Goal: Task Accomplishment & Management: Use online tool/utility

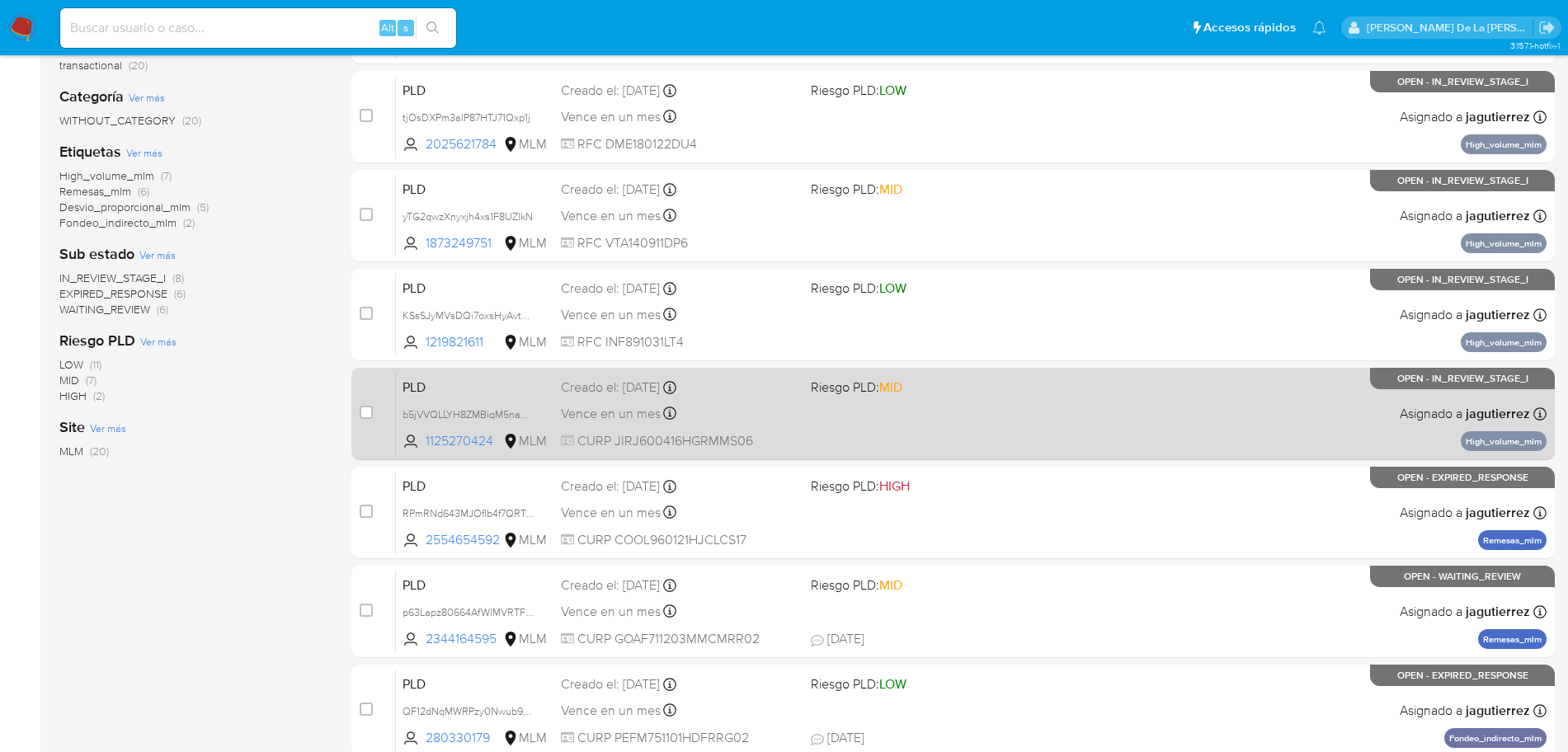
scroll to position [206, 0]
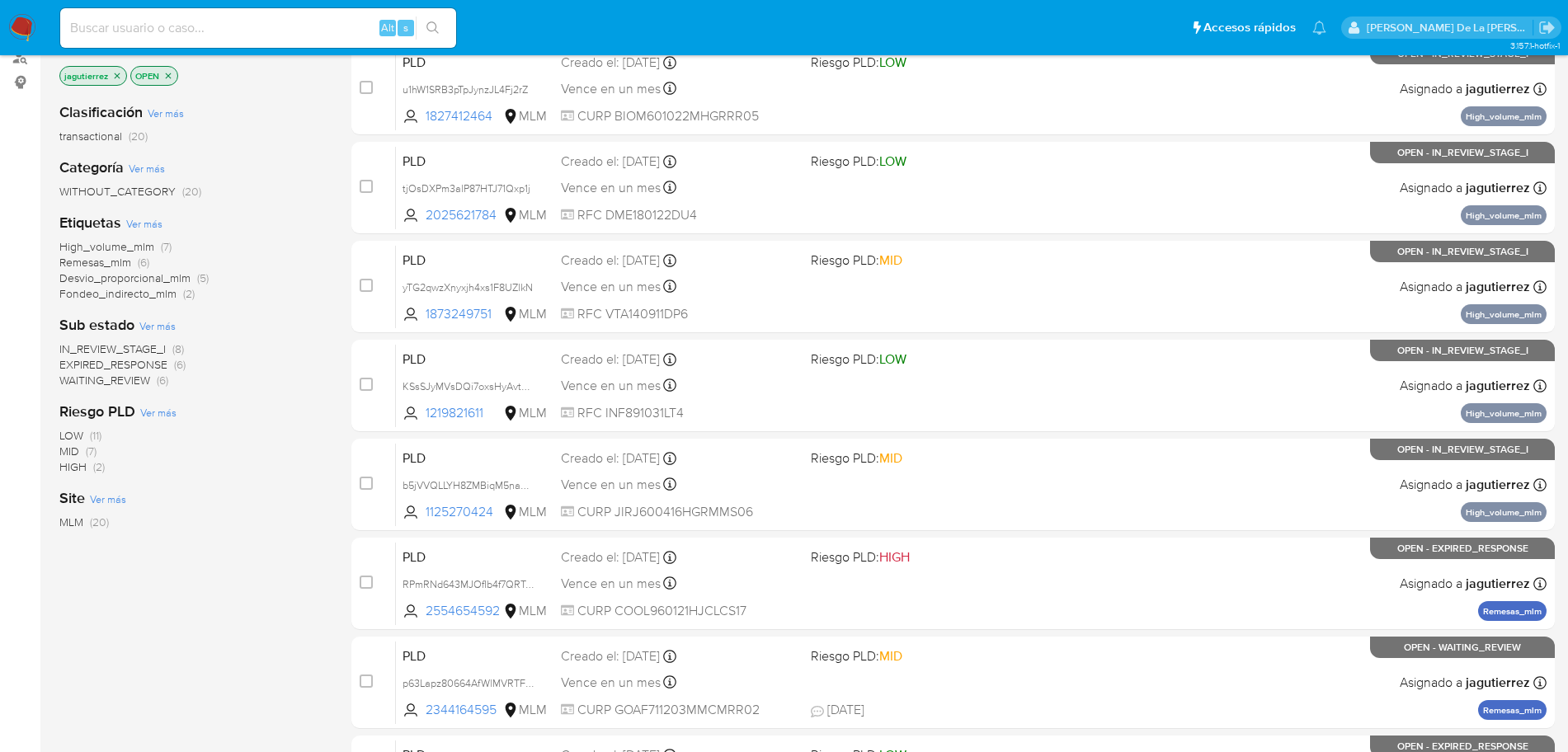
click at [158, 342] on span "IN_REVIEW_STAGE_I" at bounding box center [113, 349] width 106 height 16
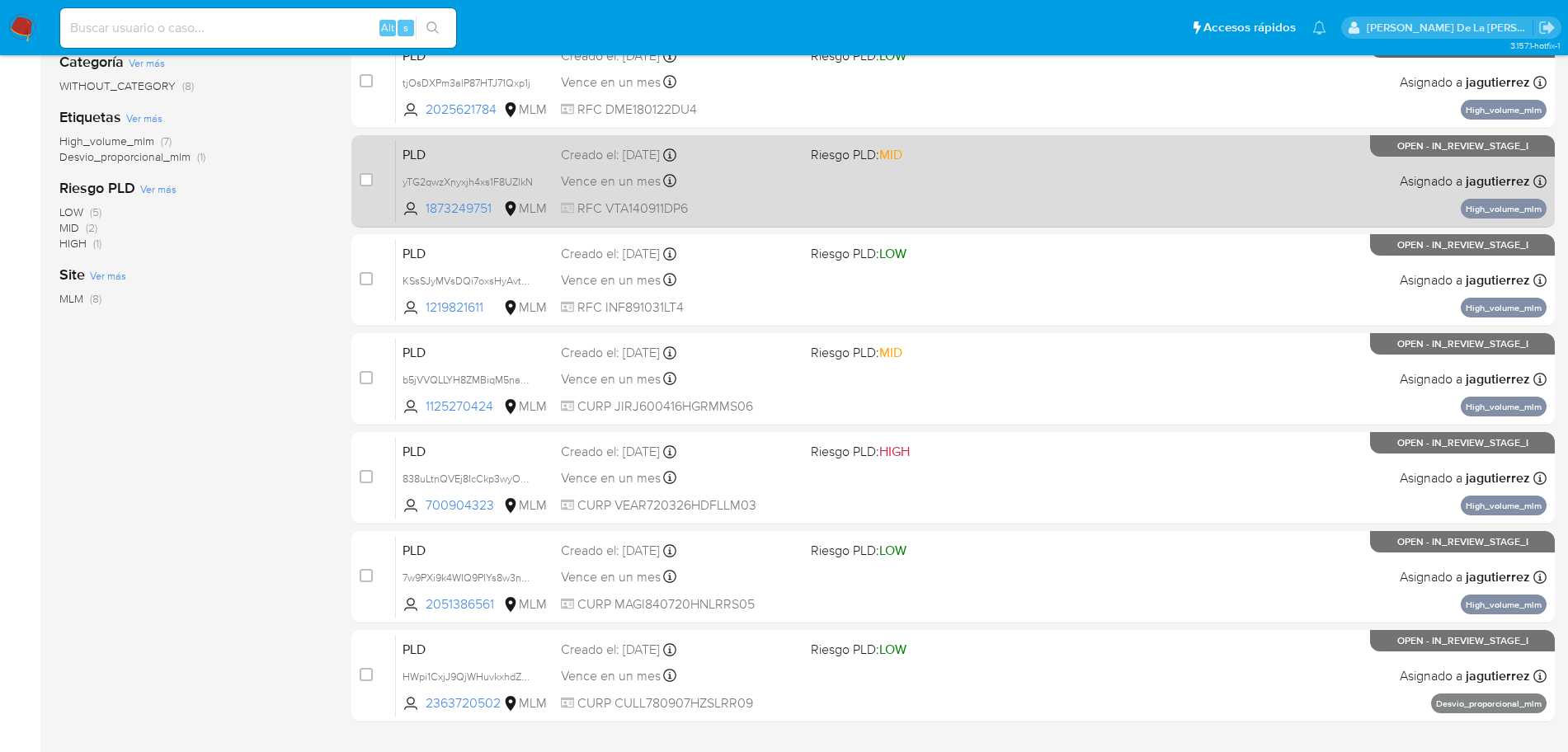
scroll to position [352, 0]
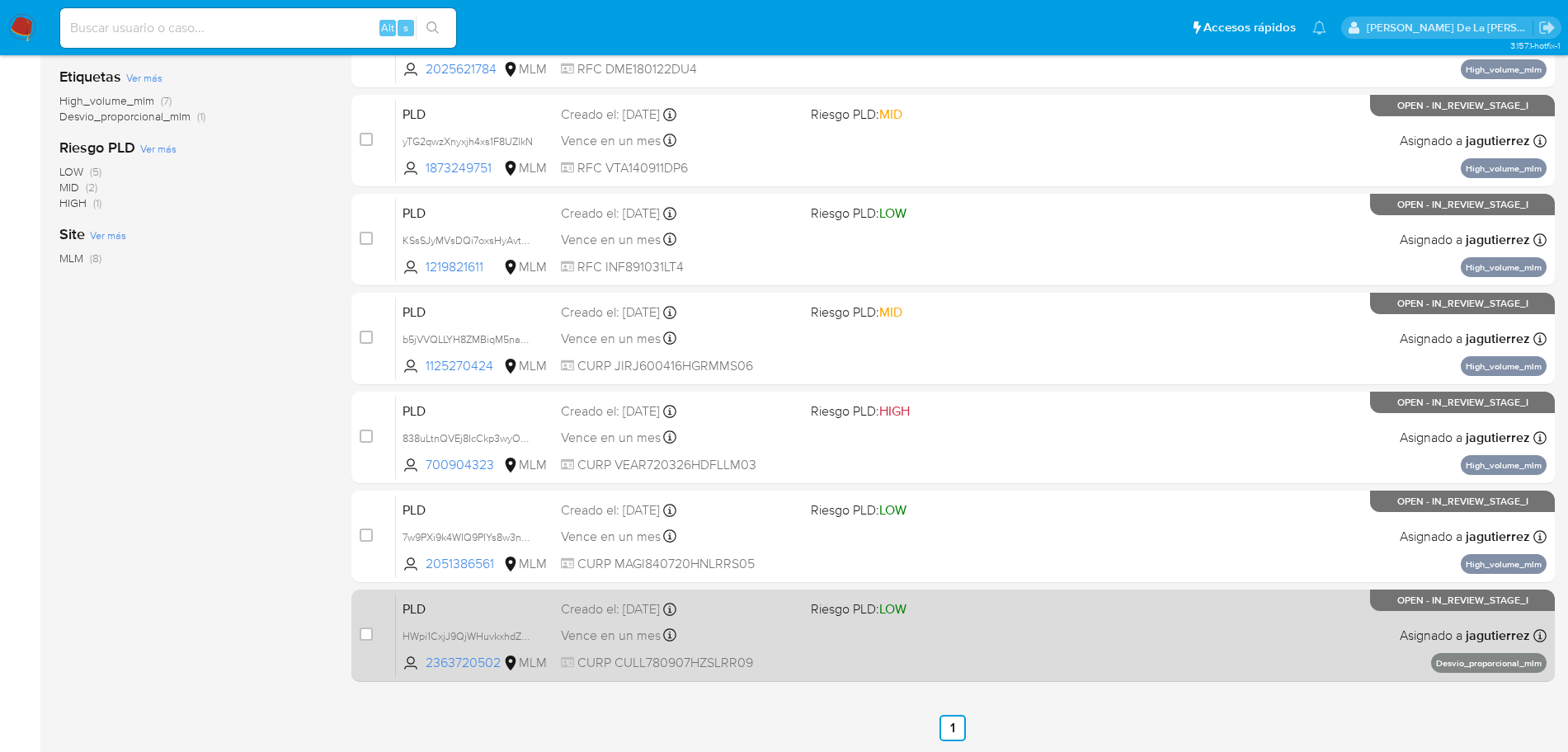
click at [1125, 659] on div "PLD HWpi1CxjJ9QjWHuvkxhdZvAe 2363720502 MLM Riesgo PLD: LOW Creado el: 12/08/20…" at bounding box center [971, 635] width 1151 height 83
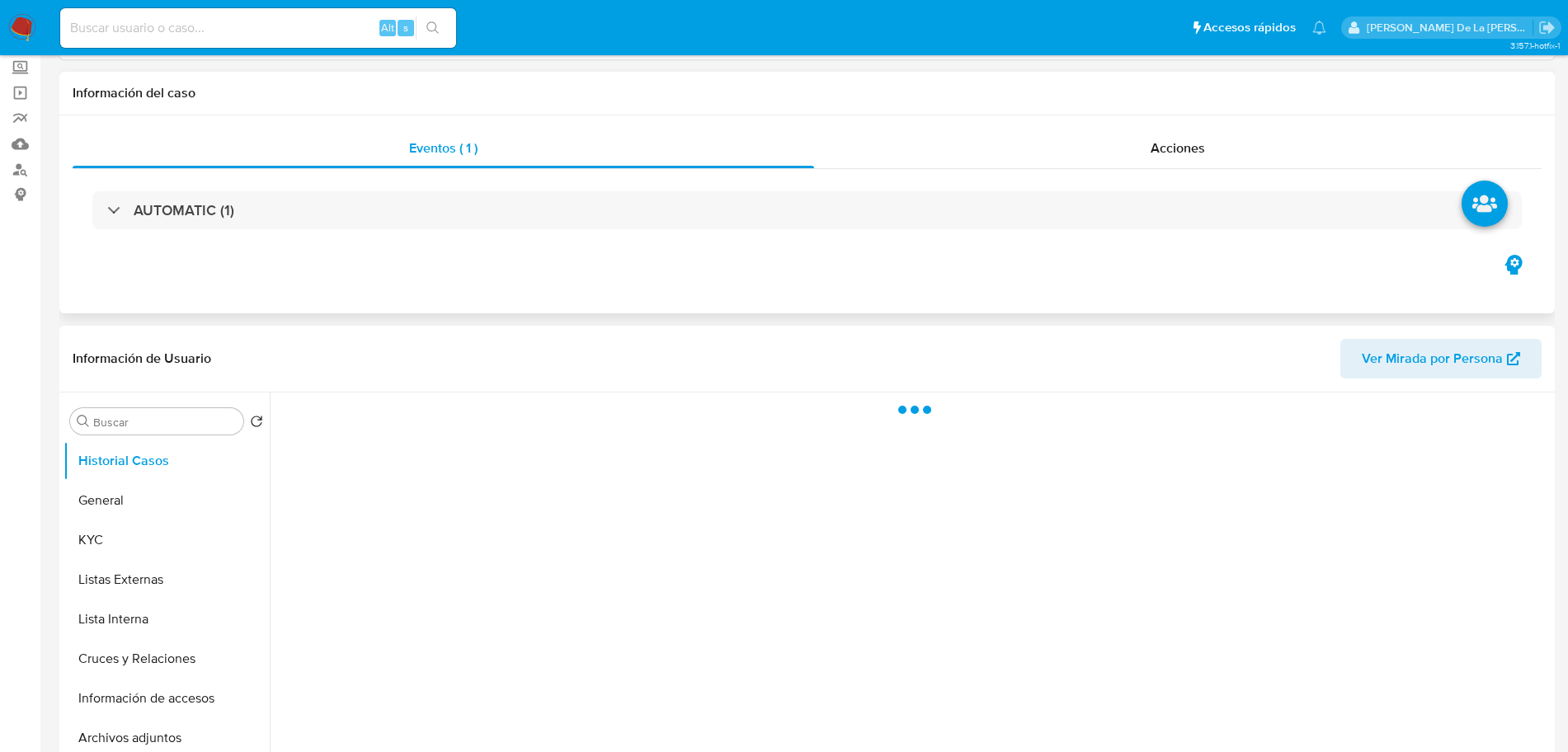
scroll to position [206, 0]
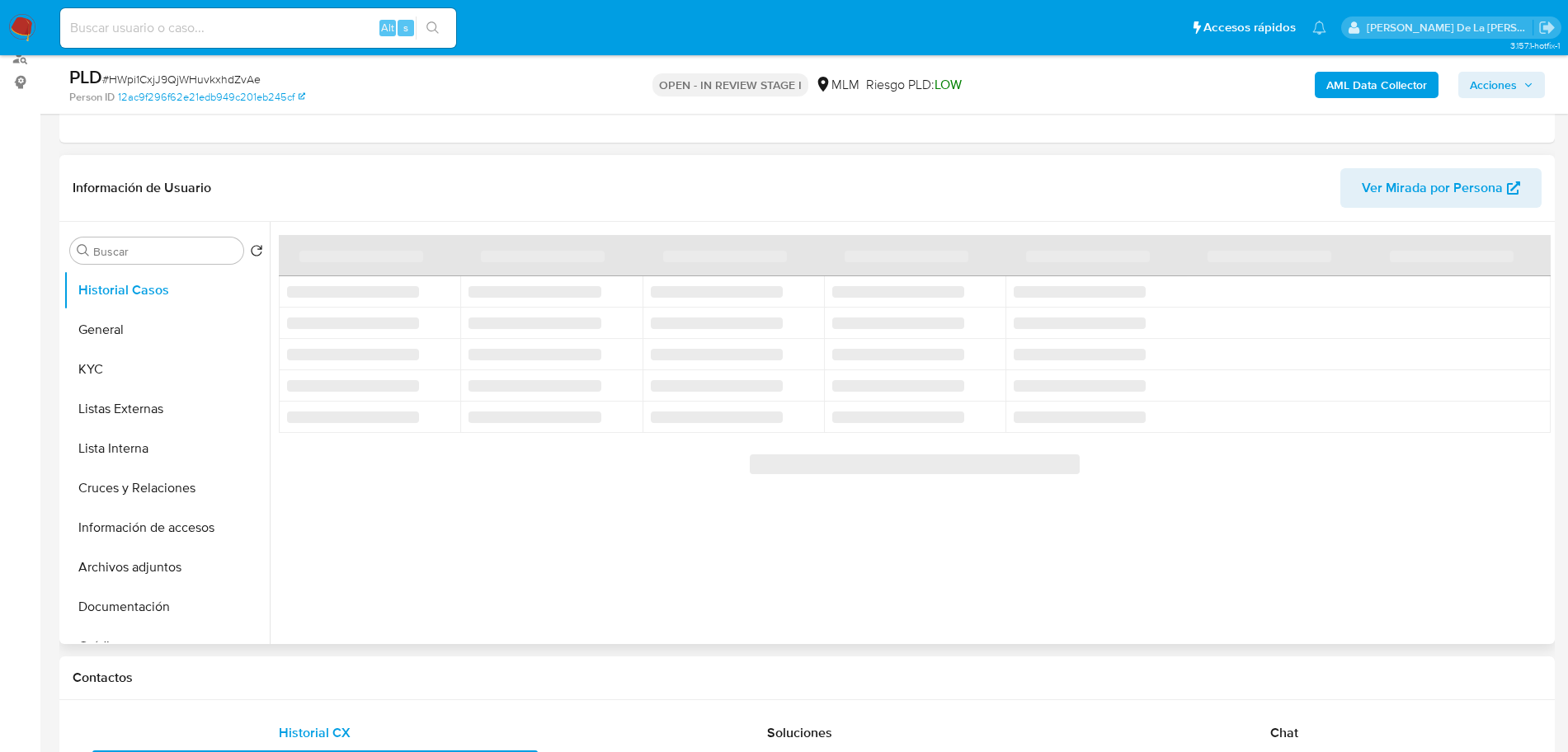
select select "10"
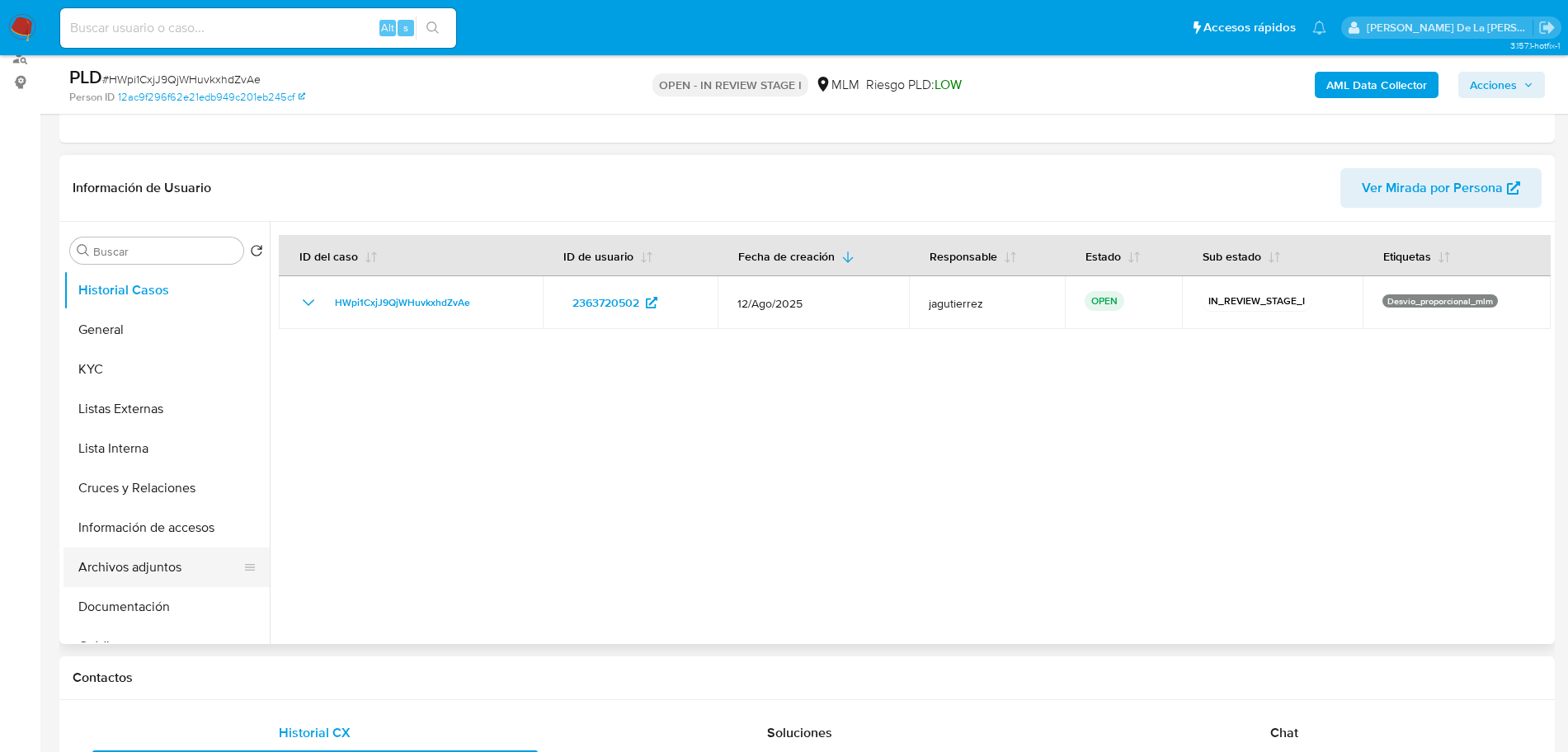
click at [121, 569] on button "Archivos adjuntos" at bounding box center [159, 568] width 193 height 40
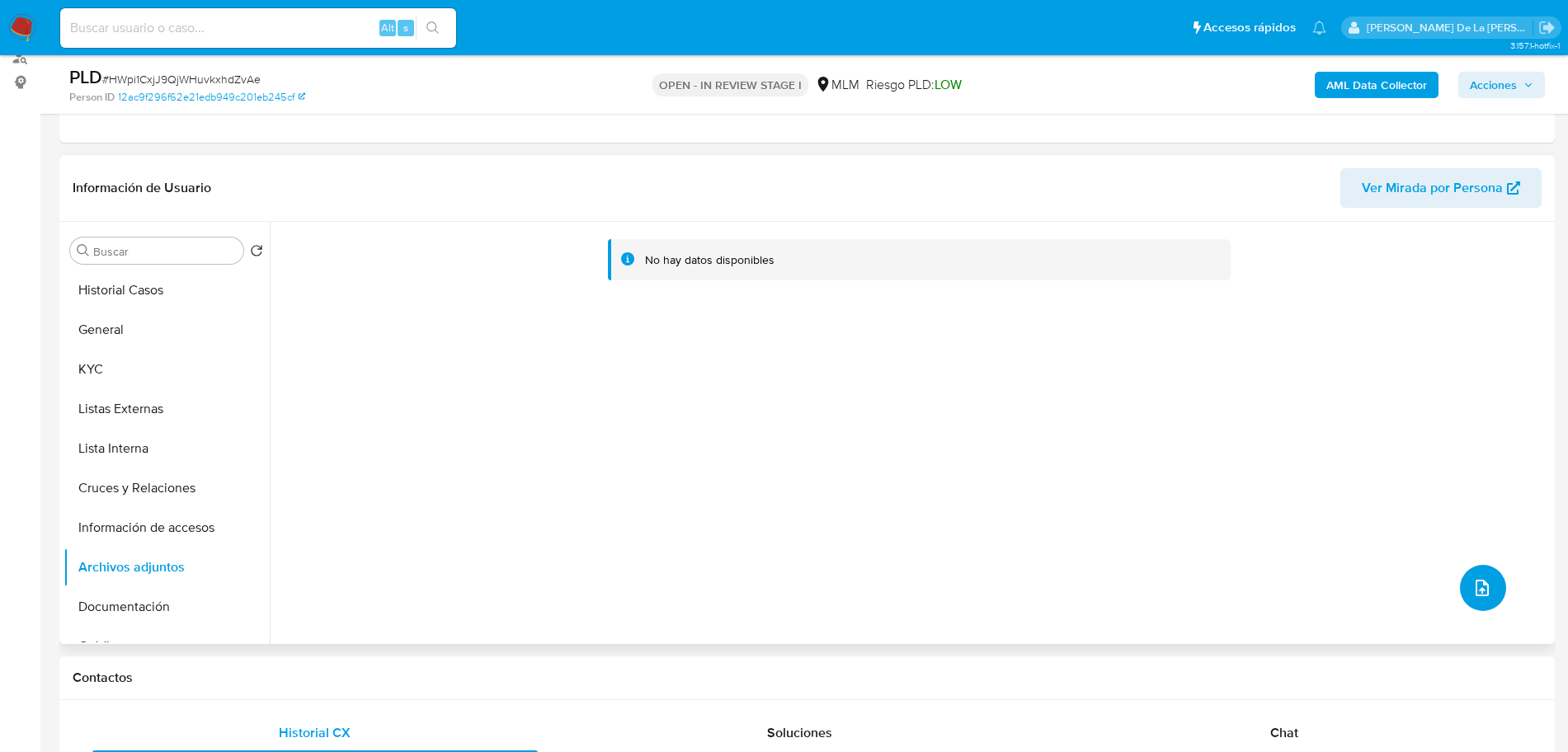
click at [1477, 597] on icon "upload-file" at bounding box center [1482, 588] width 20 height 20
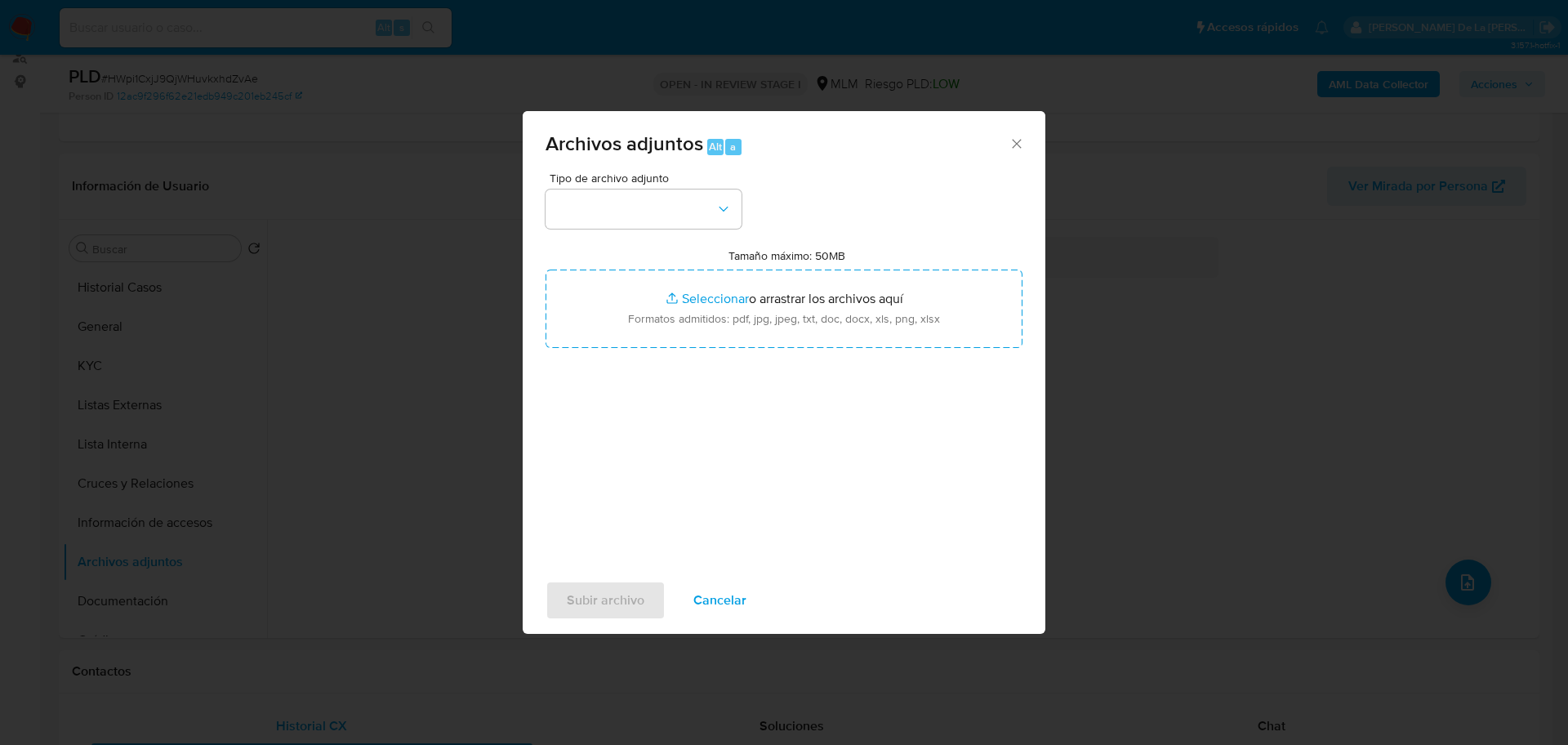
click at [645, 230] on div "Tipo de archivo adjunto Tamaño máximo: 50MB Seleccionar archivos Seleccionar o …" at bounding box center [784, 365] width 477 height 386
click at [646, 219] on button "button" at bounding box center [643, 209] width 196 height 39
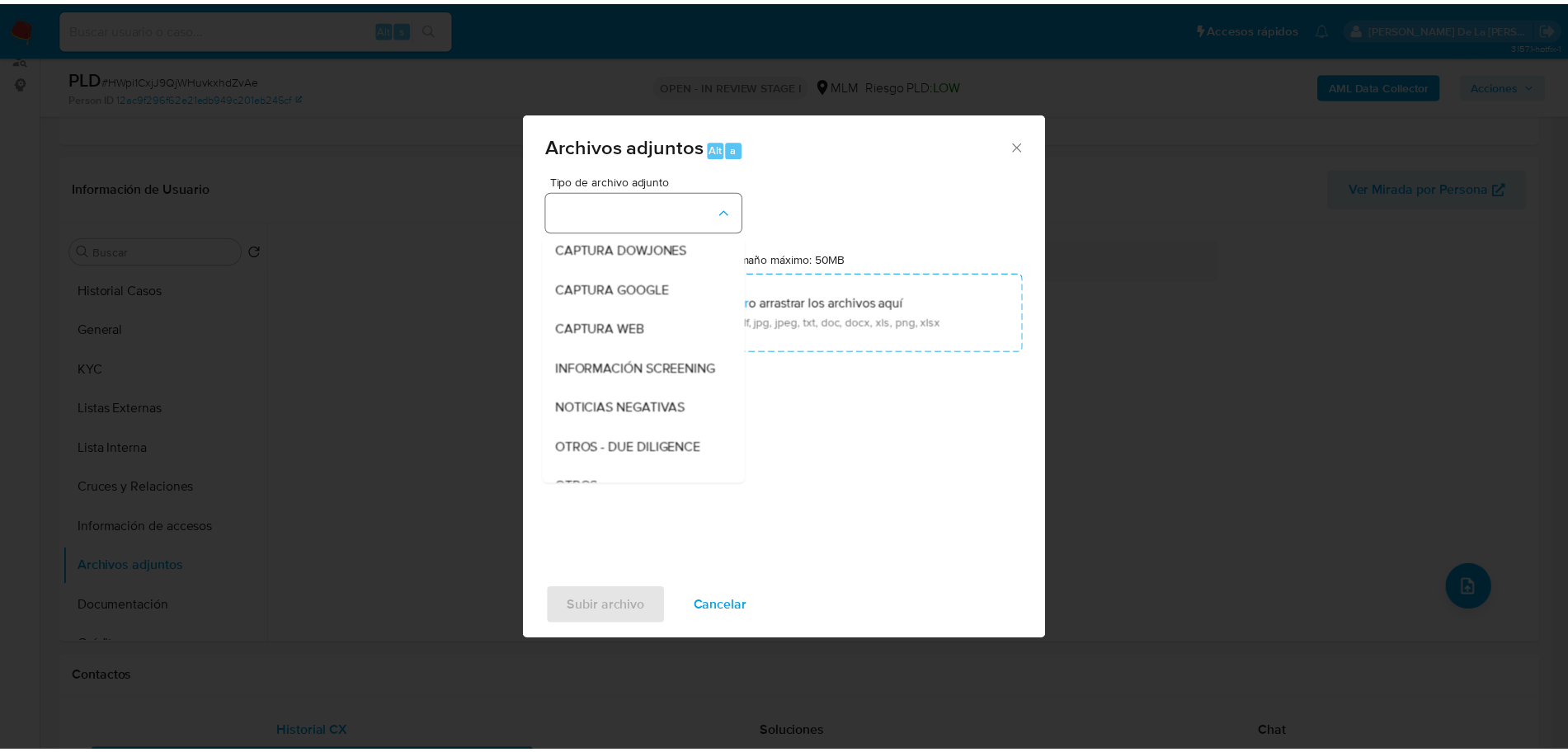
scroll to position [86, 0]
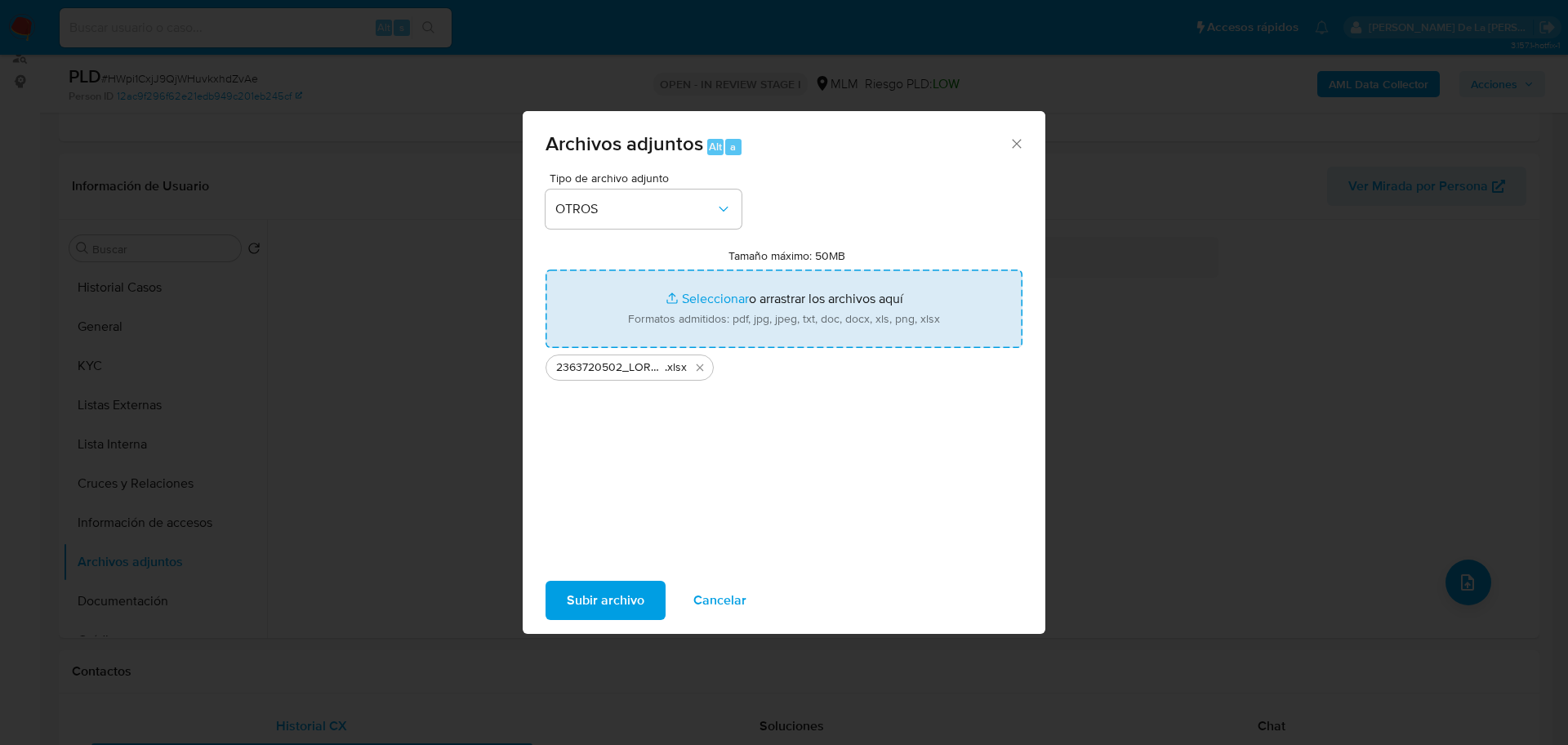
type input "C:\fakepath\2363720502_LORENSO [PERSON_NAME] DE LIRA_AGO2025.pdf"
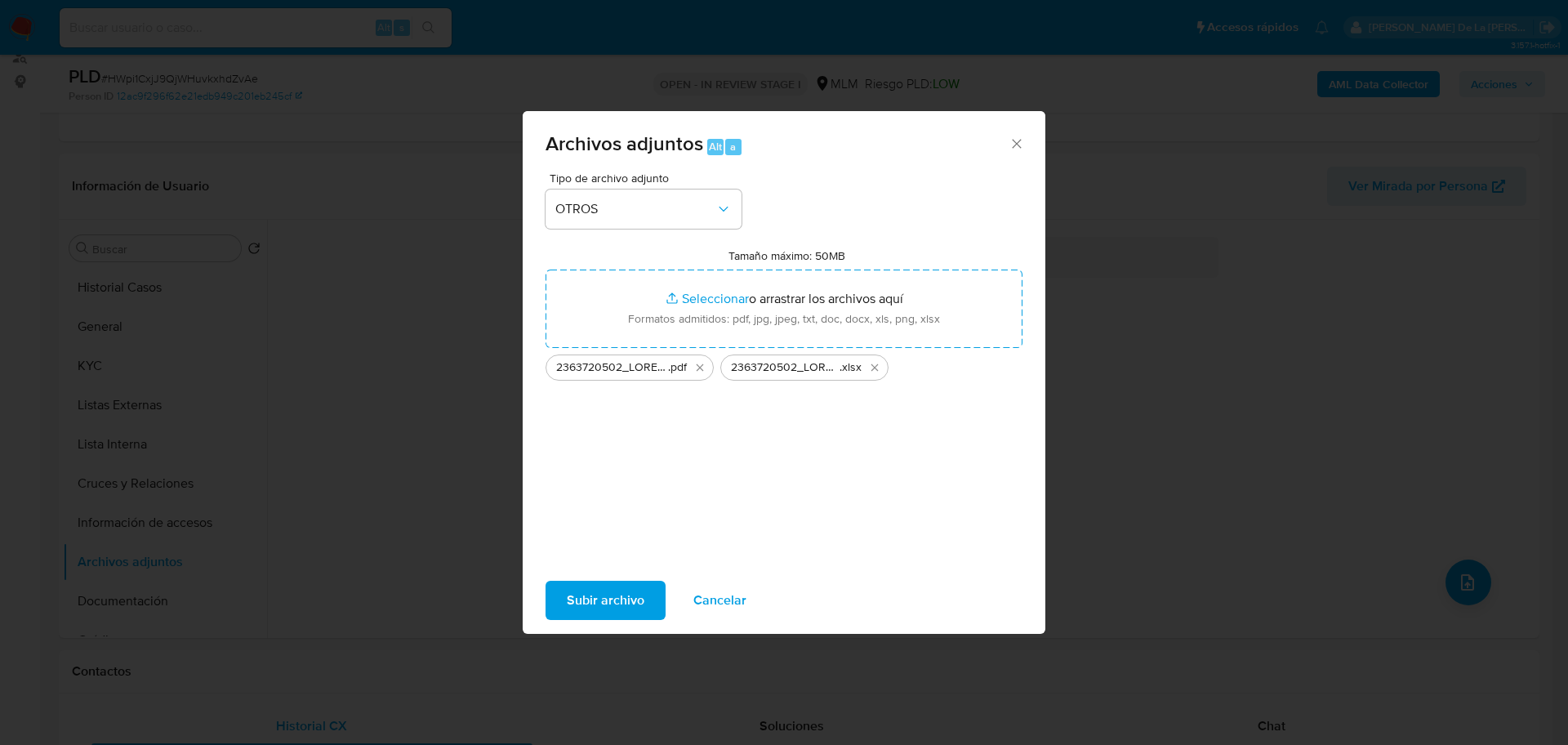
click at [595, 598] on span "Subir archivo" at bounding box center [605, 600] width 78 height 36
click at [580, 585] on span "Subir archivo" at bounding box center [605, 600] width 78 height 36
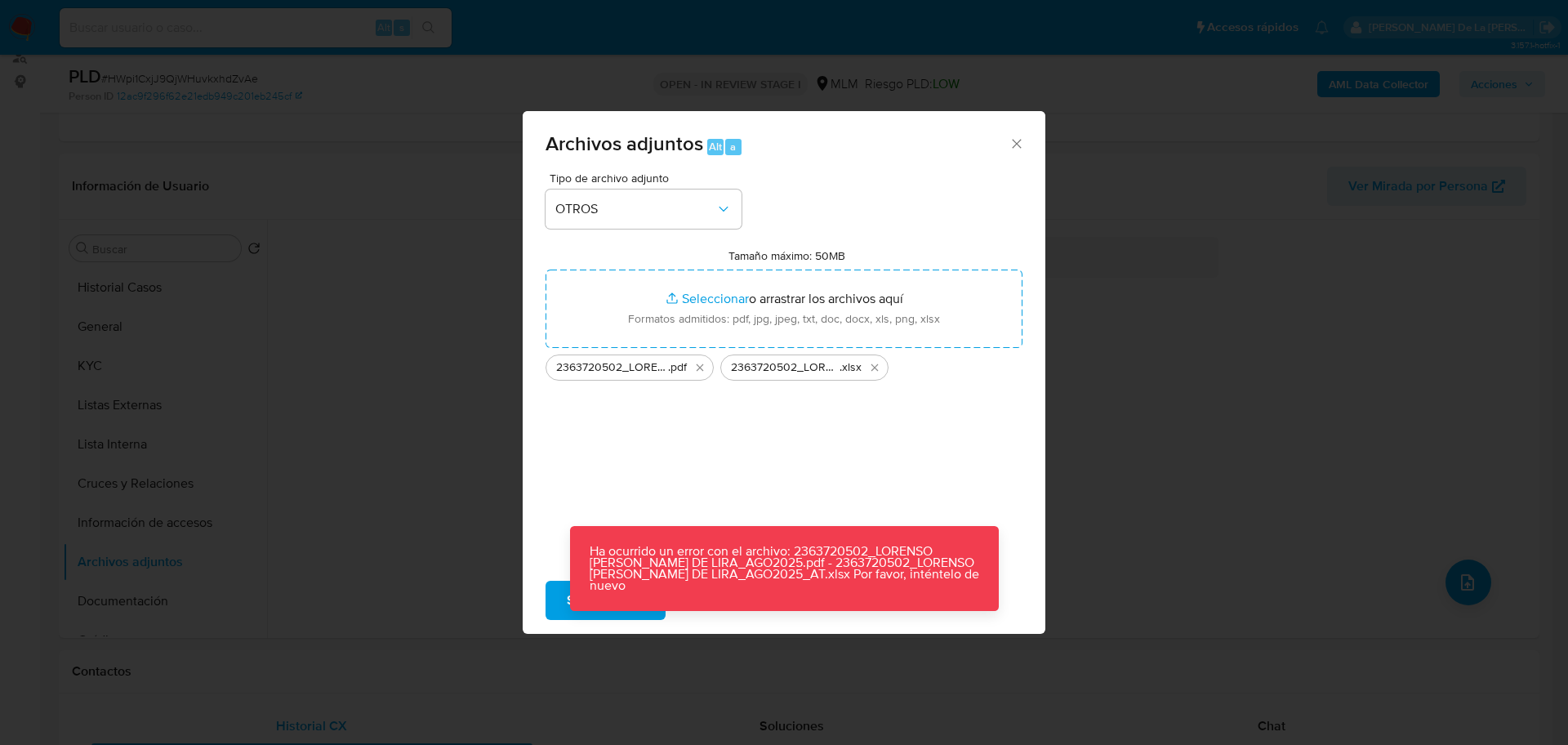
click at [1032, 441] on div "Tipo de archivo adjunto OTROS Tamaño máximo: 50MB Seleccionar archivos Seleccio…" at bounding box center [784, 370] width 523 height 397
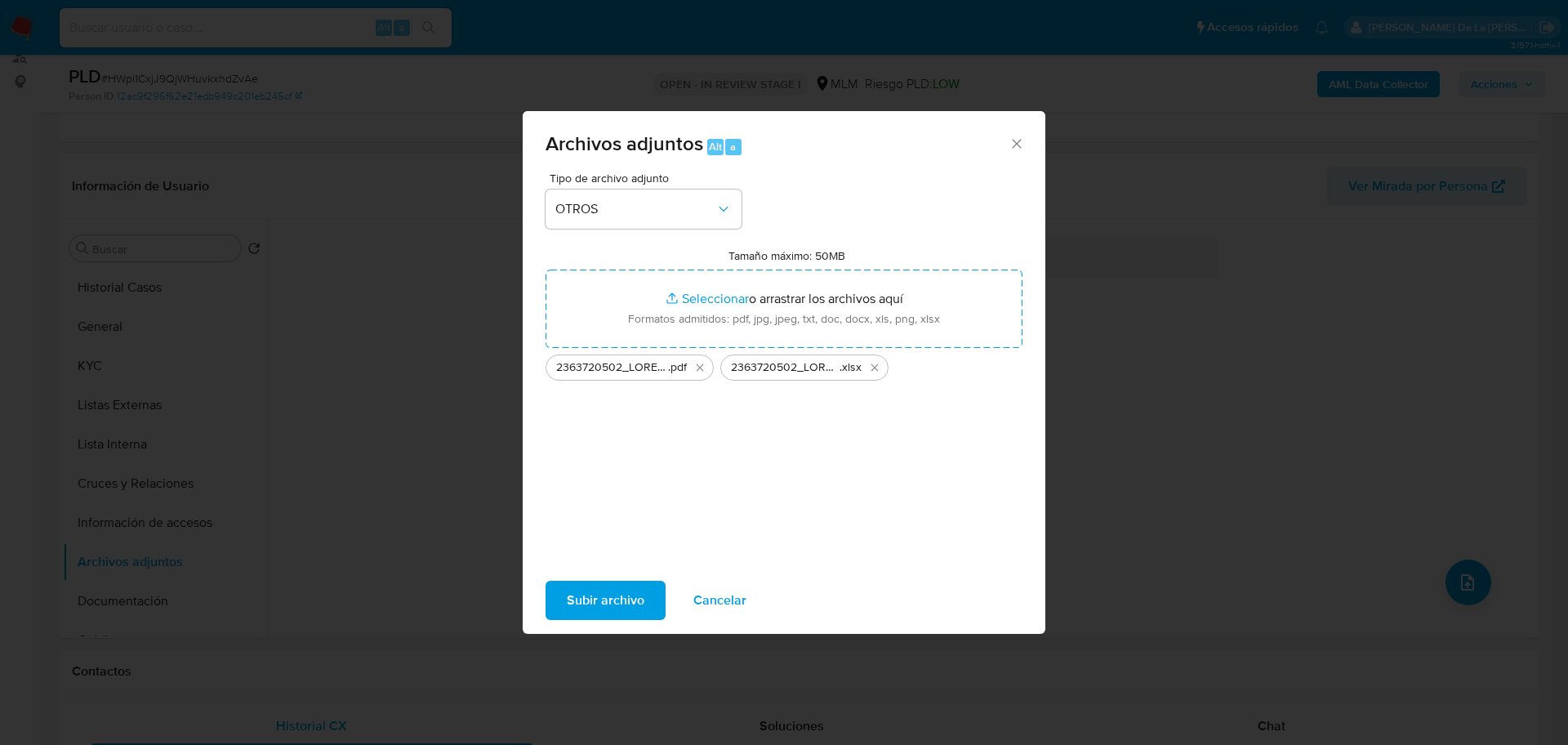
click at [1238, 453] on div "Archivos adjuntos Alt a Tipo de archivo adjunto OTROS Tamaño máximo: 50MB Selec…" at bounding box center [784, 372] width 1568 height 745
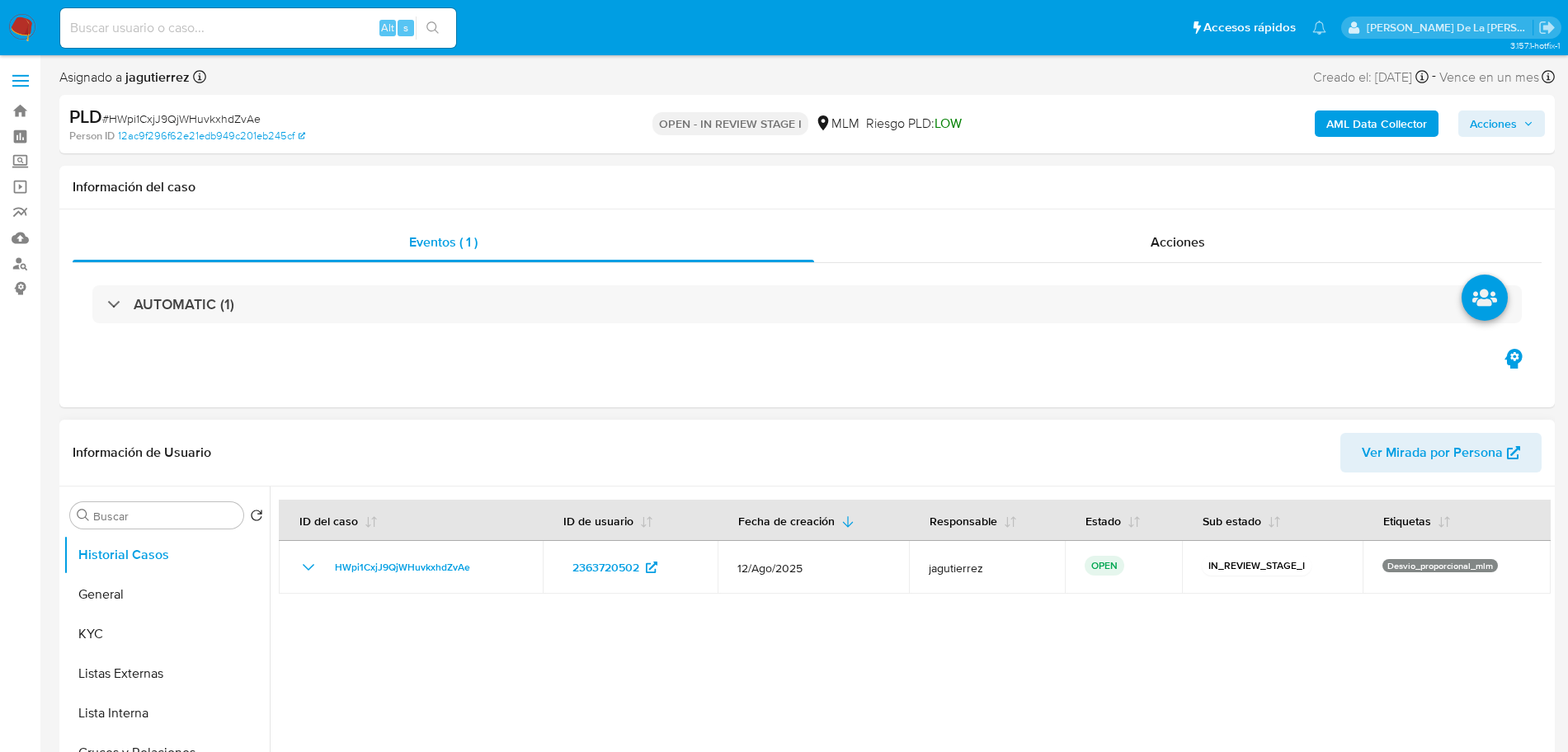
select select "10"
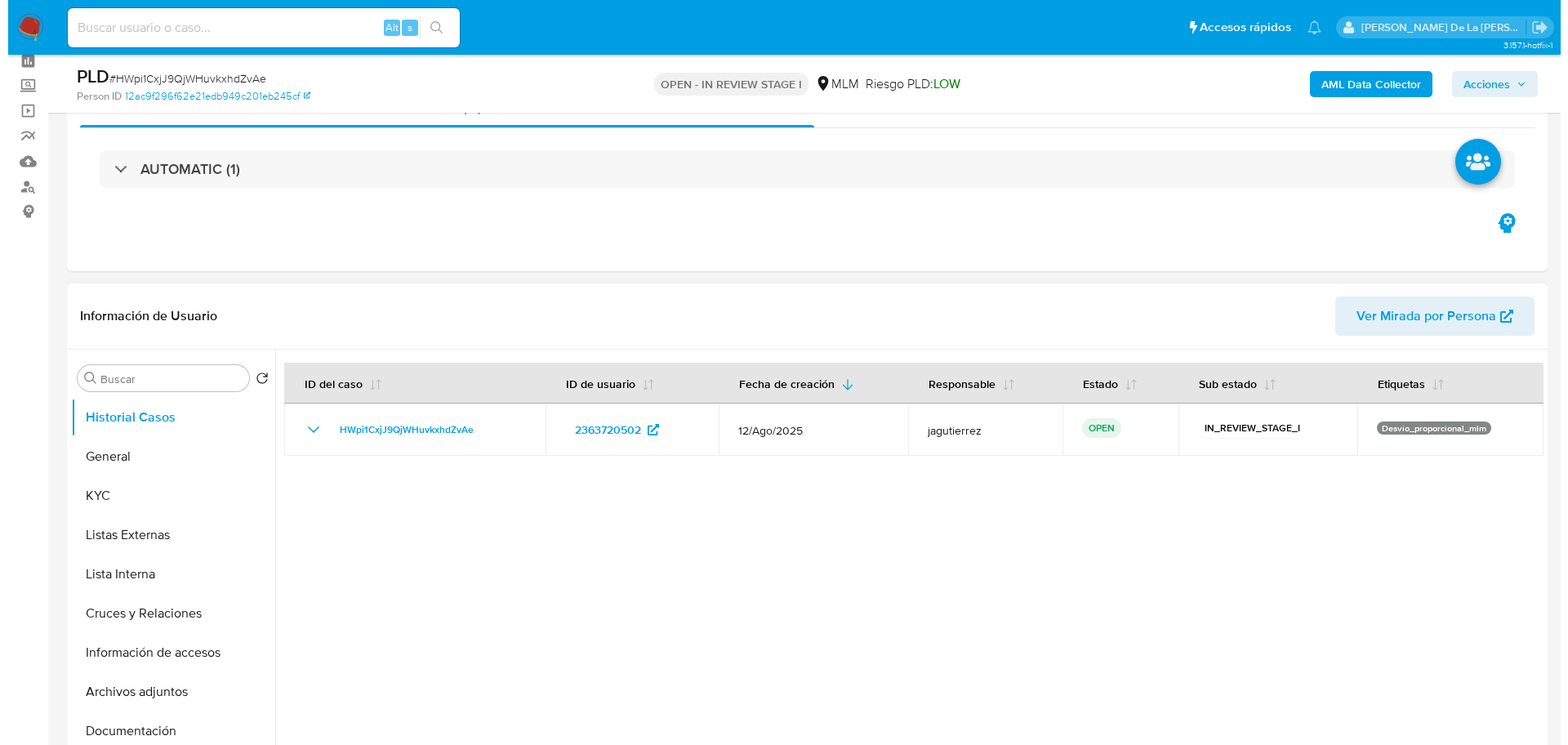
scroll to position [204, 0]
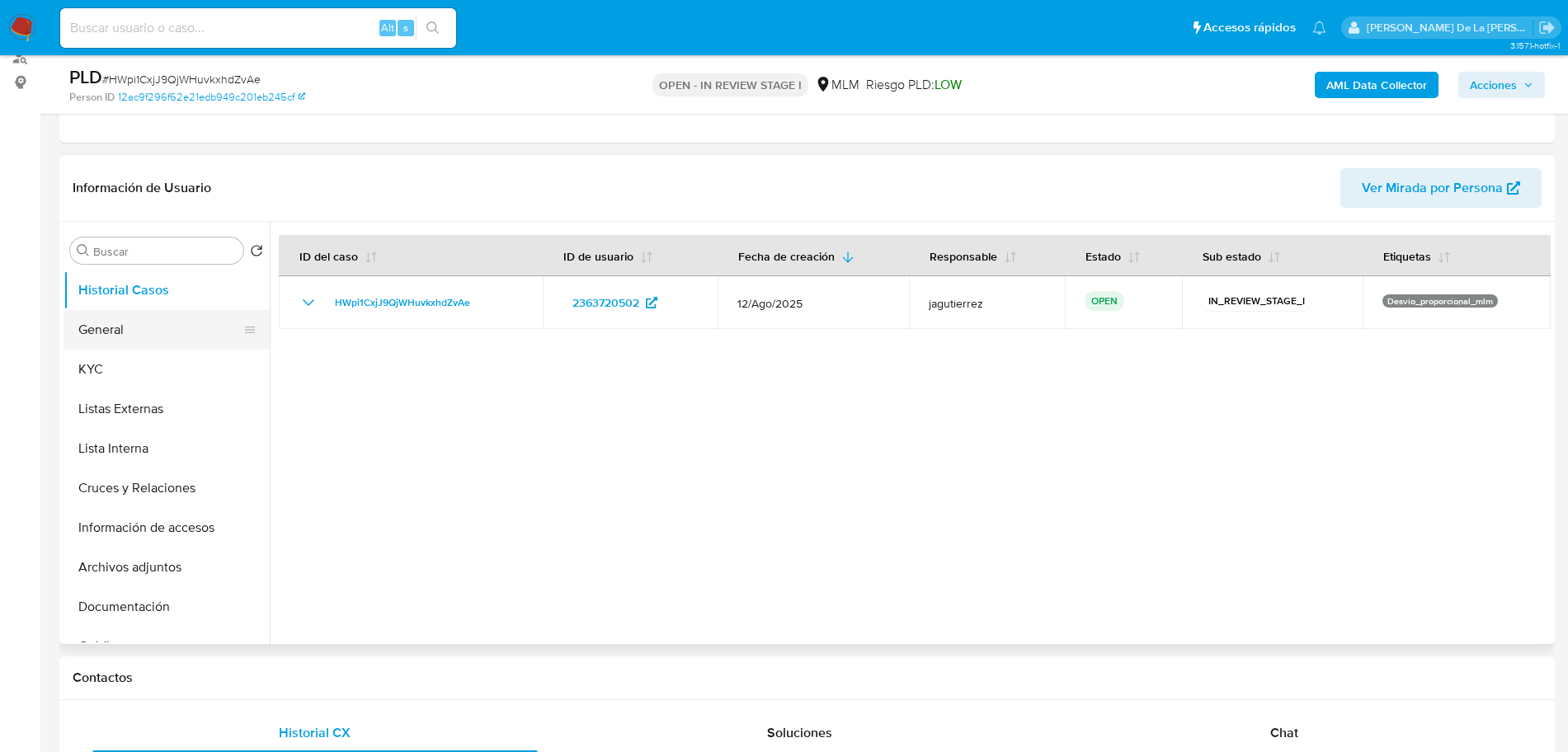
click at [137, 318] on button "General" at bounding box center [159, 330] width 193 height 40
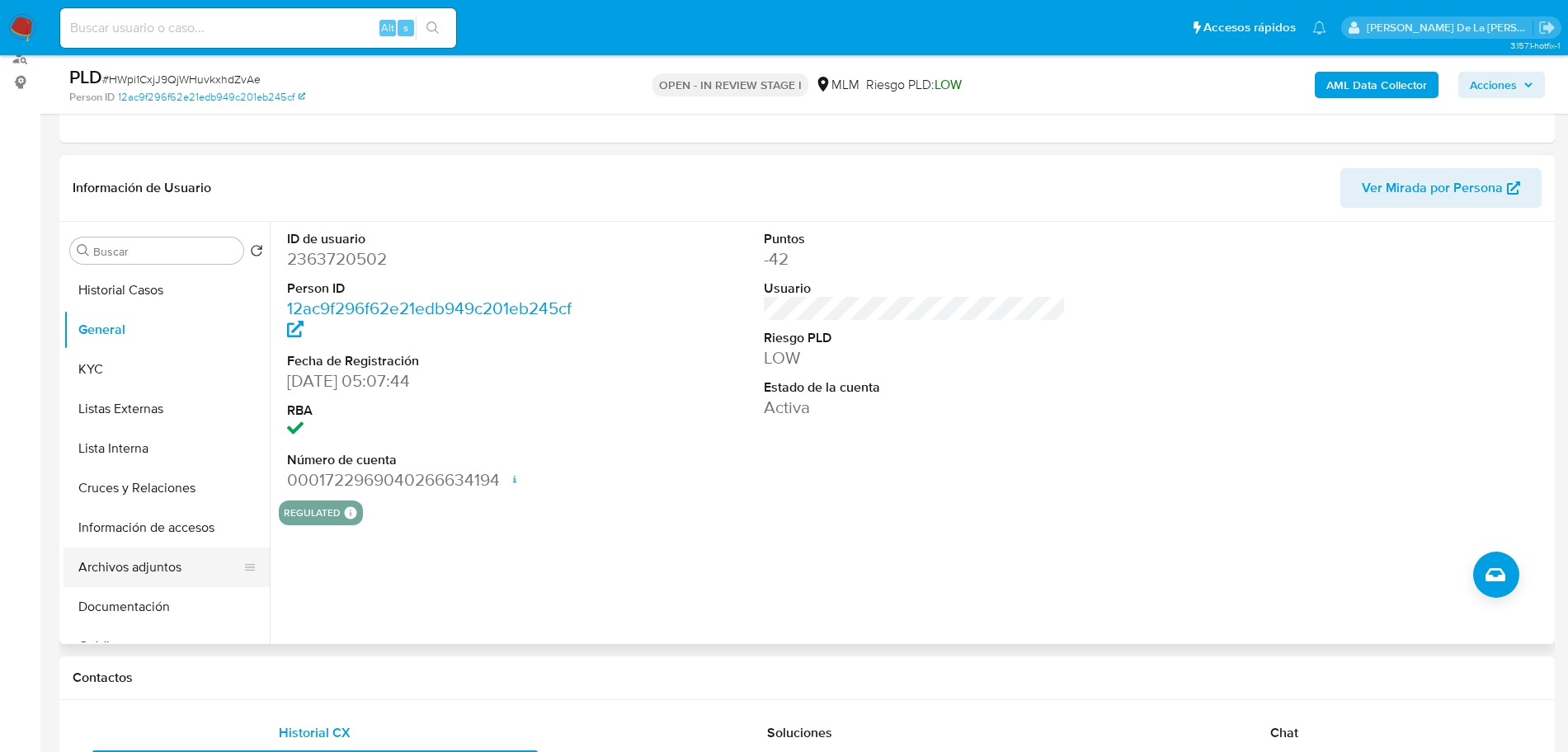
click at [147, 575] on button "Archivos adjuntos" at bounding box center [159, 568] width 193 height 40
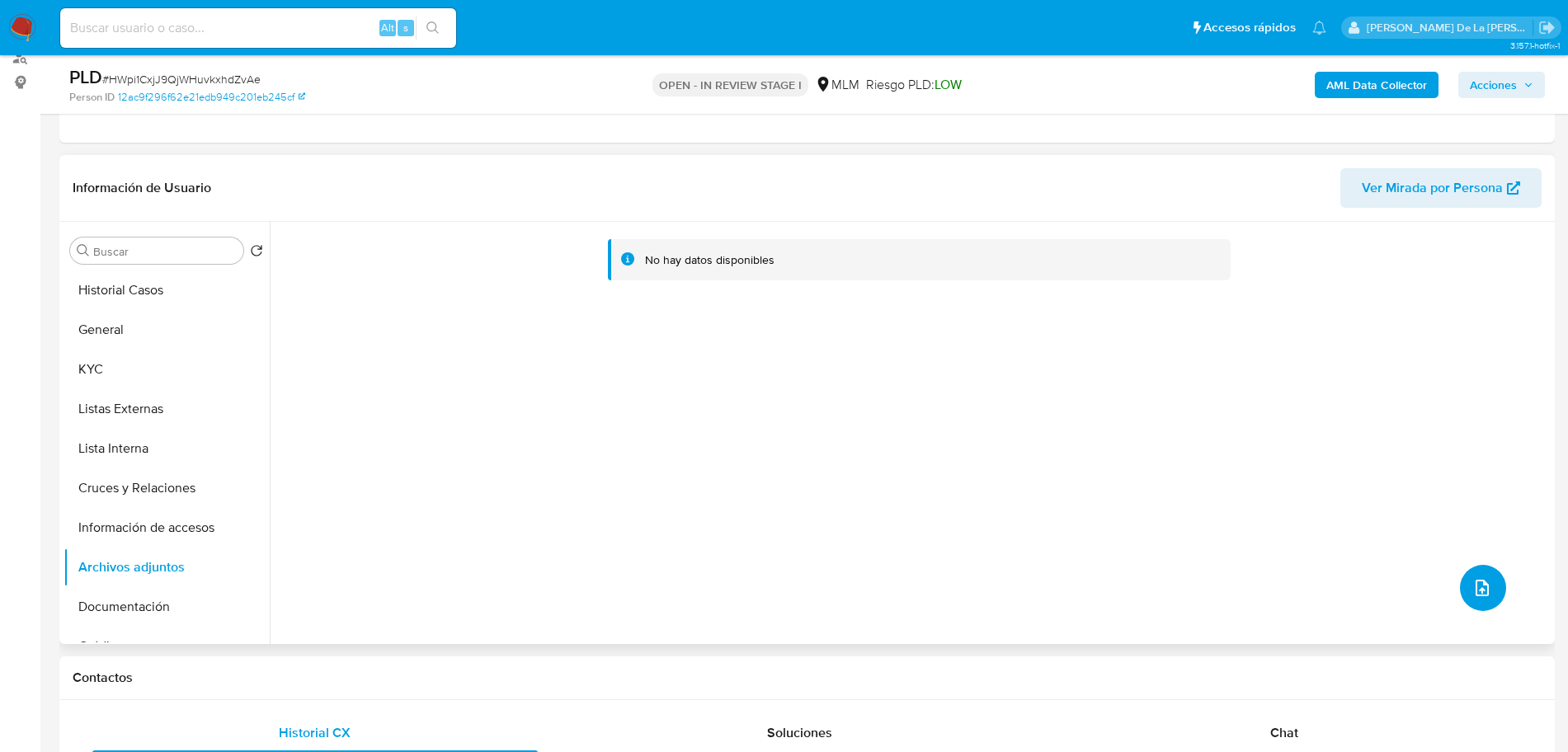
click at [1460, 579] on button "upload-file" at bounding box center [1482, 588] width 46 height 46
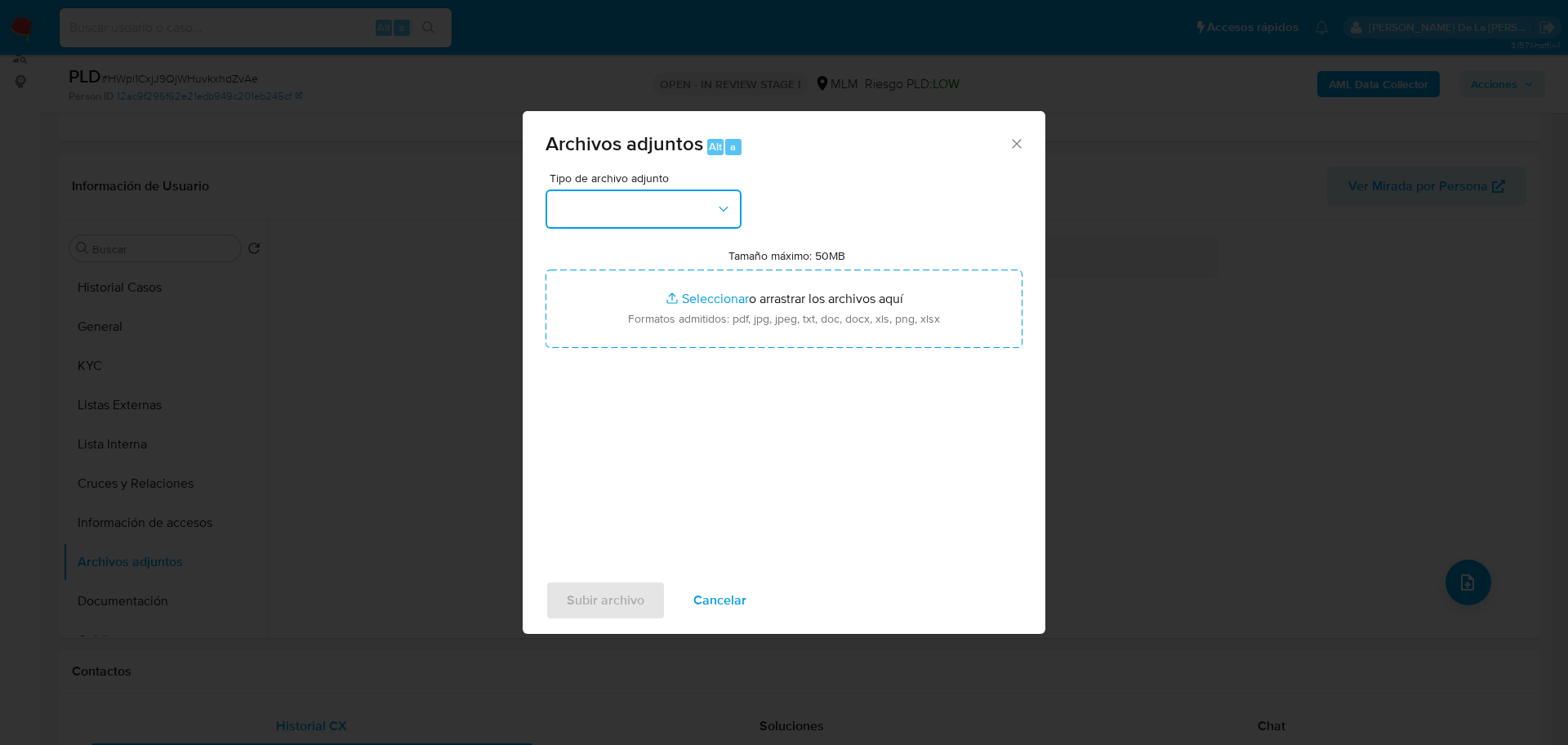
click at [633, 224] on button "button" at bounding box center [643, 209] width 196 height 39
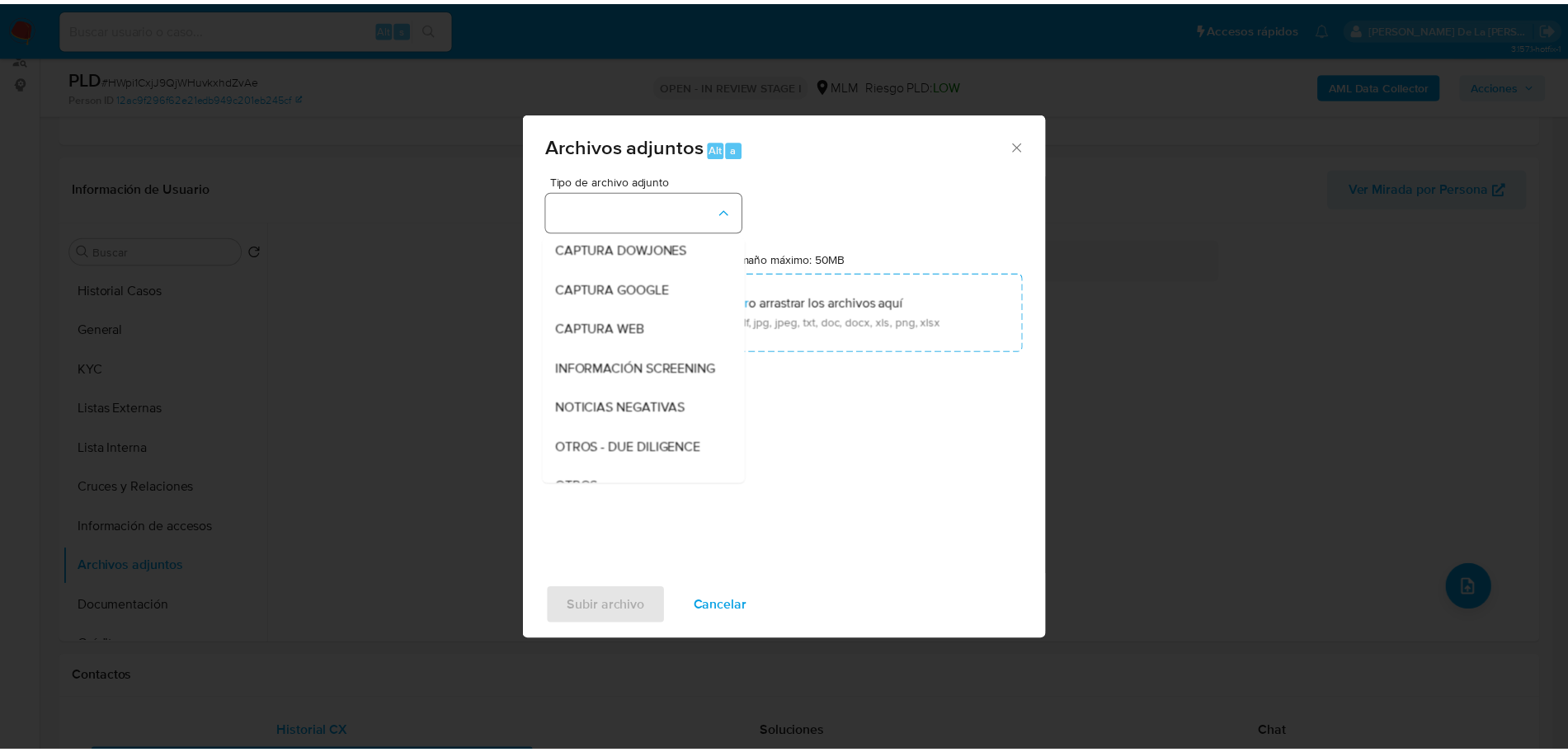
scroll to position [86, 0]
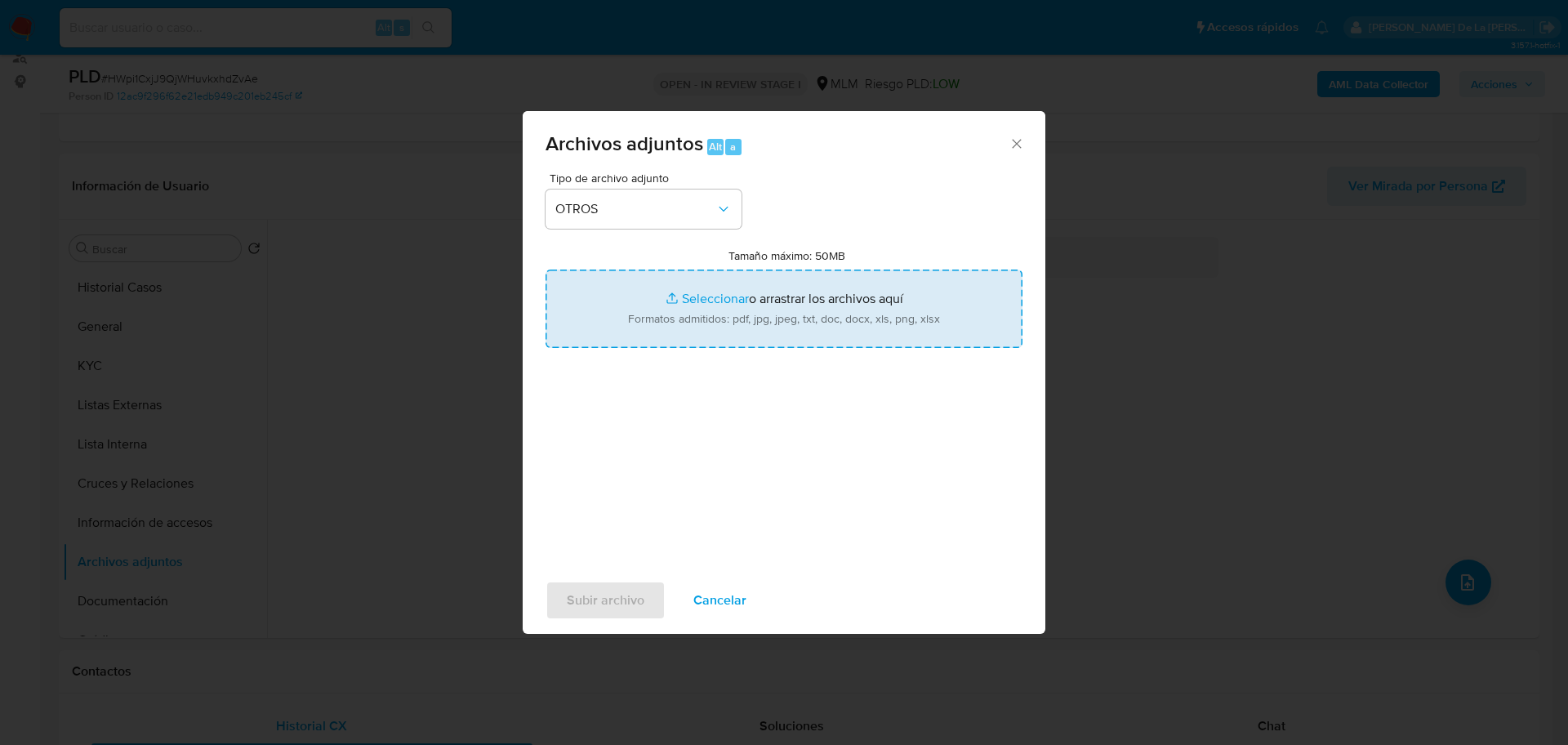
type input "C:\fakepath\2363720502_LORENSO CUELLAR DE LIRA_AGO2025.pdf"
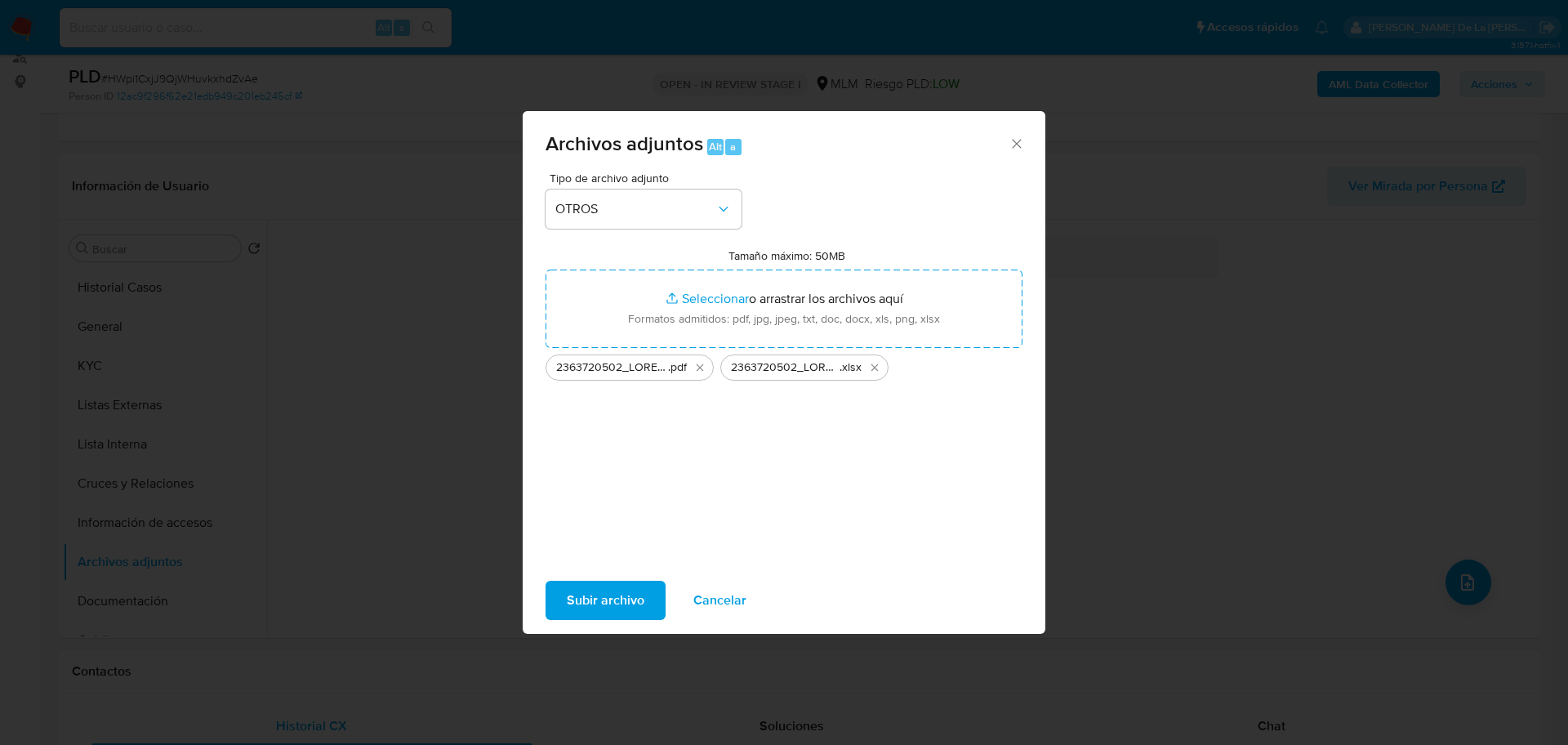
click at [583, 586] on span "Subir archivo" at bounding box center [605, 600] width 78 height 36
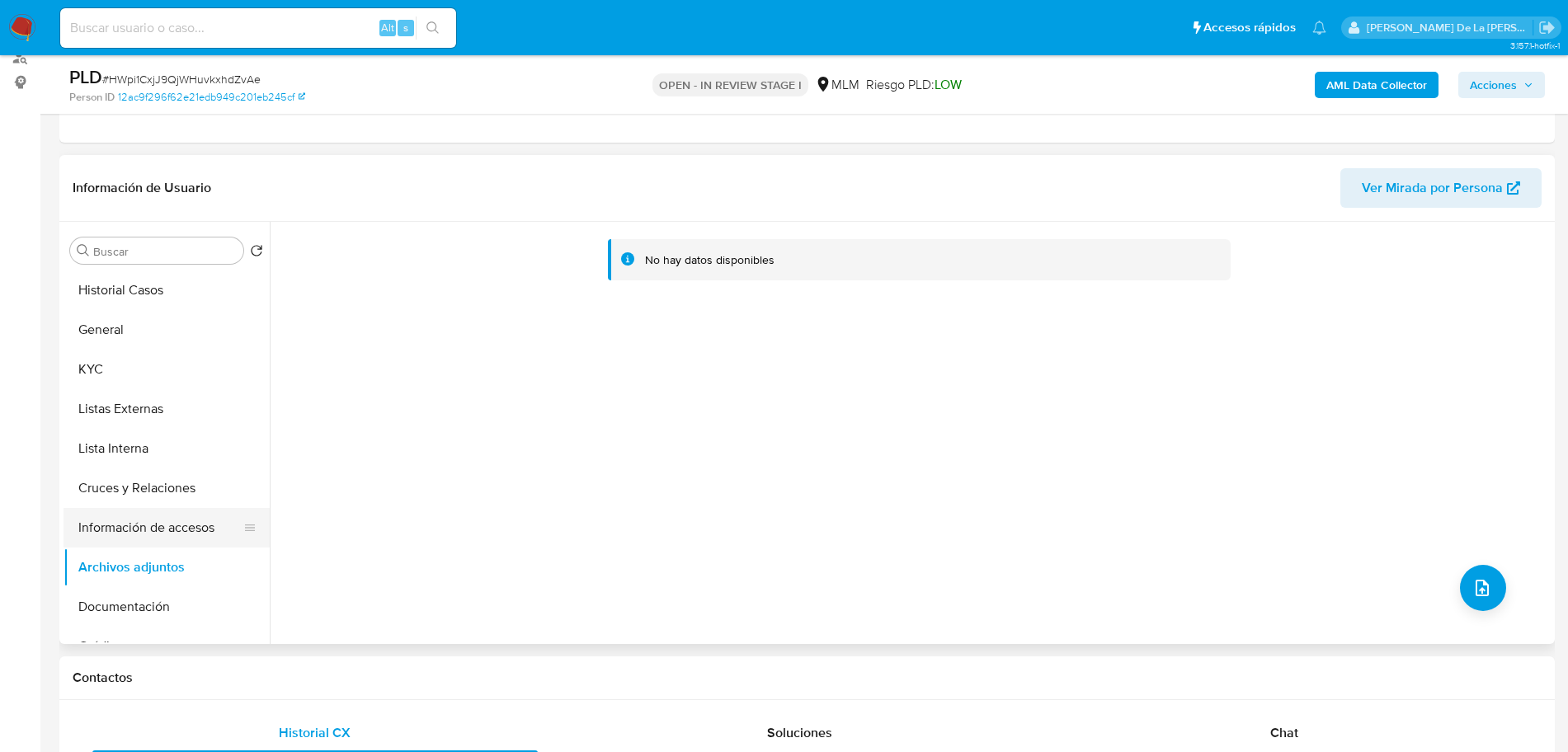
click at [124, 541] on button "Información de accesos" at bounding box center [159, 528] width 193 height 40
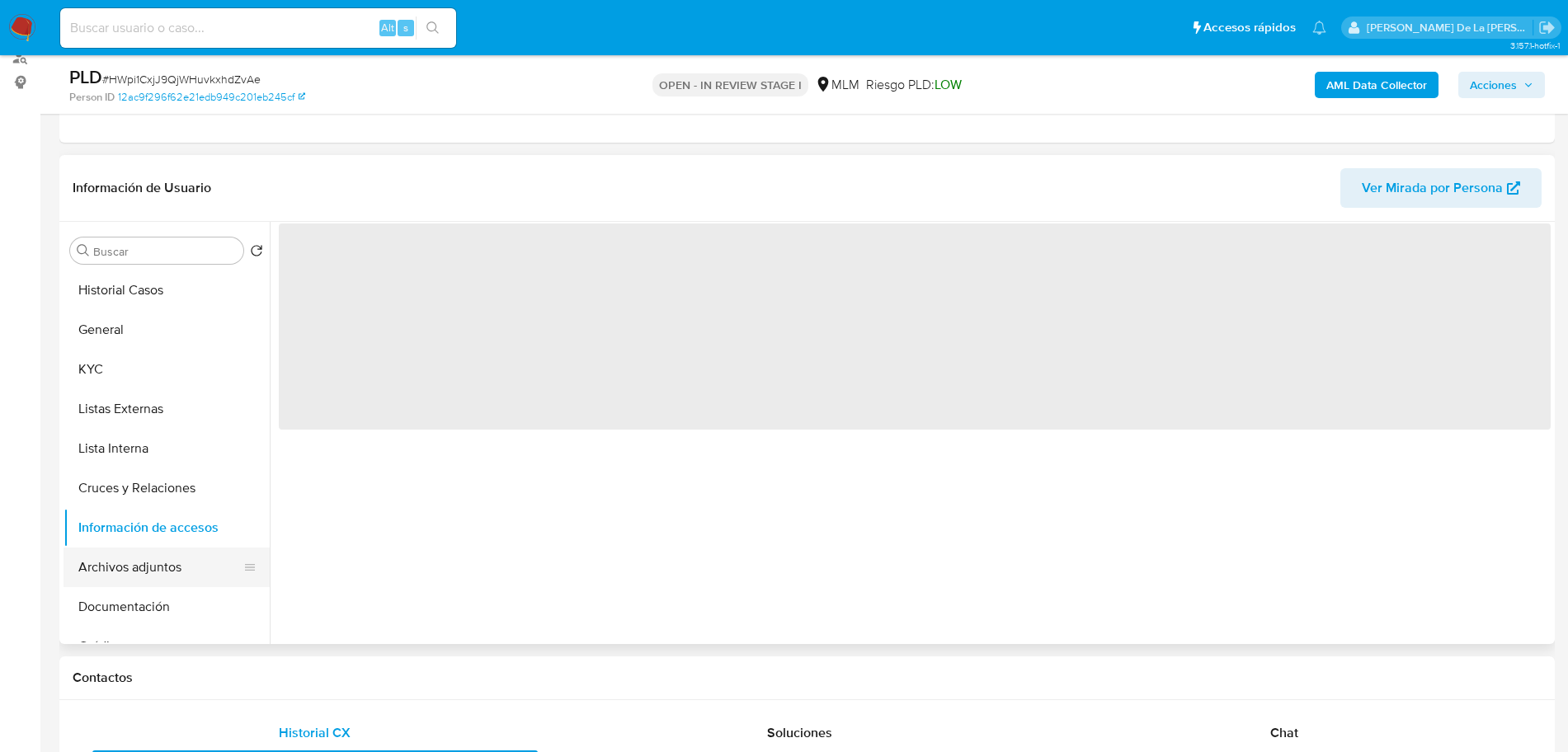
click at [115, 563] on button "Archivos adjuntos" at bounding box center [159, 568] width 193 height 40
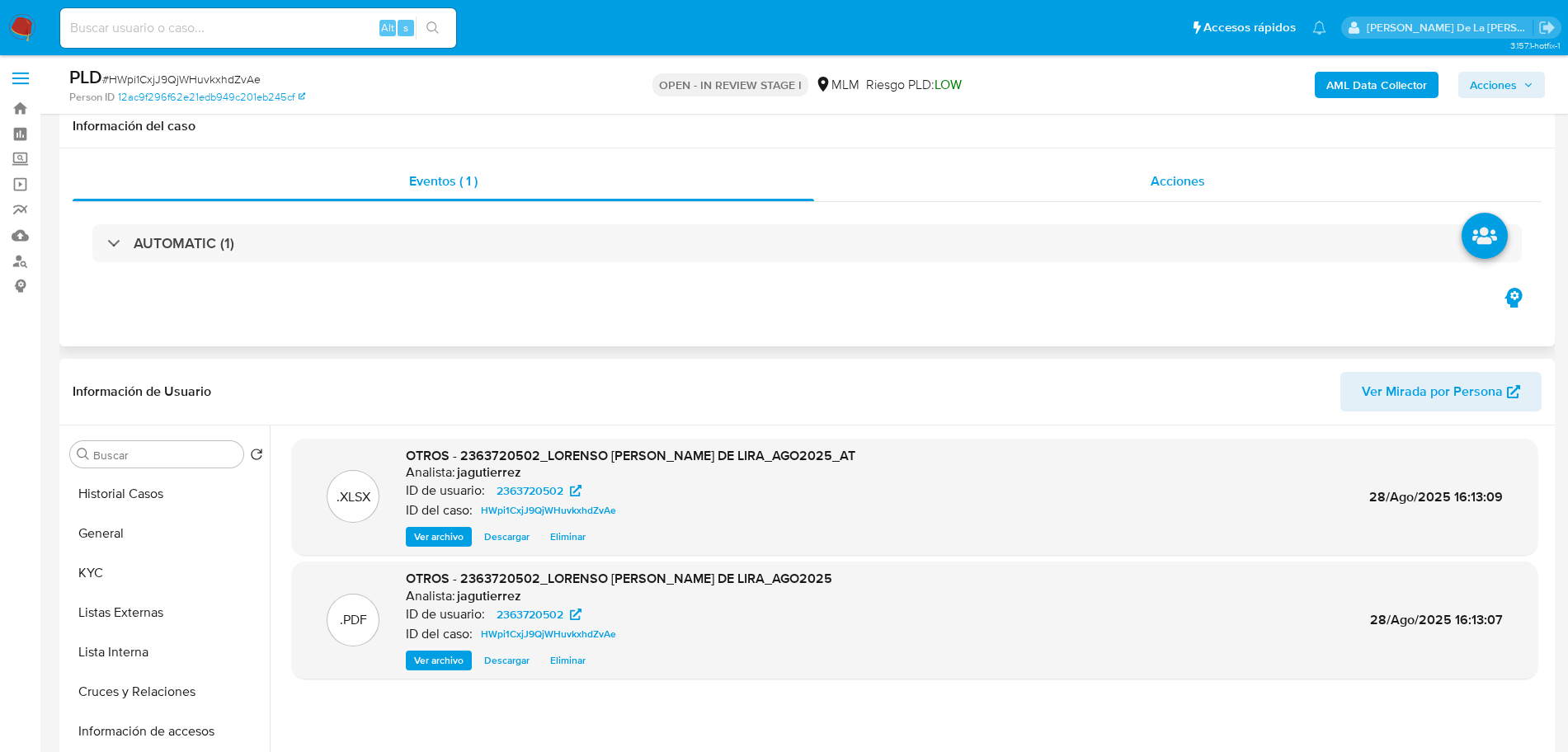
scroll to position [0, 0]
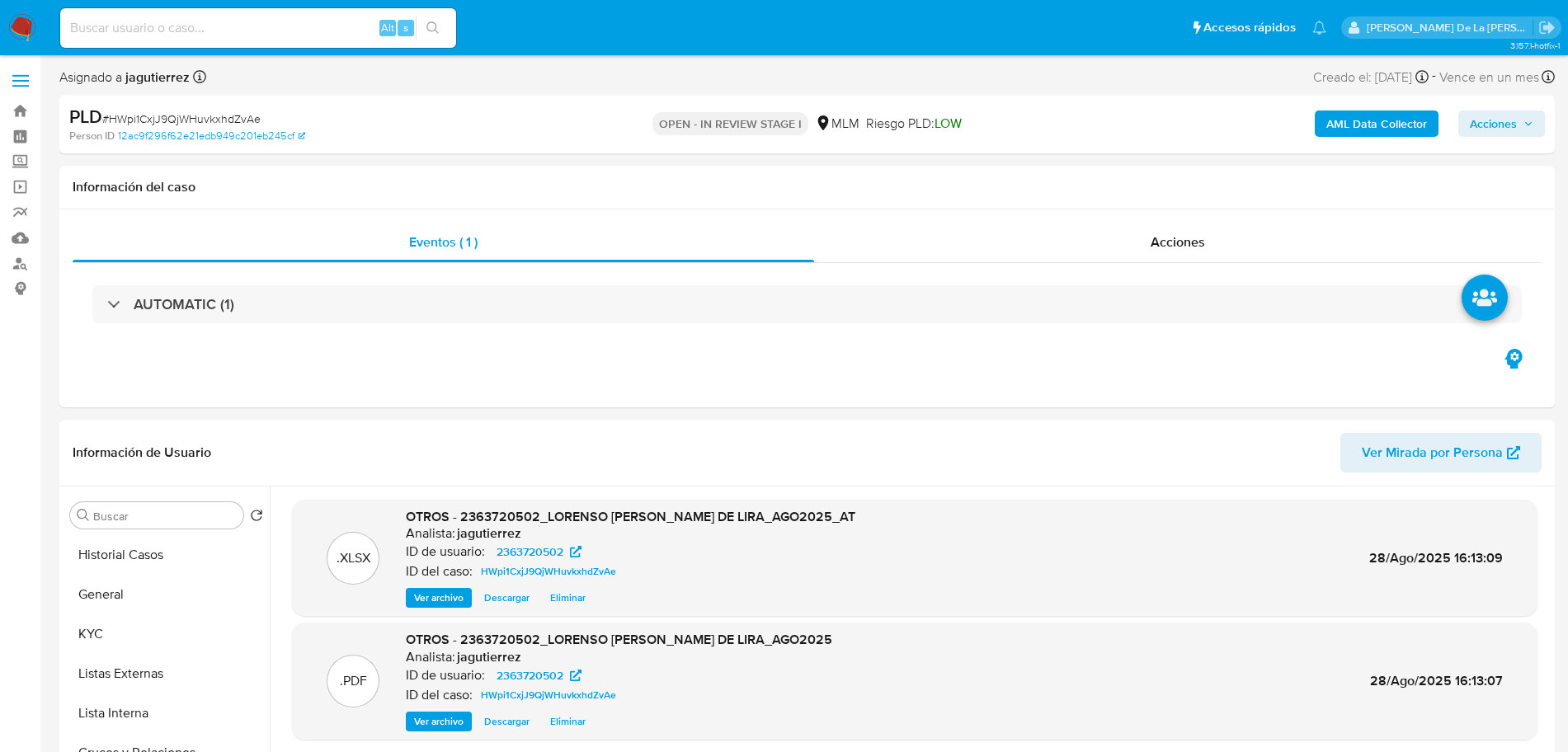
click at [1330, 126] on b "AML Data Collector" at bounding box center [1377, 124] width 100 height 26
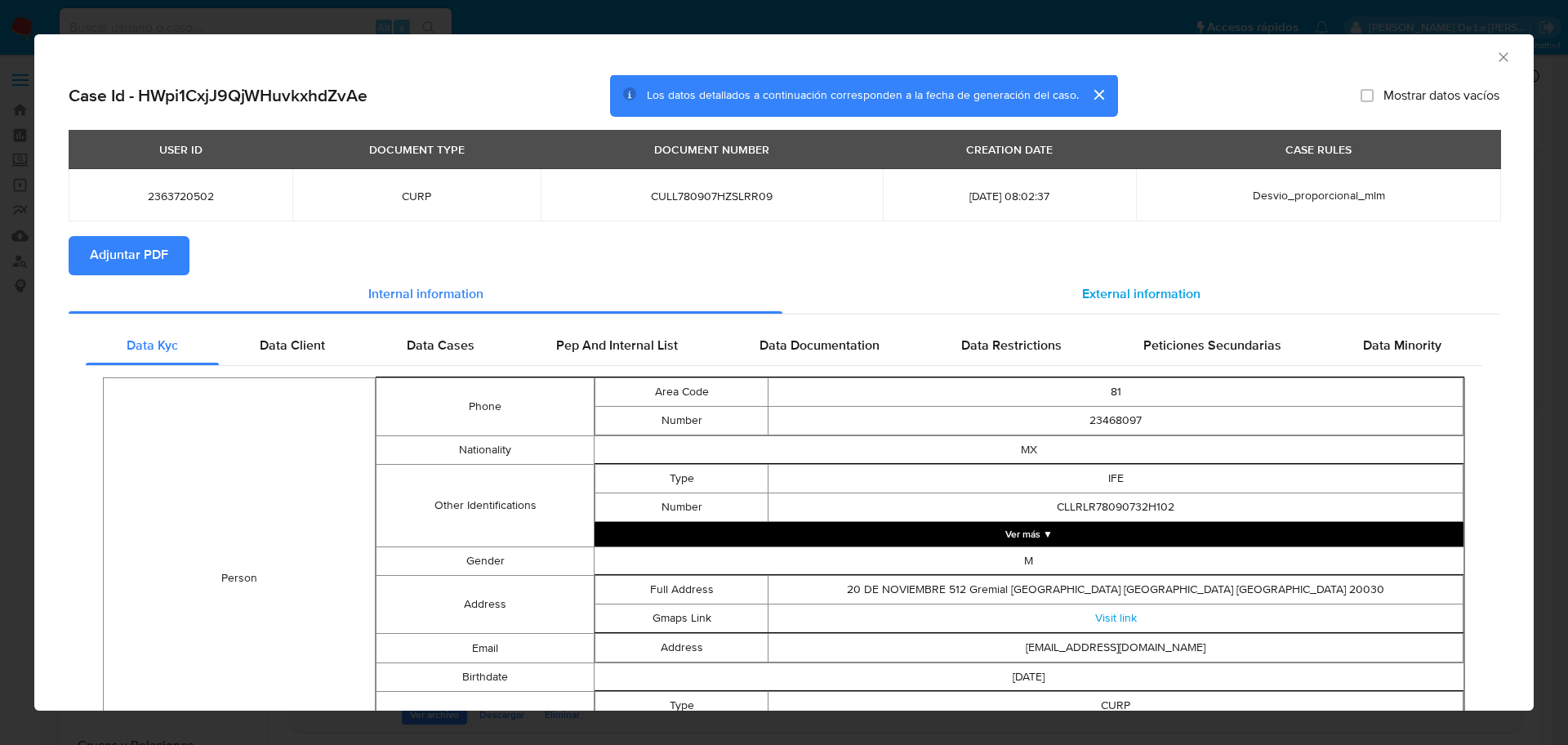
click at [1054, 286] on div "External information" at bounding box center [1141, 295] width 718 height 39
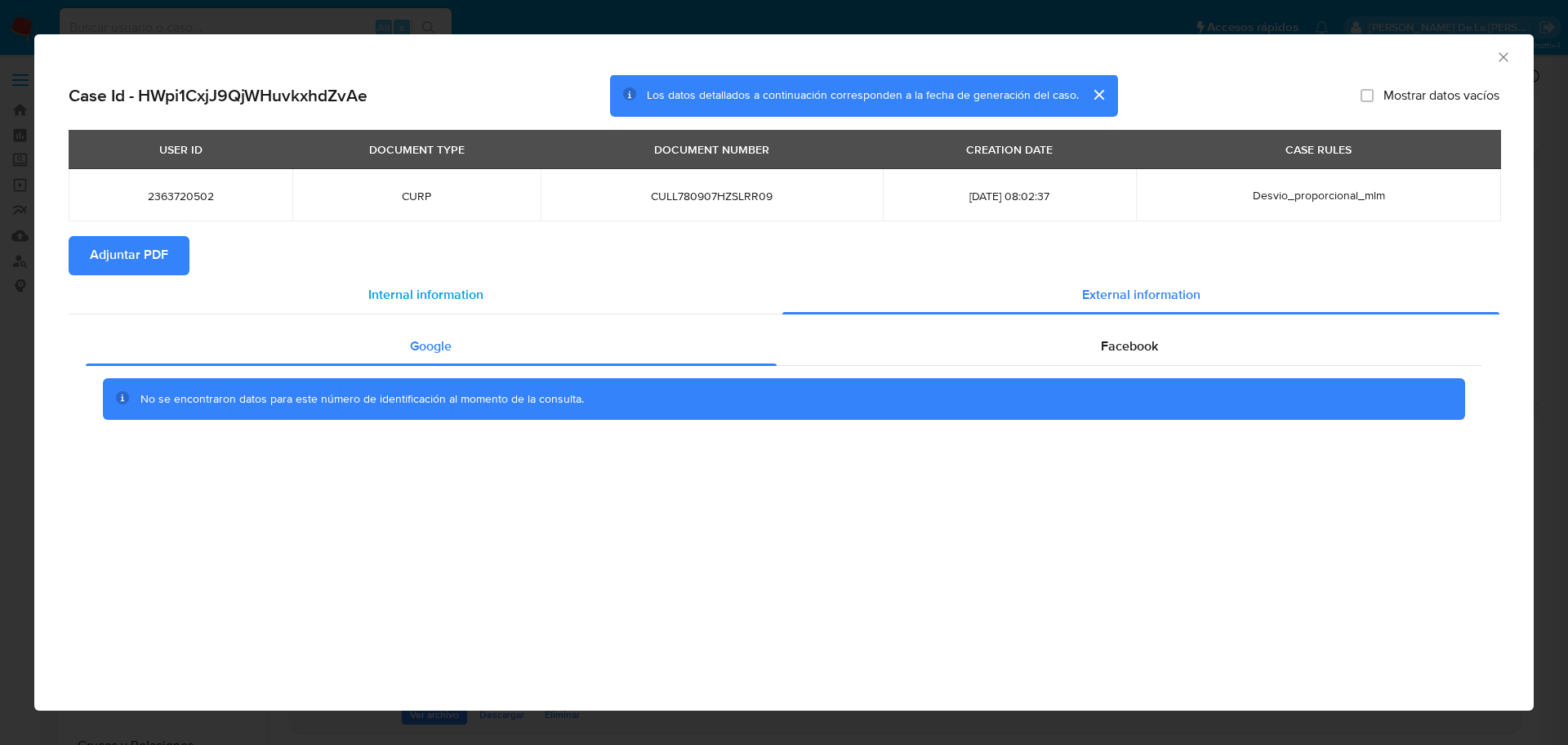
click at [452, 313] on div "Internal information" at bounding box center [425, 295] width 714 height 39
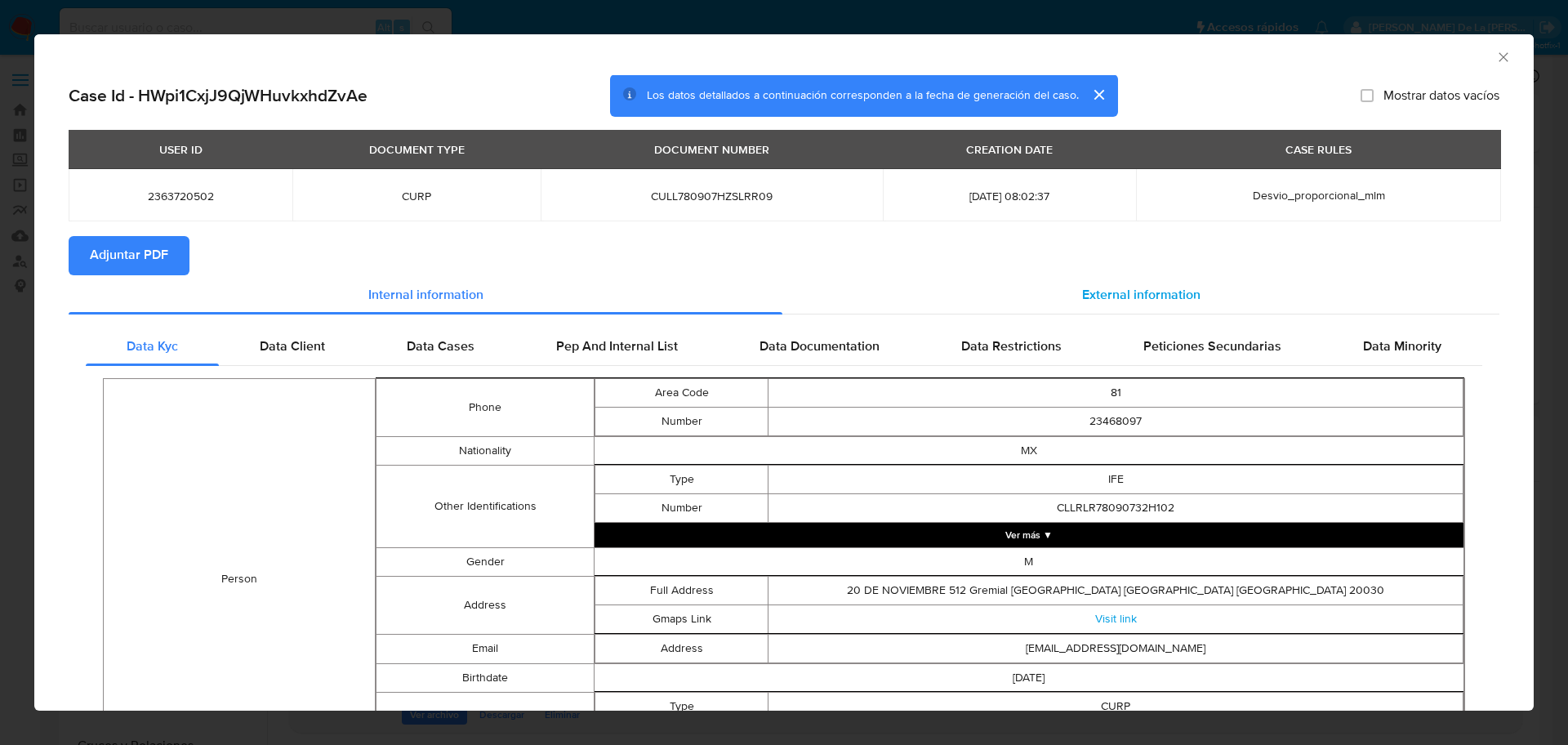
drag, startPoint x: 1181, startPoint y: 281, endPoint x: 1172, endPoint y: 296, distance: 17.5
click at [1181, 285] on div "External information" at bounding box center [1141, 295] width 718 height 39
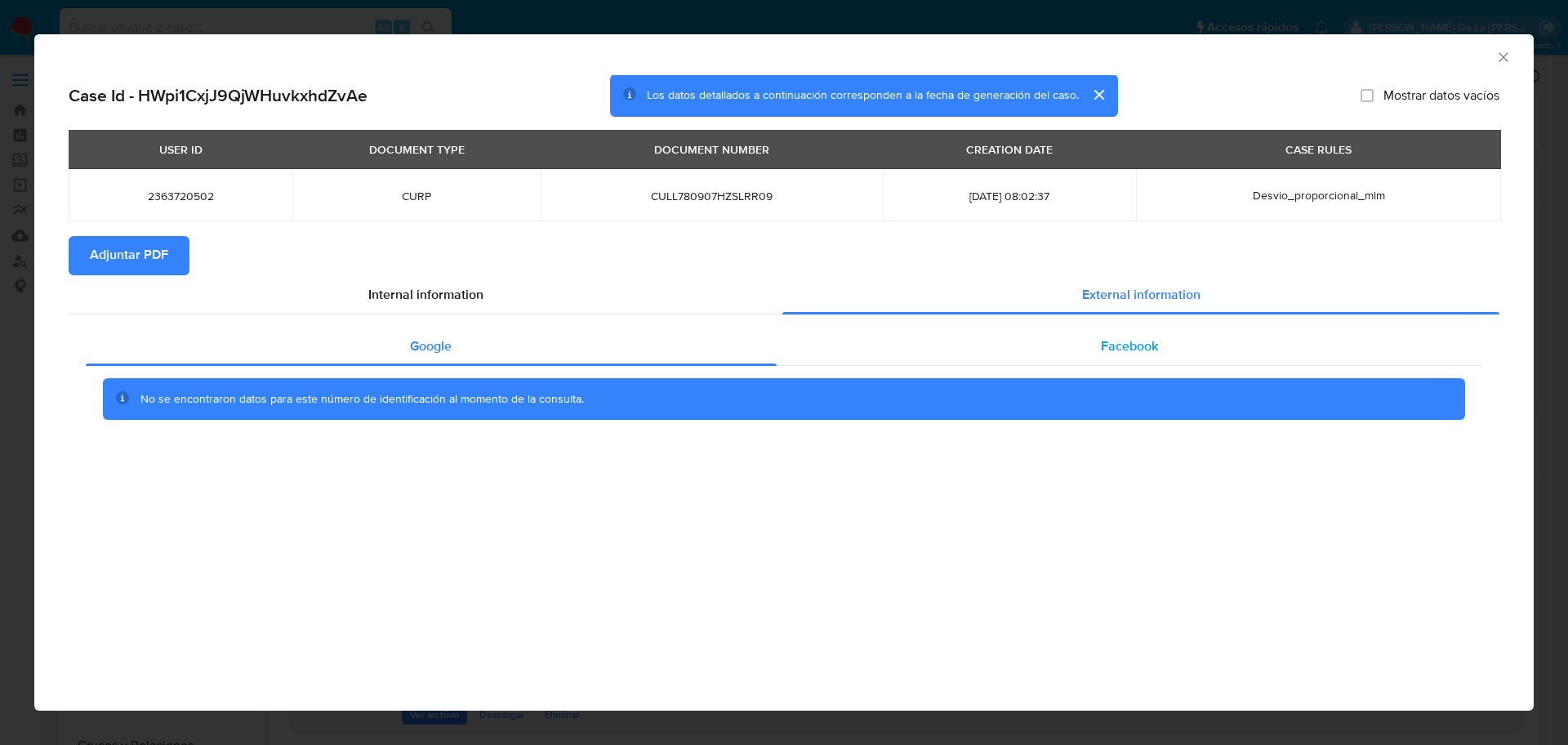
click at [1123, 333] on div "Facebook" at bounding box center [1130, 346] width 706 height 39
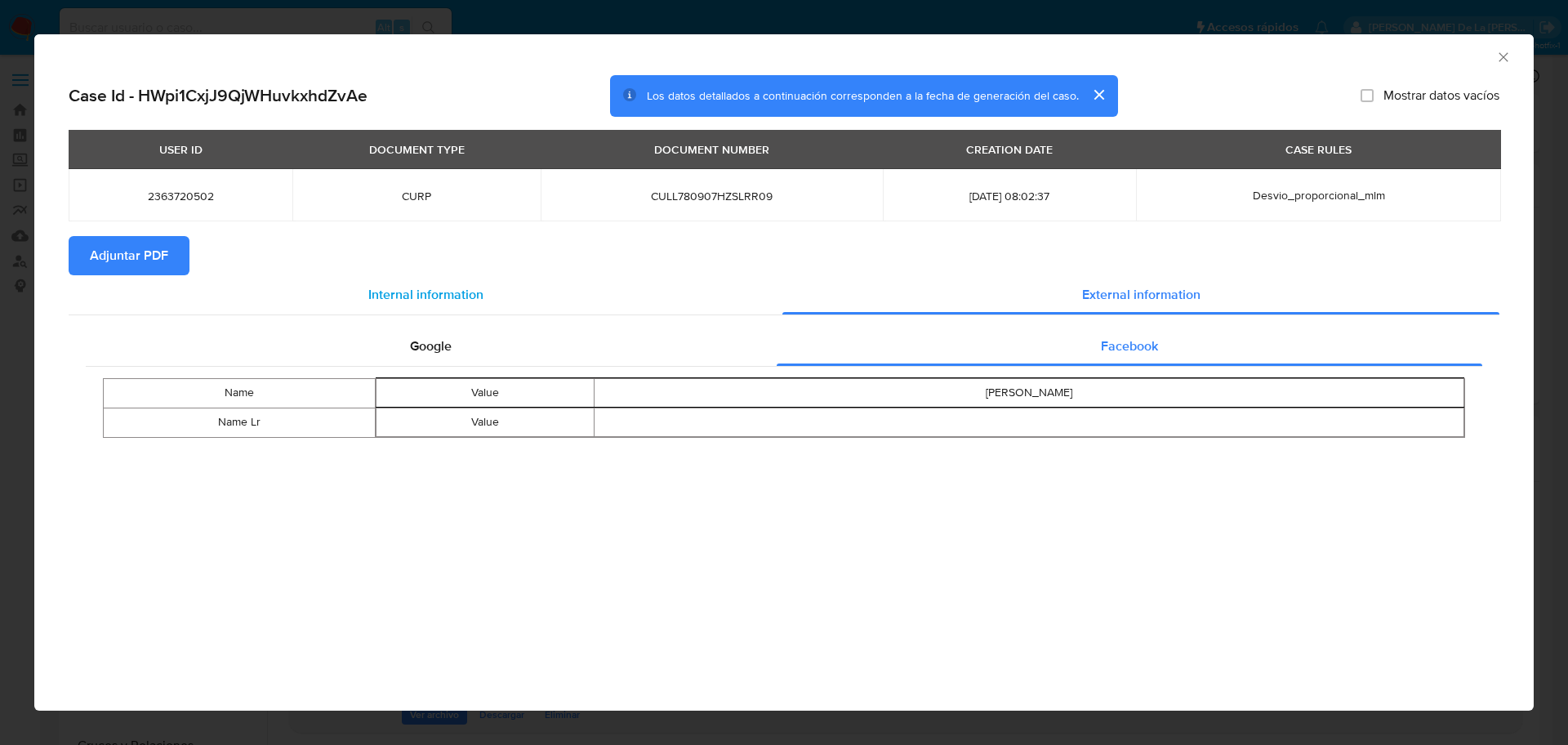
drag, startPoint x: 406, startPoint y: 303, endPoint x: 415, endPoint y: 297, distance: 10.8
click at [414, 297] on span "Internal information" at bounding box center [426, 295] width 115 height 19
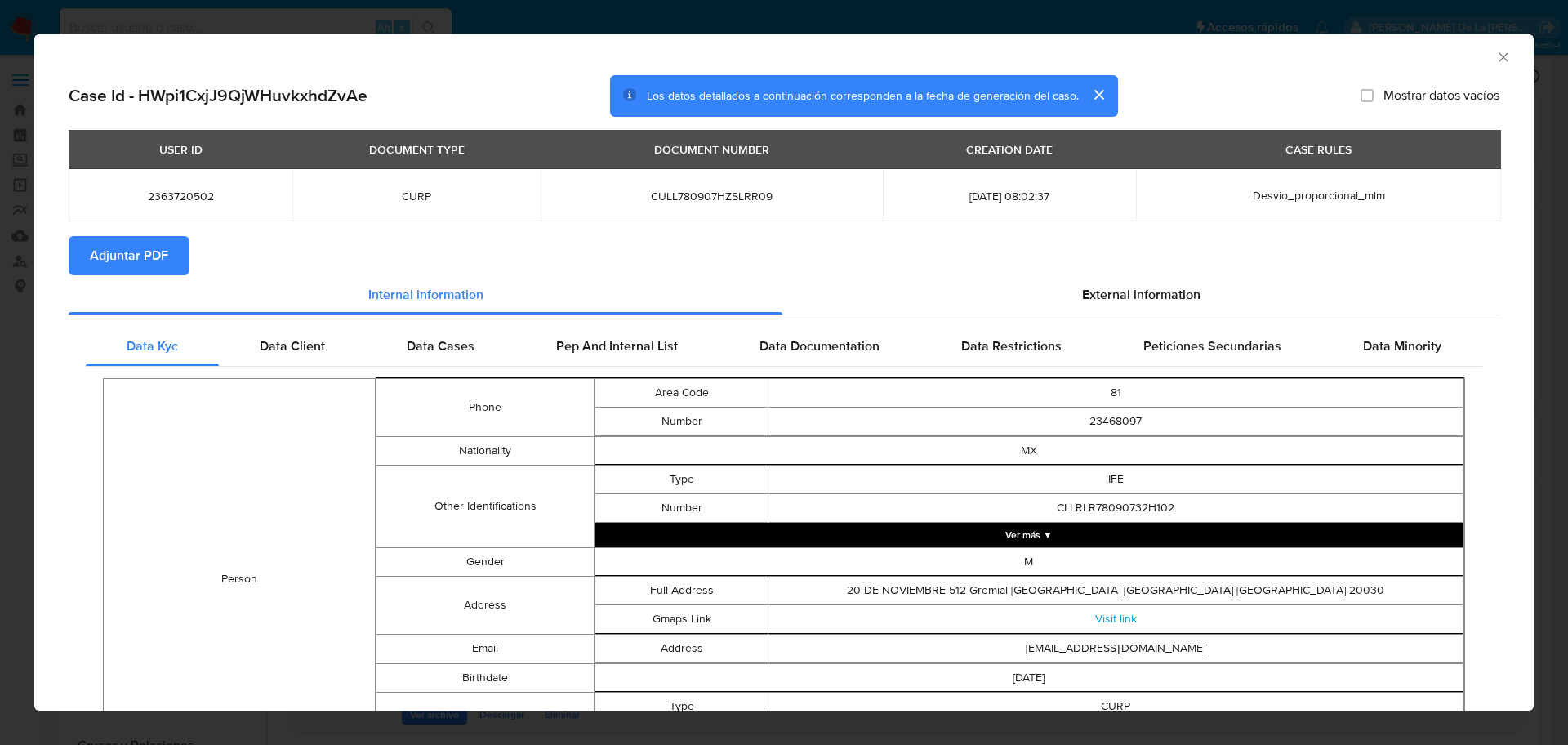
click at [1508, 45] on div "AML Data Collector" at bounding box center [784, 55] width 1499 height 41
click at [1496, 58] on icon "Cerrar ventana" at bounding box center [1504, 57] width 16 height 16
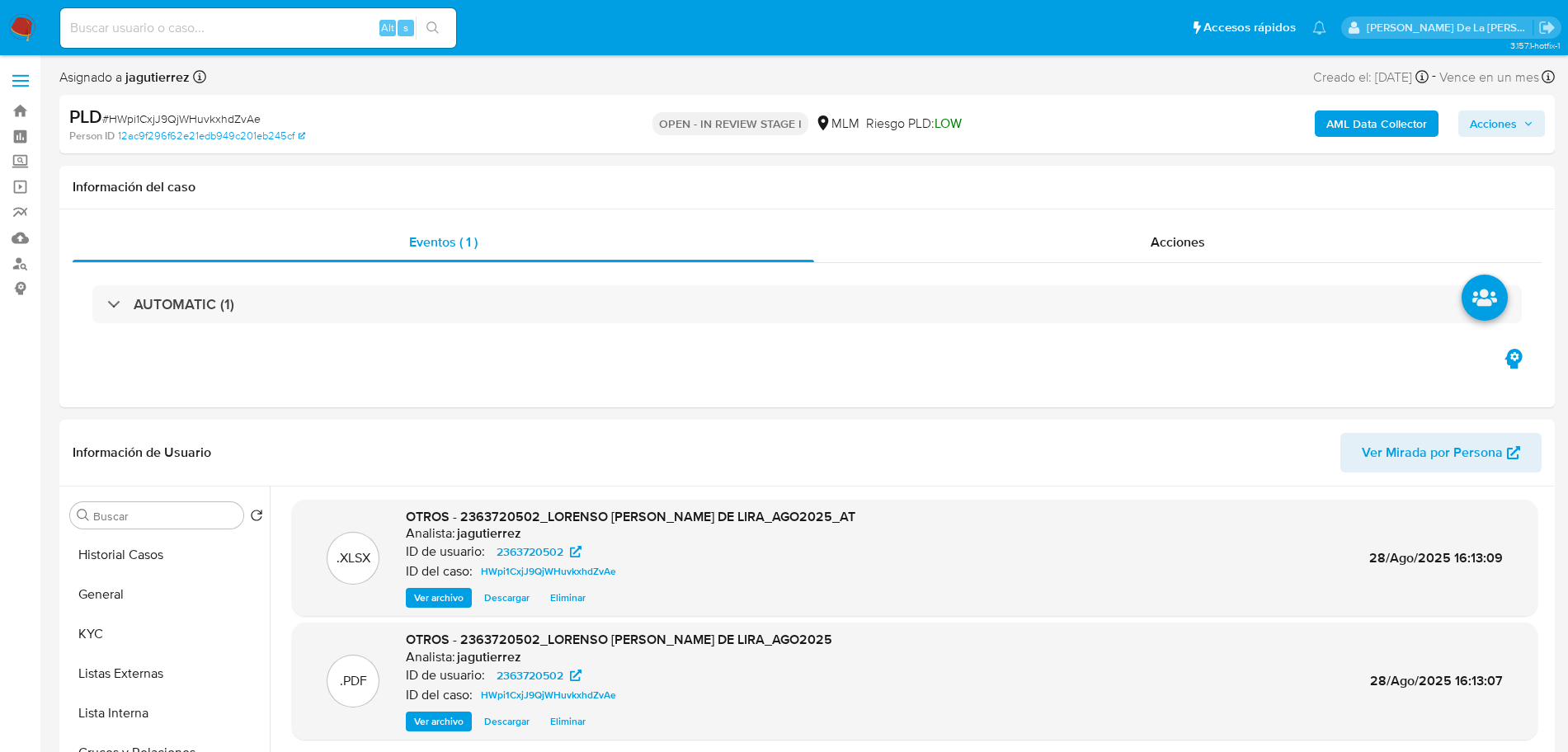
click at [1487, 124] on span "Acciones" at bounding box center [1494, 124] width 47 height 26
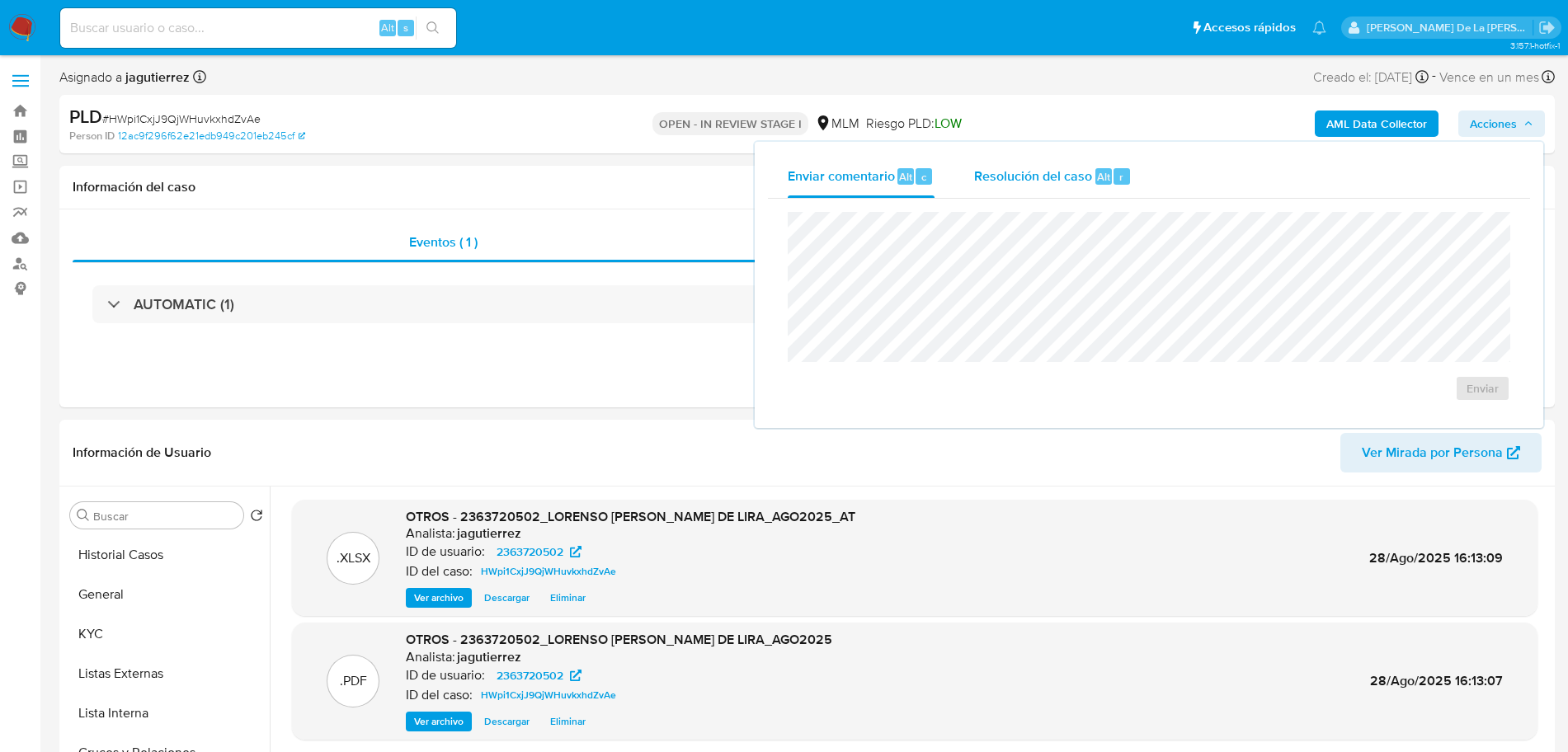
click at [1051, 177] on span "Resolución del caso" at bounding box center [1033, 176] width 118 height 19
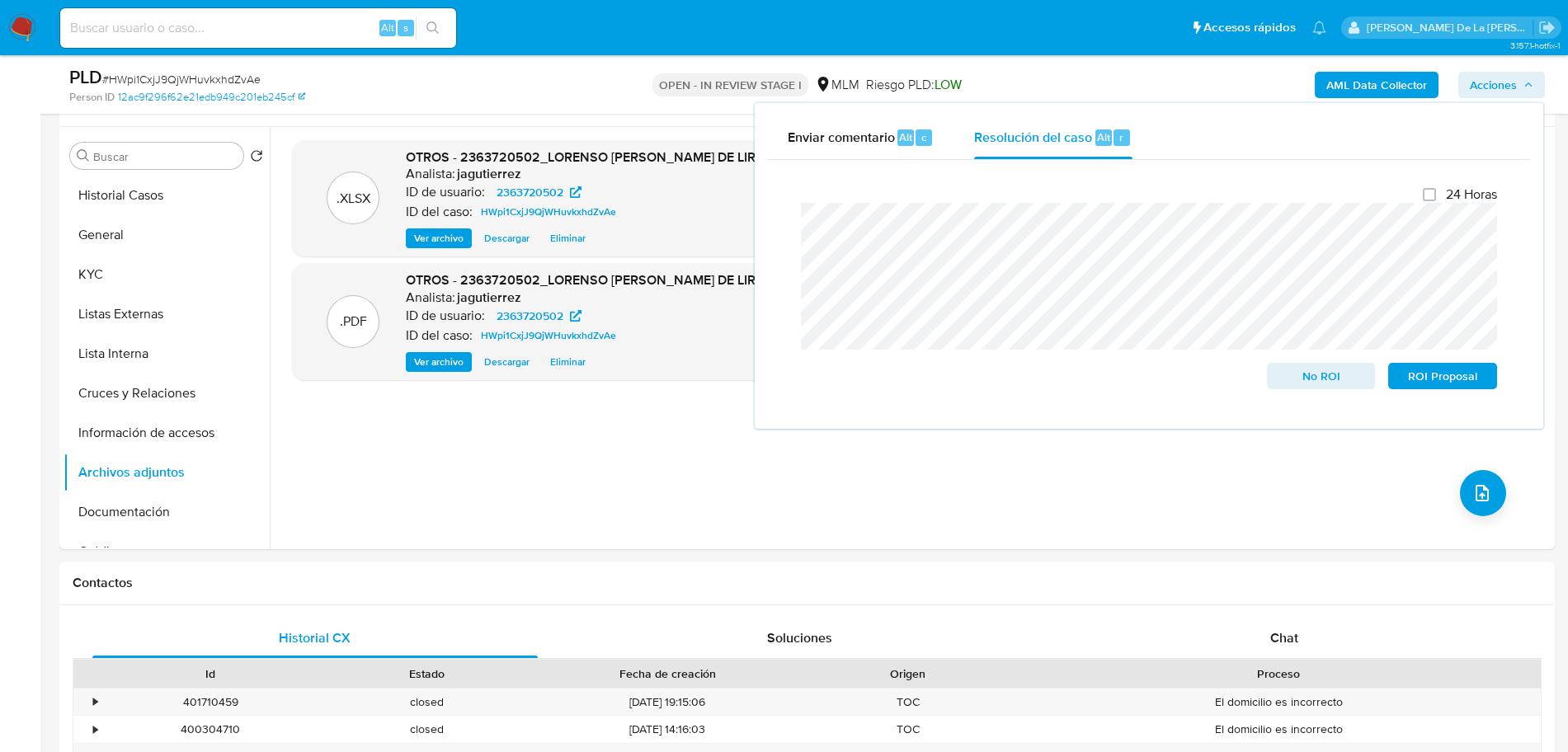
scroll to position [309, 0]
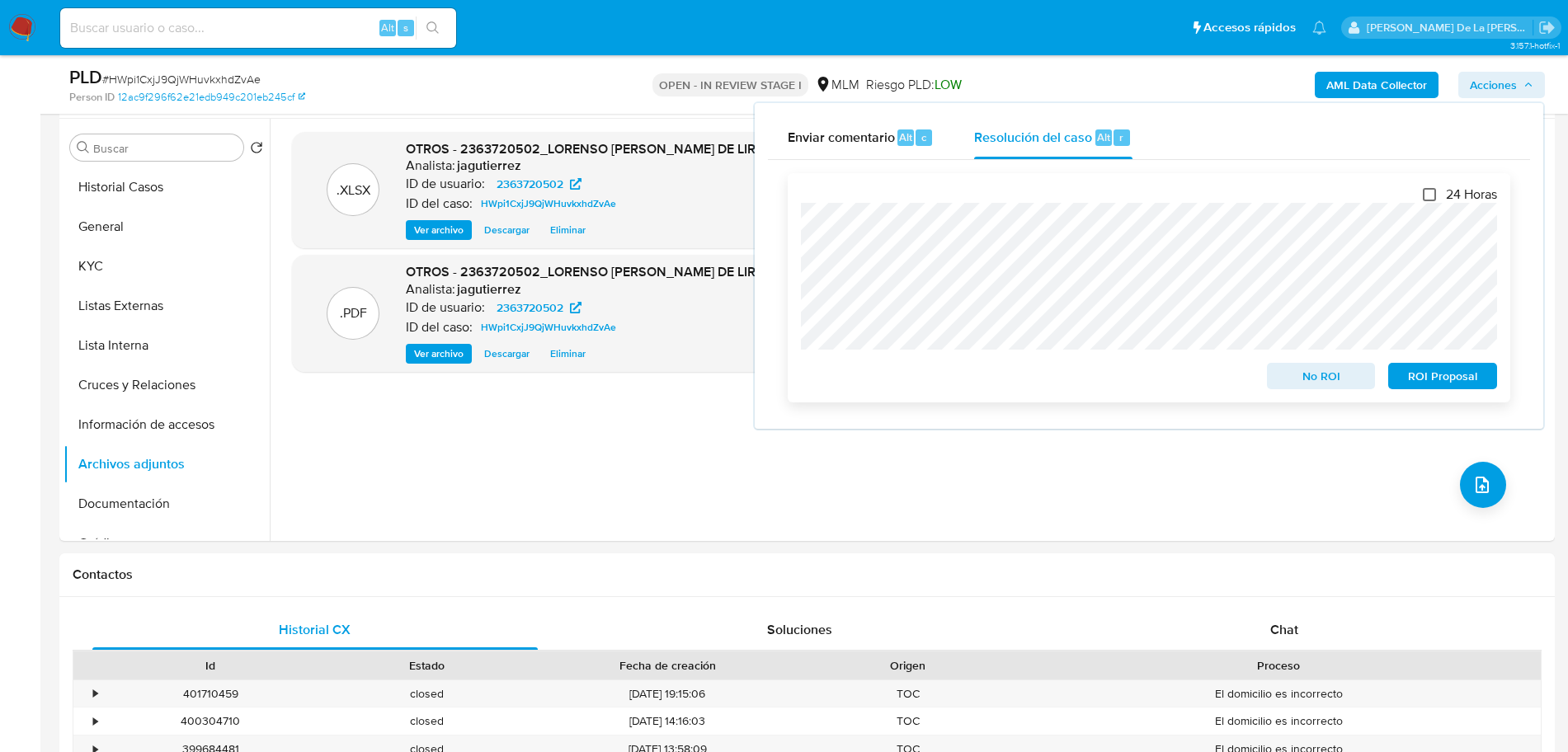
click at [1428, 190] on input "24 Horas" at bounding box center [1429, 194] width 13 height 13
checkbox input "true"
click at [1446, 387] on span "ROI Proposal" at bounding box center [1442, 376] width 86 height 23
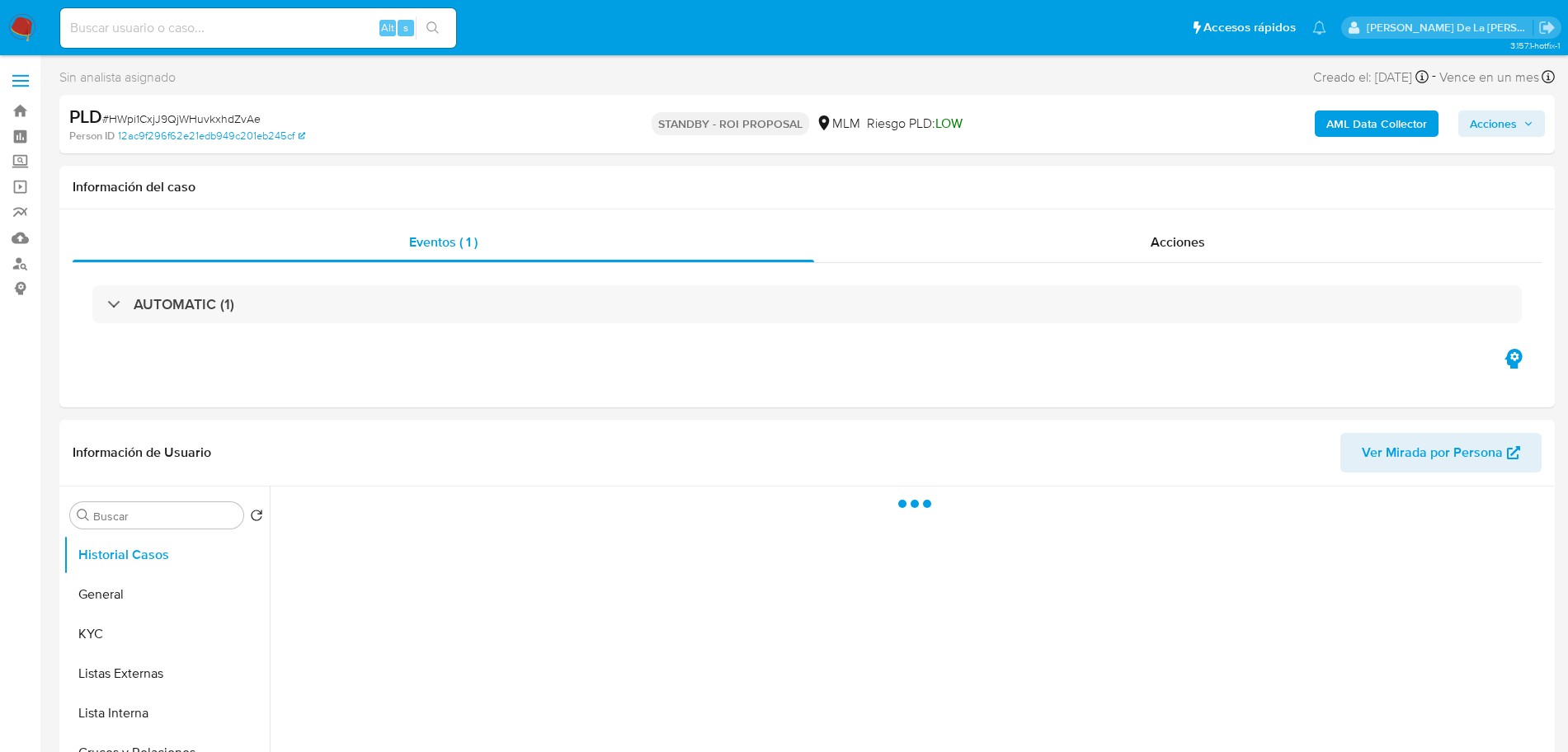
click at [170, 113] on span "# HWpi1CxjJ9QjWHuvkxhdZvAe" at bounding box center [181, 119] width 158 height 16
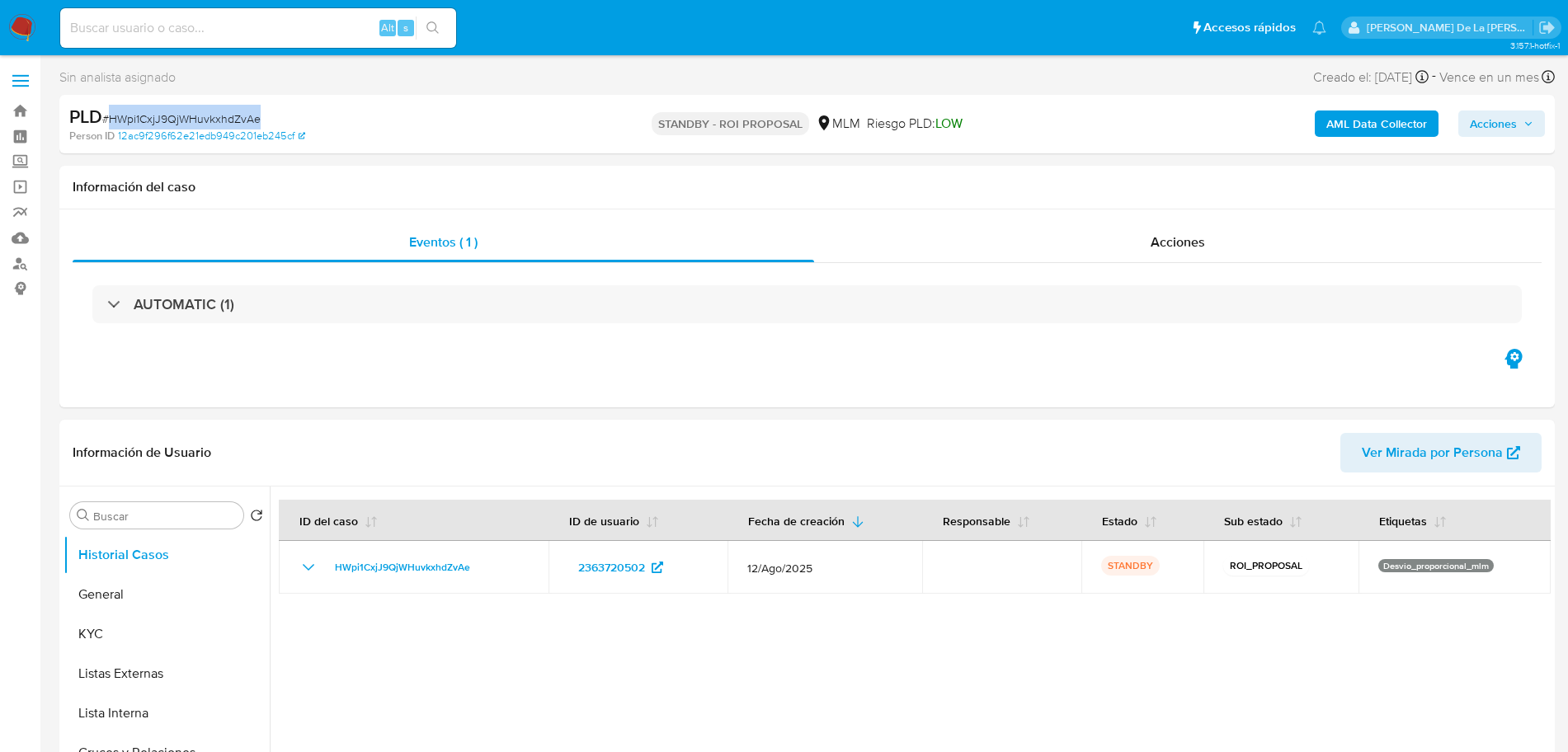
copy span "HWpi1CxjJ9QjWHuvkxhdZvAe"
select select "10"
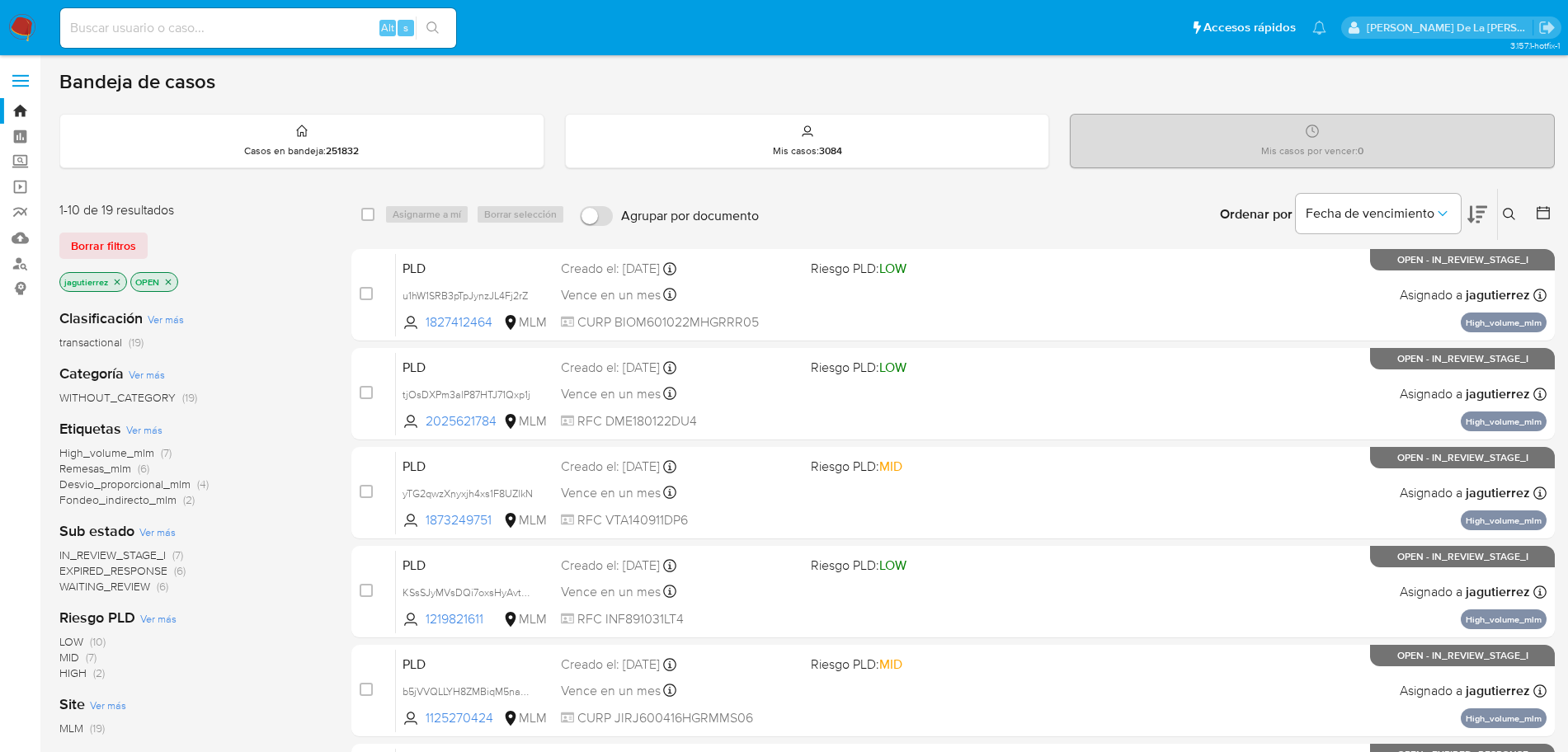
click at [104, 556] on span "IN_REVIEW_STAGE_I" at bounding box center [113, 555] width 106 height 16
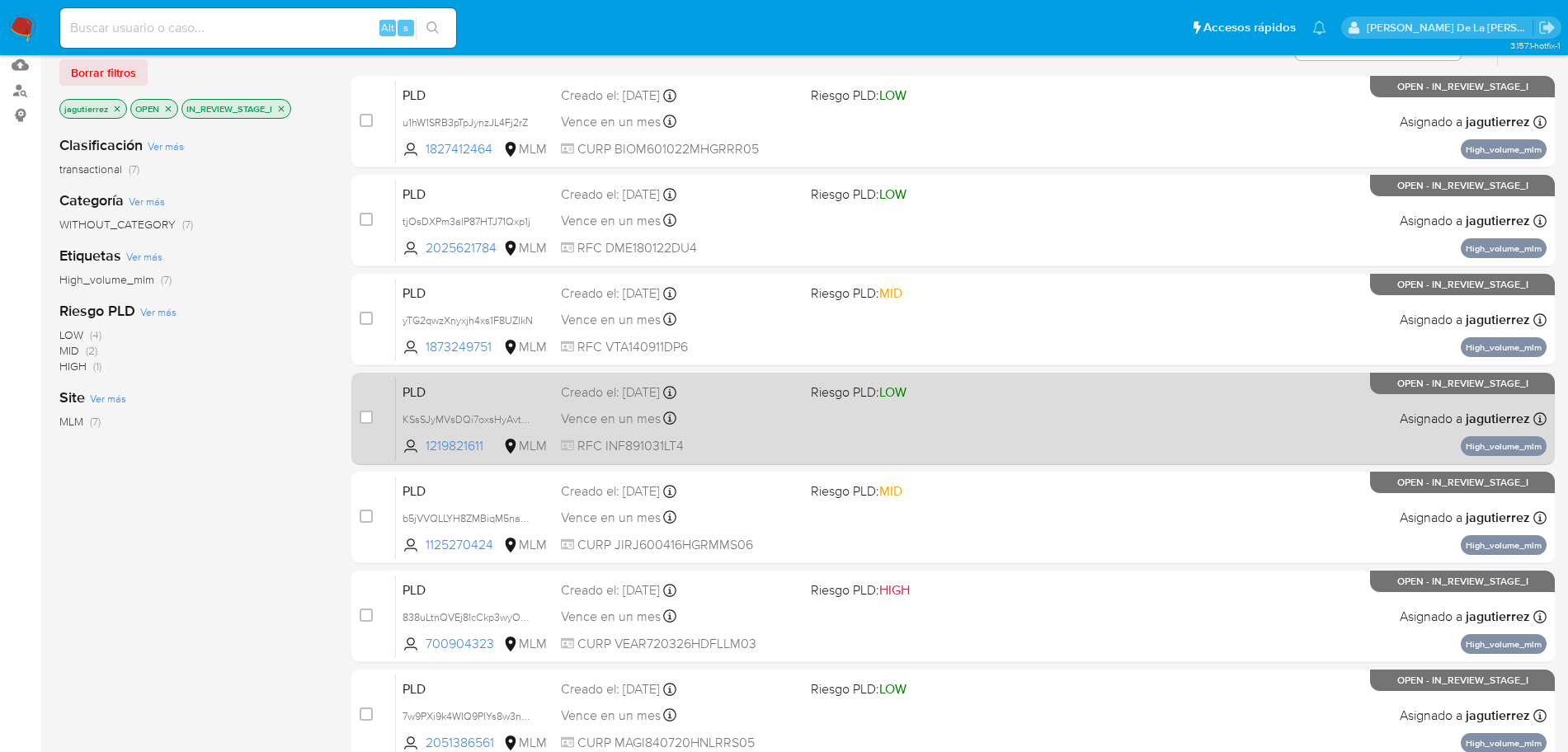
scroll to position [150, 0]
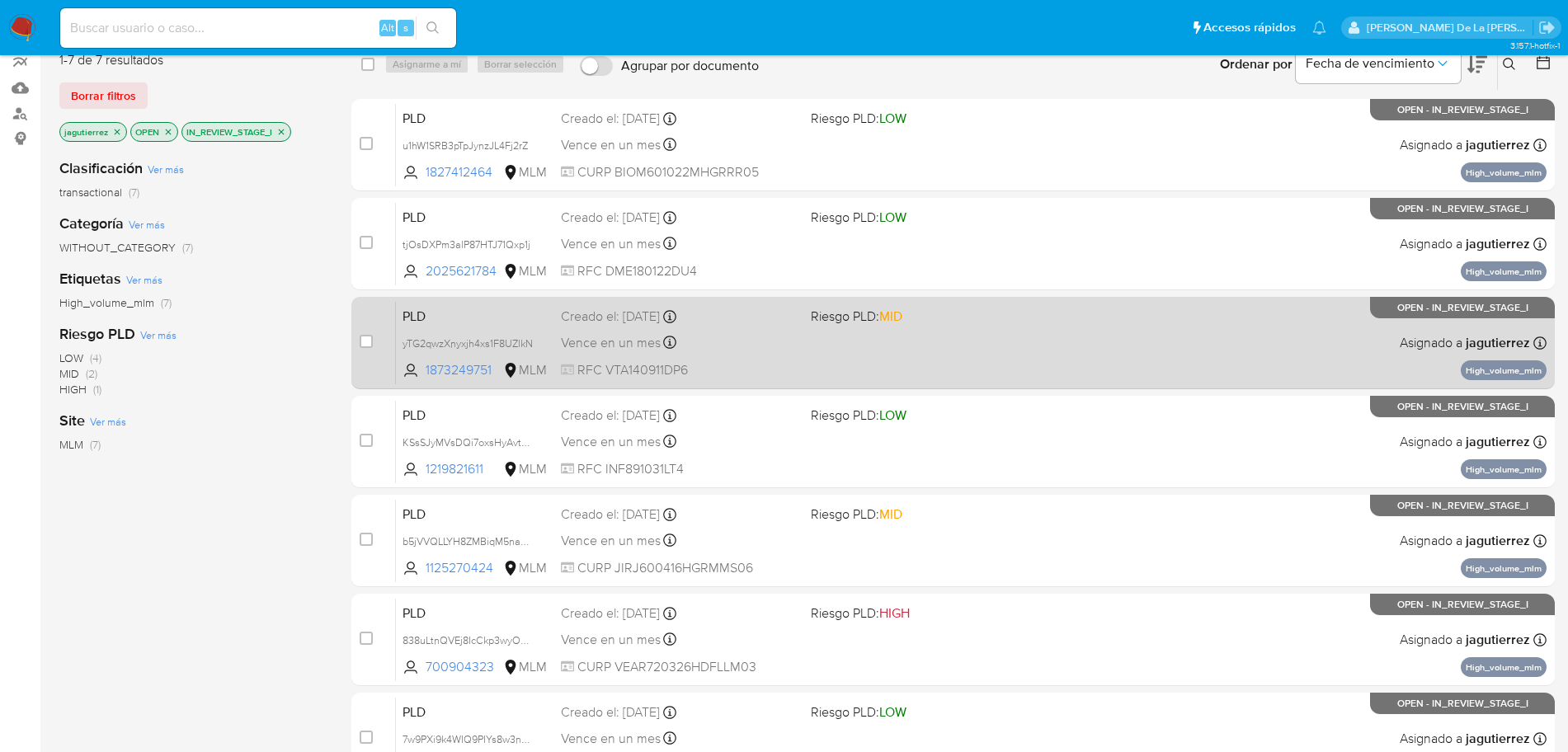
click at [925, 374] on div "PLD yTG2qwzXnyxjh4xs1F8UZlkN 1873249751 MLM Riesgo PLD: MID Creado el: 12/08/20…" at bounding box center [971, 343] width 1151 height 83
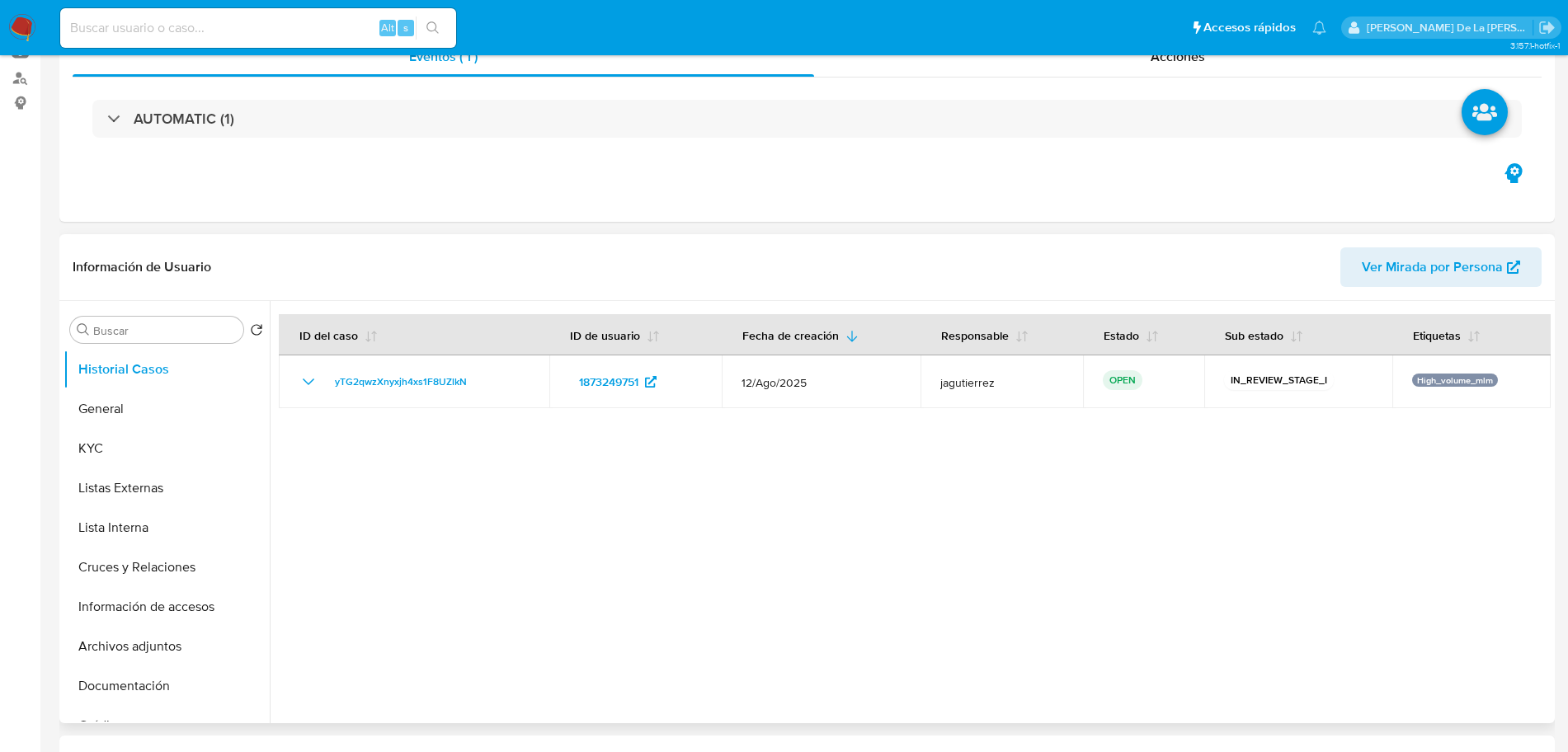
select select "10"
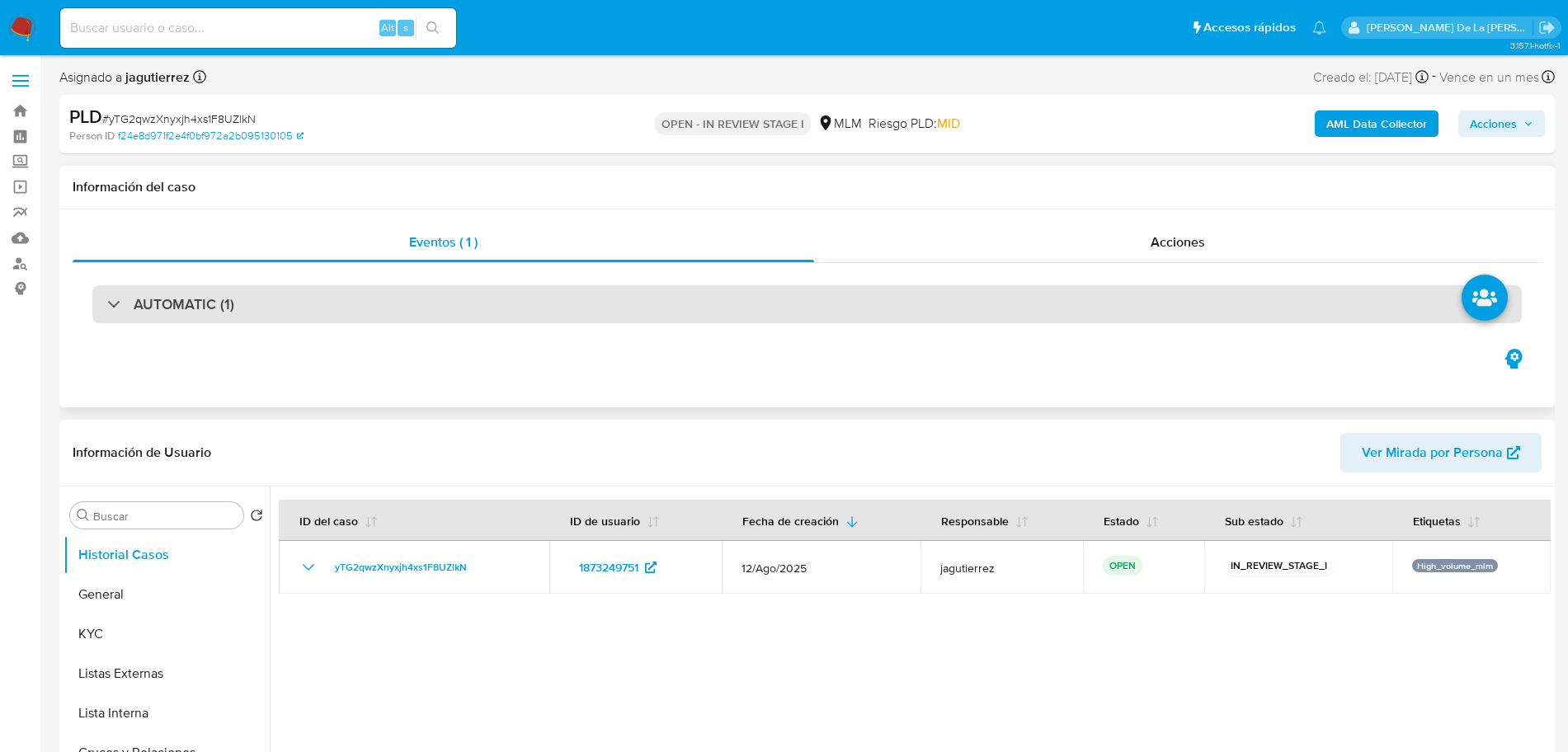
click at [280, 322] on div "AUTOMATIC (1)" at bounding box center [807, 305] width 1429 height 38
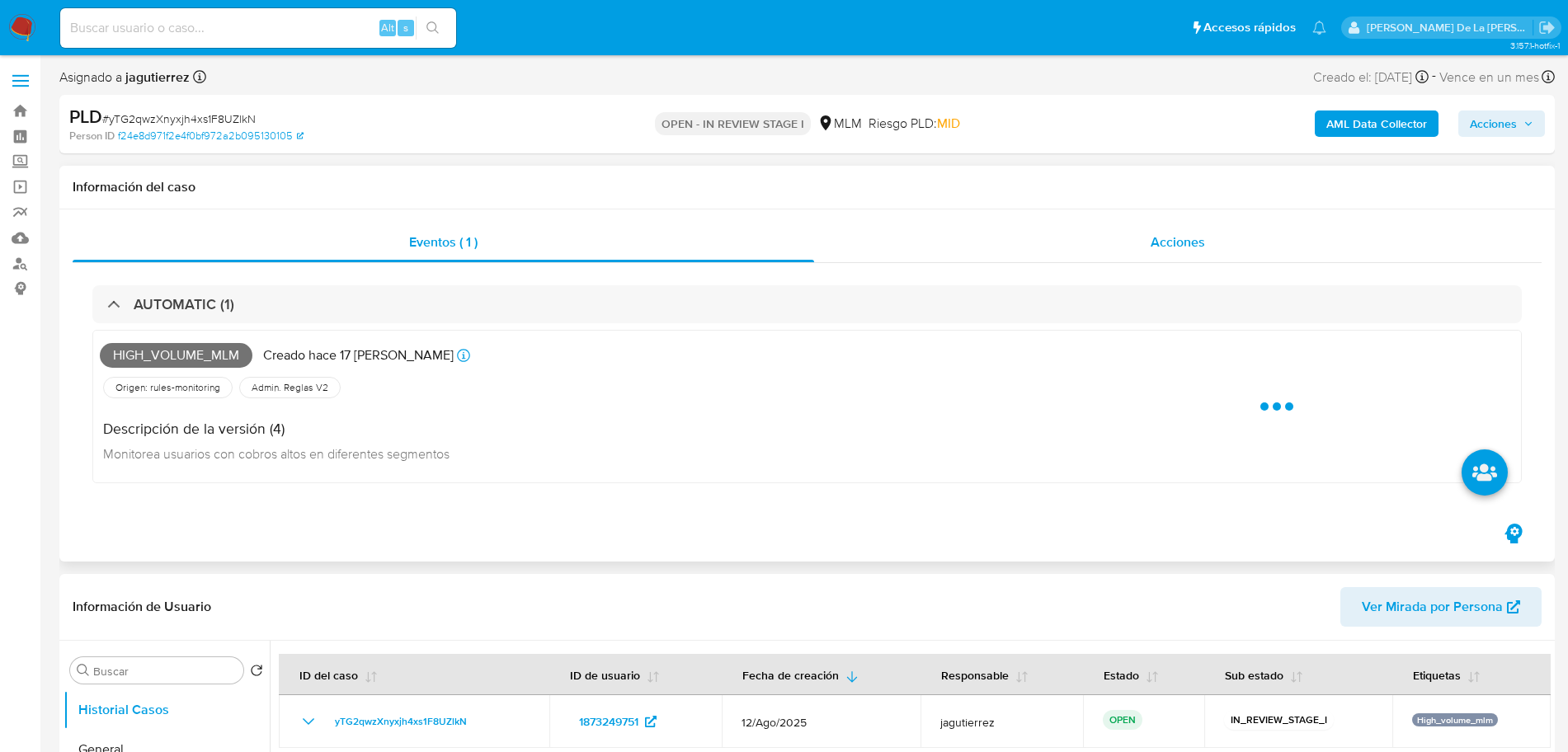
drag, startPoint x: 1171, startPoint y: 211, endPoint x: 1175, endPoint y: 227, distance: 16.5
click at [1175, 219] on div "Eventos ( 1 ) Acciones AUTOMATIC (1) High_volume_mlm Creado hace 17 [PERSON_NAM…" at bounding box center [807, 386] width 1495 height 353
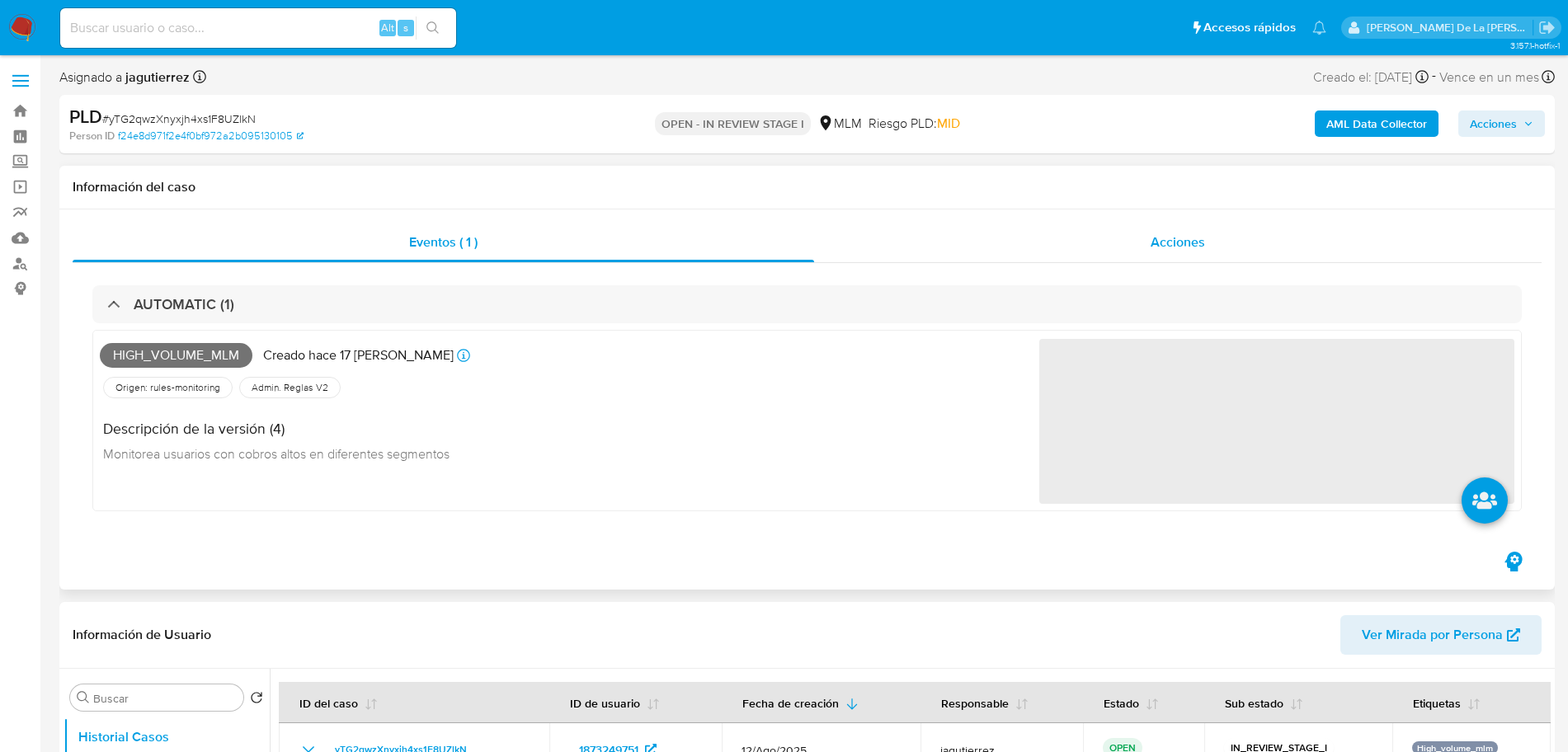
click at [1172, 238] on span "Acciones" at bounding box center [1178, 242] width 55 height 19
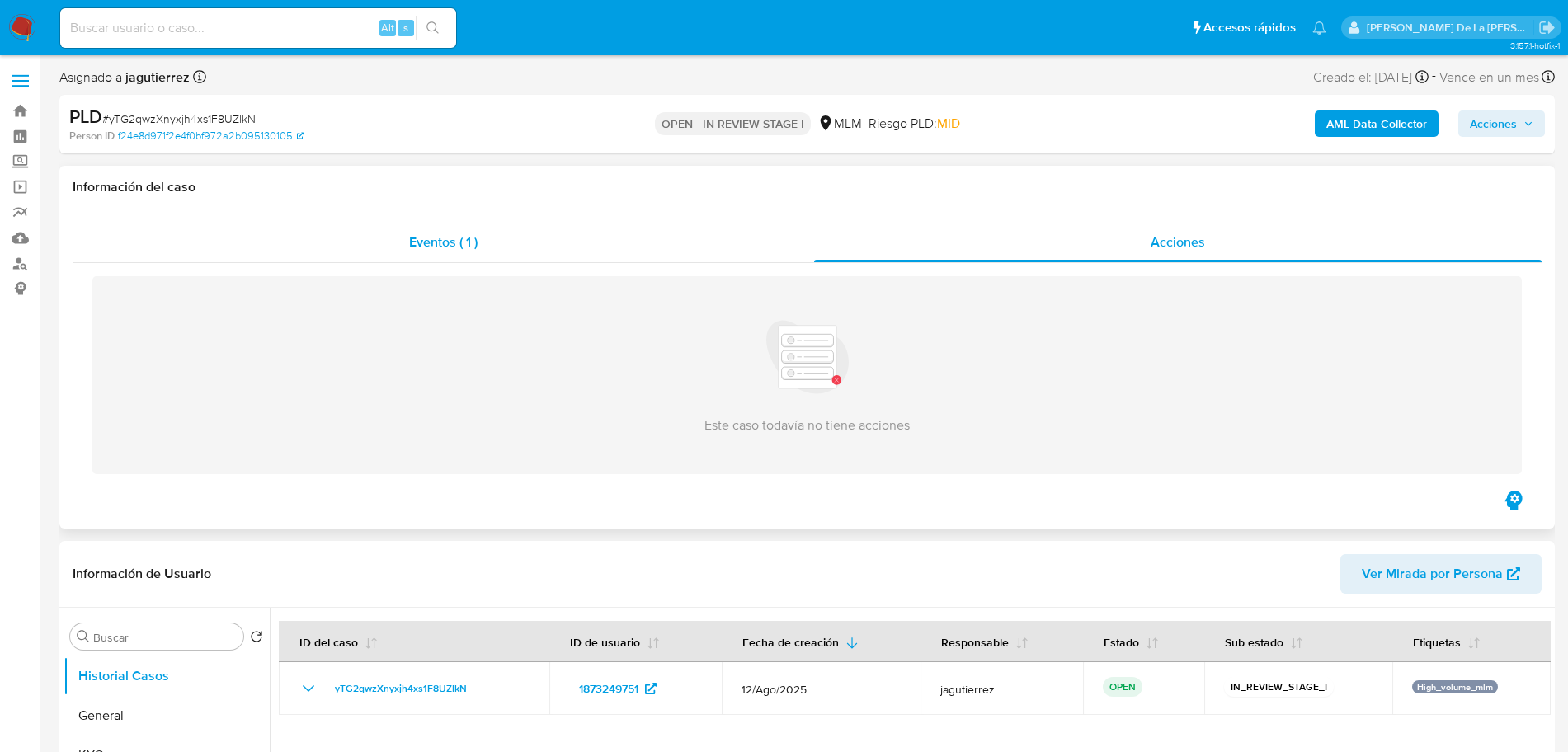
click at [562, 245] on div "Eventos ( 1 )" at bounding box center [443, 242] width 742 height 40
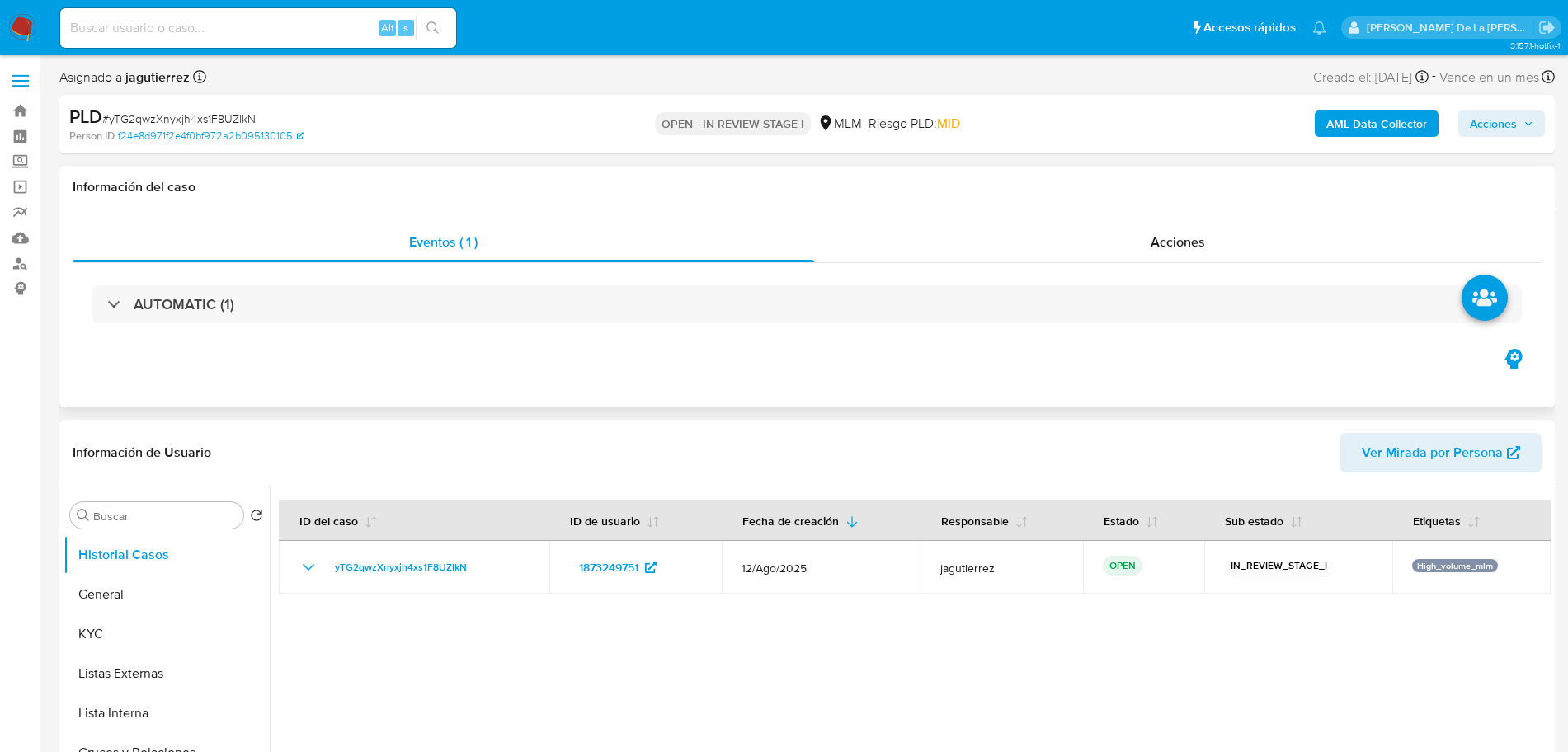
click at [590, 330] on div "AUTOMATIC (1)" at bounding box center [807, 304] width 1469 height 82
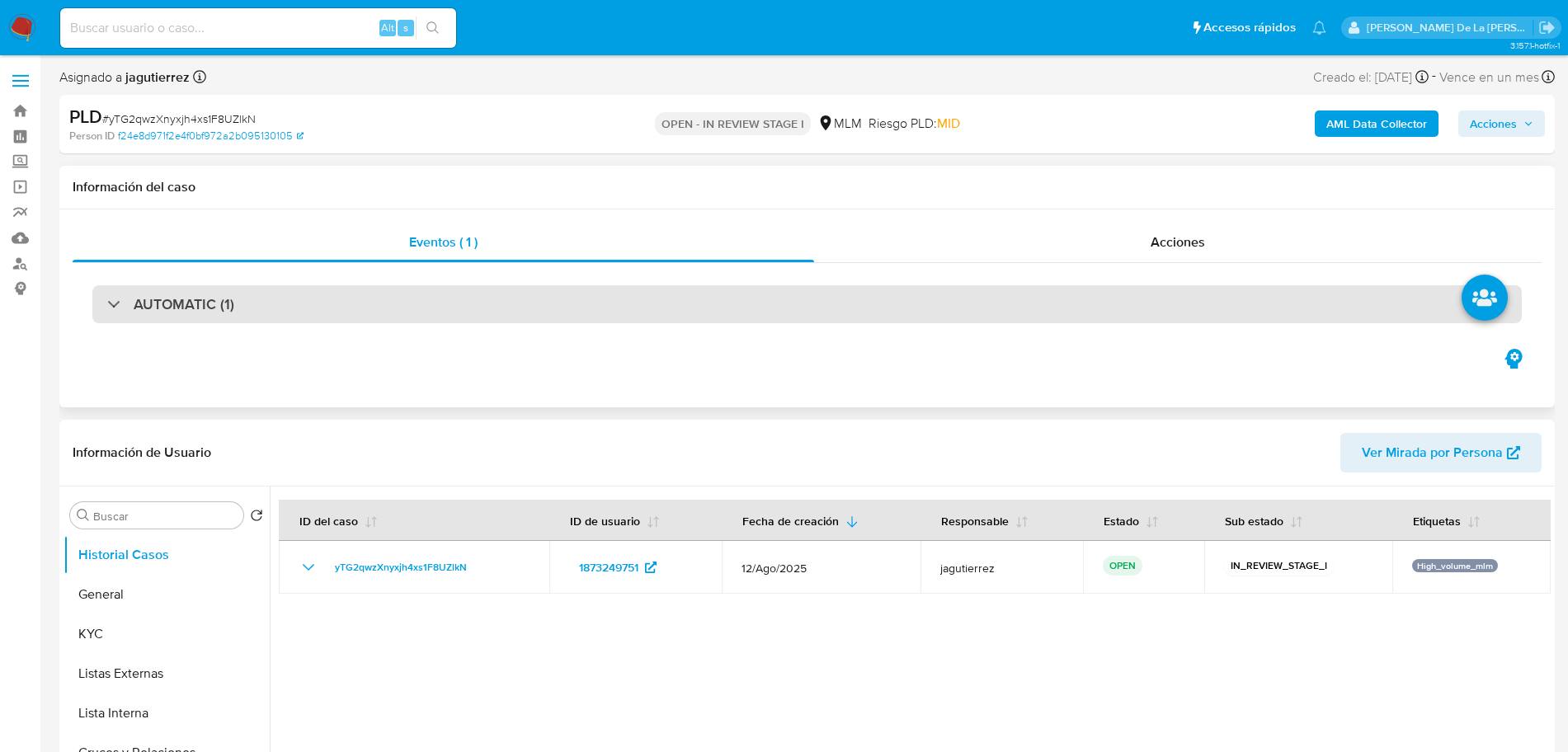
click at [643, 291] on div "AUTOMATIC (1)" at bounding box center [807, 305] width 1429 height 38
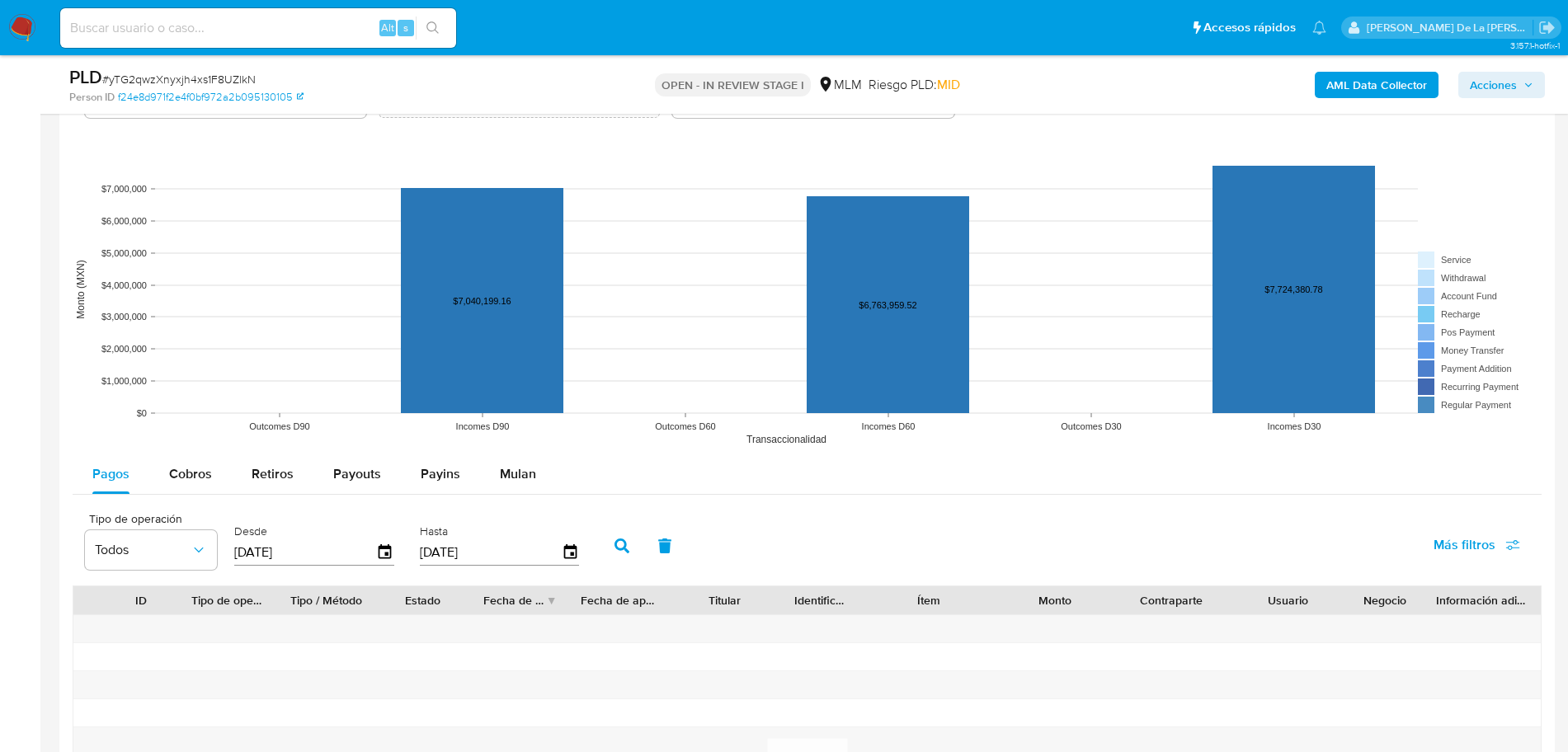
scroll to position [1752, 0]
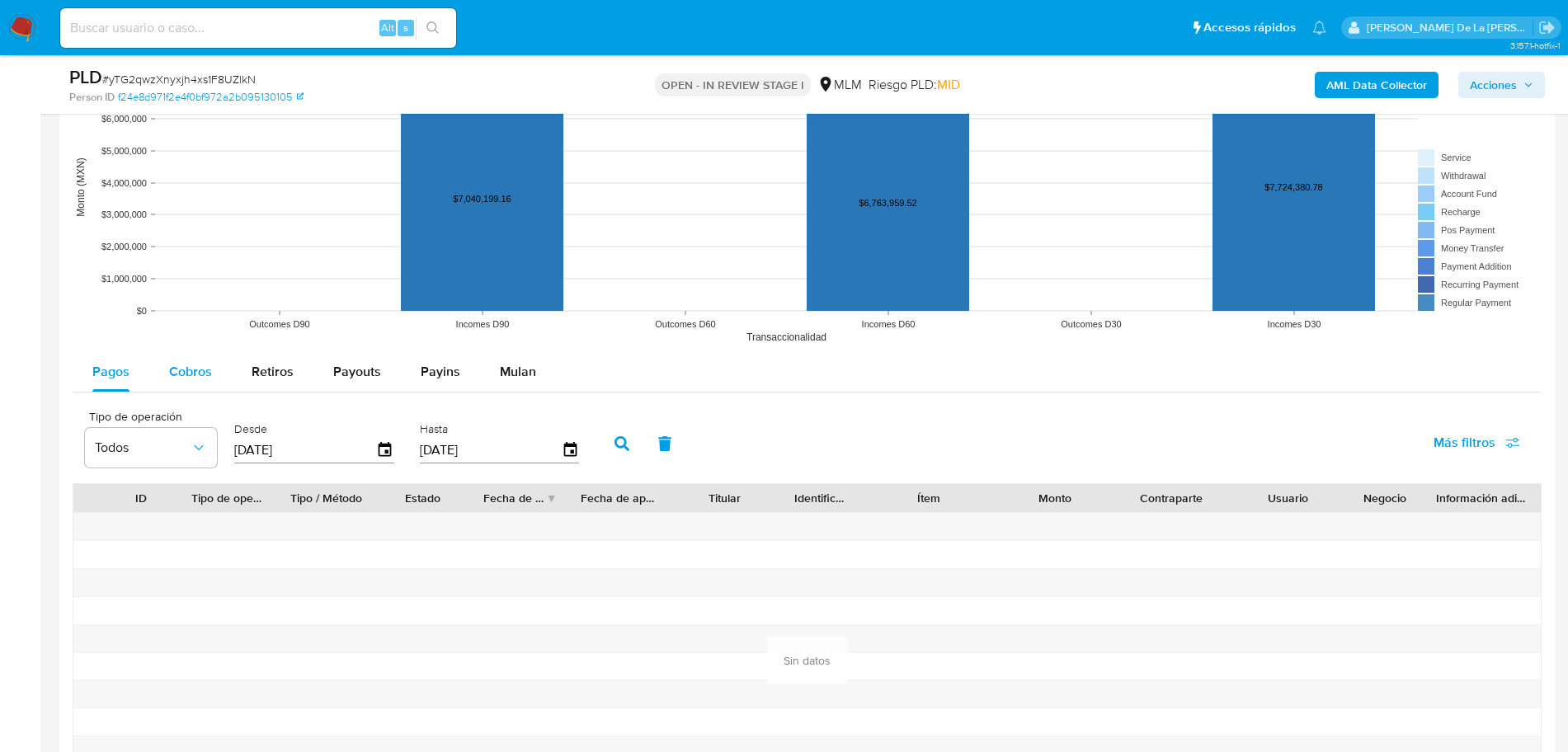
click at [210, 371] on span "Cobros" at bounding box center [190, 371] width 43 height 19
select select "10"
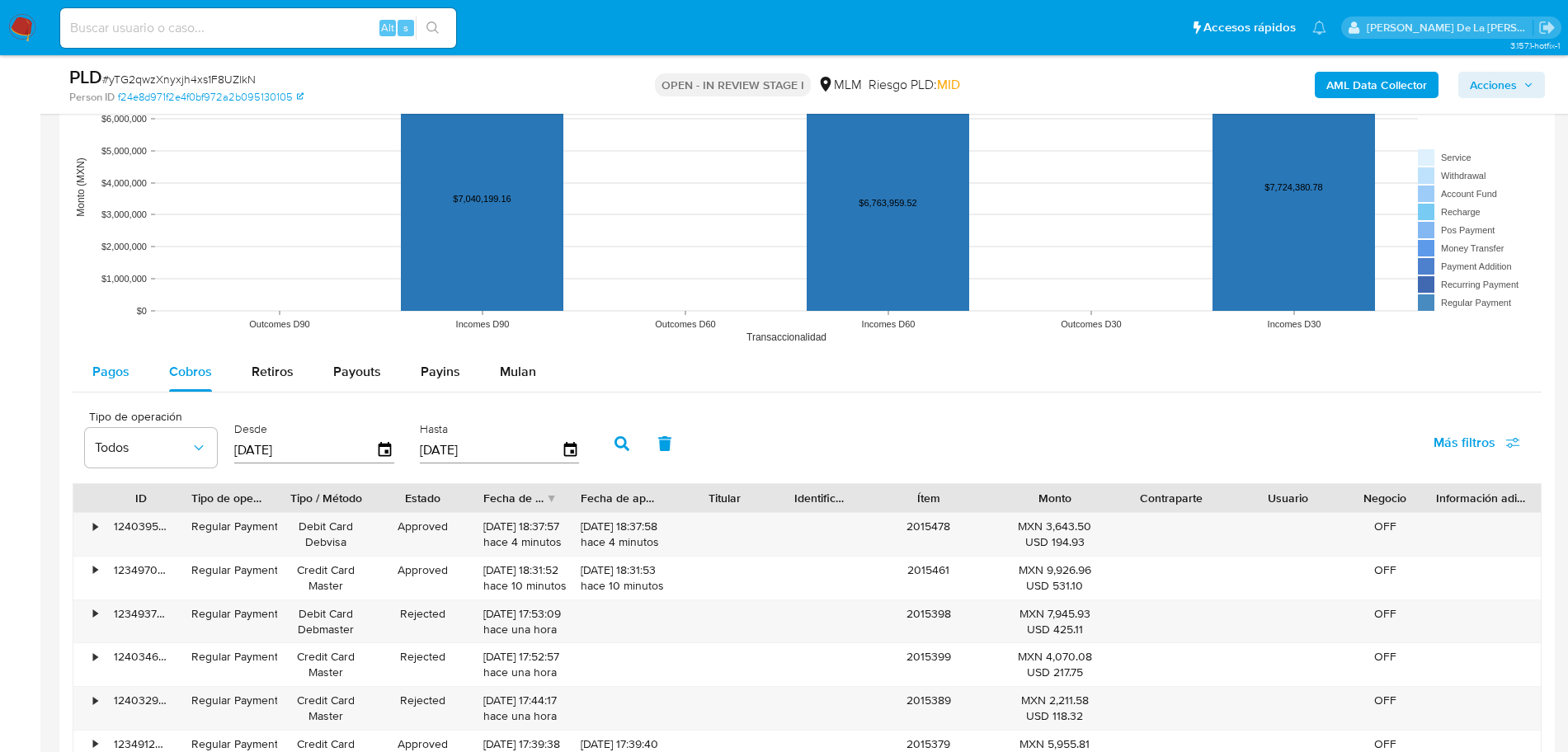
click at [124, 374] on span "Pagos" at bounding box center [111, 371] width 37 height 19
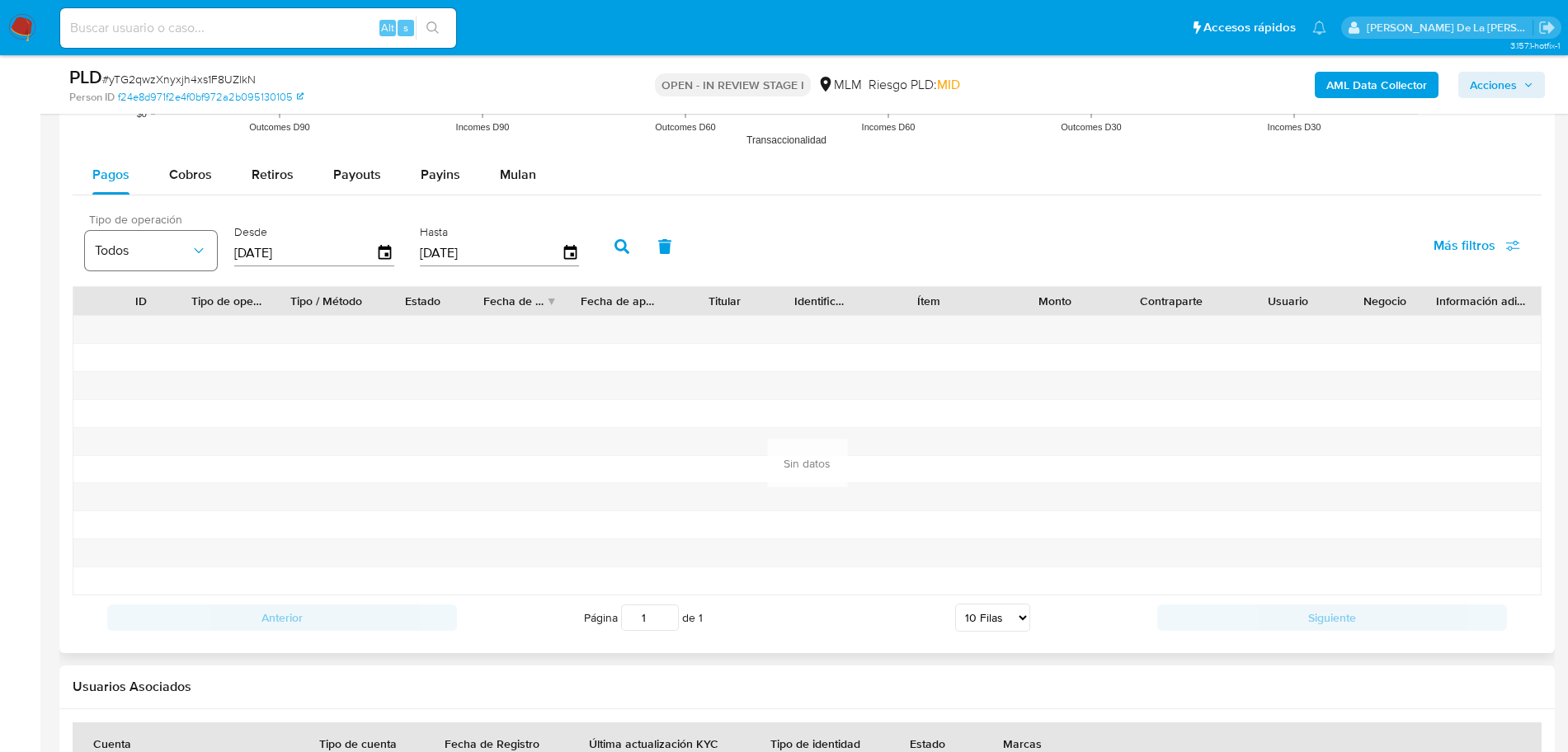
scroll to position [1958, 0]
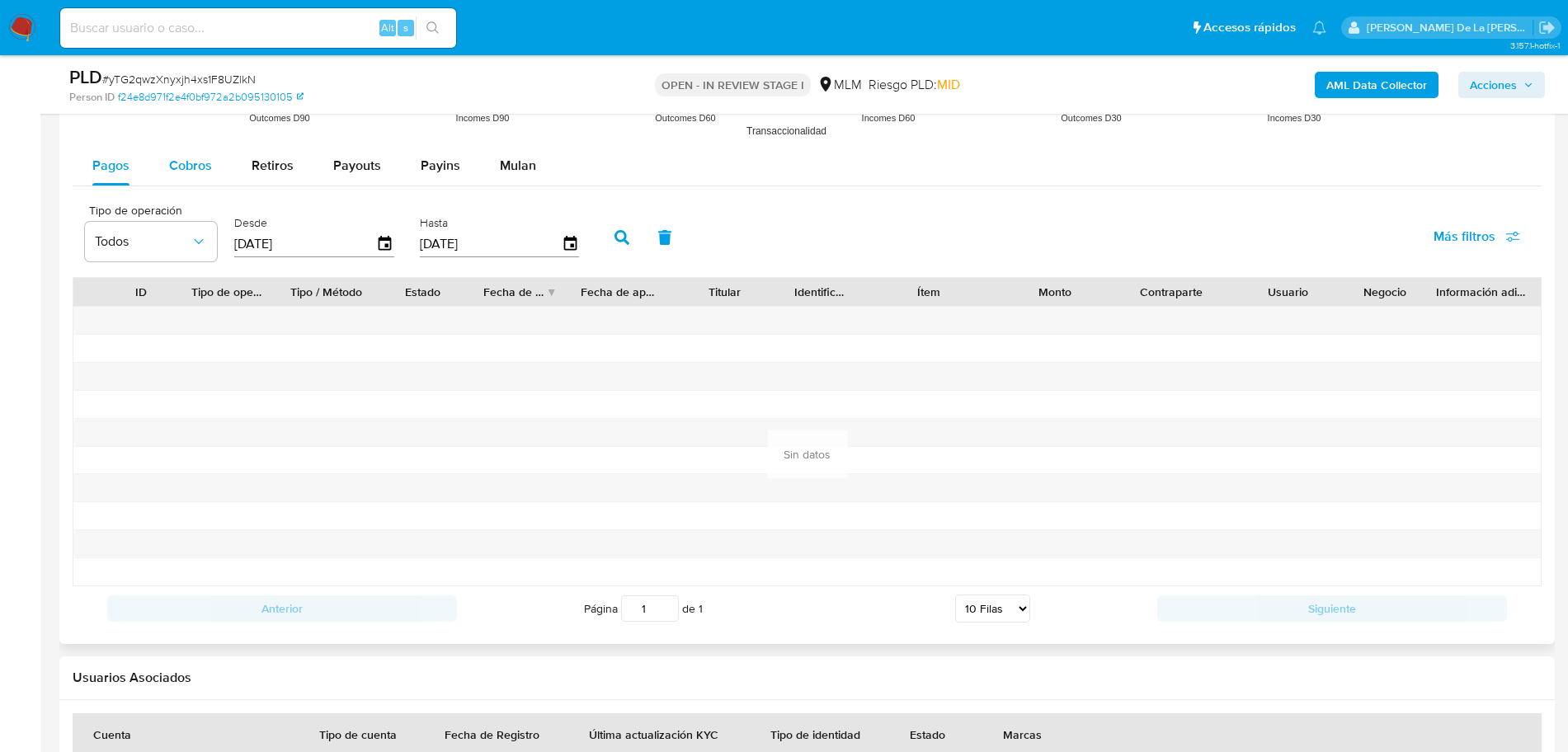
click at [197, 156] on span "Cobros" at bounding box center [190, 165] width 43 height 19
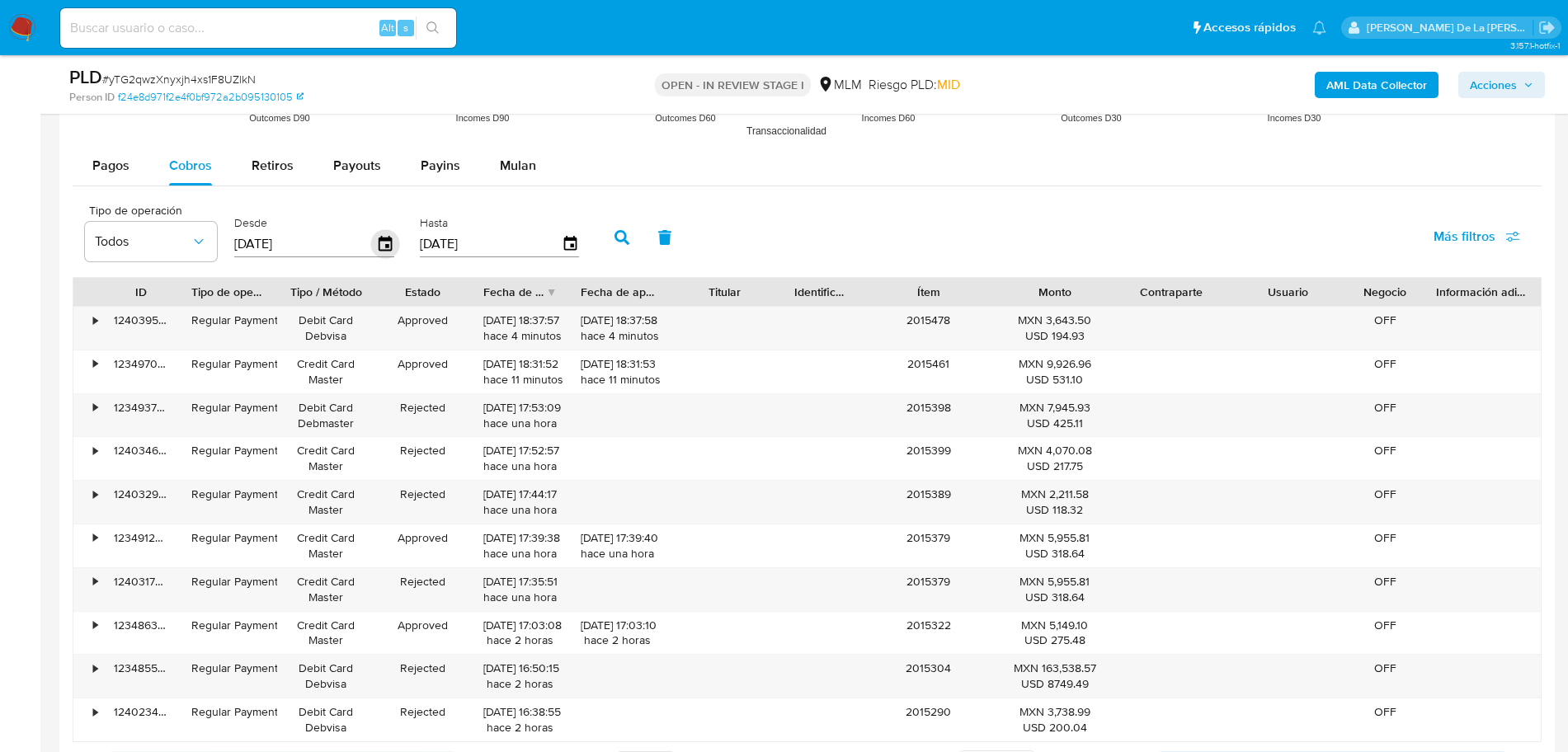
click at [386, 235] on icon "button" at bounding box center [385, 243] width 29 height 29
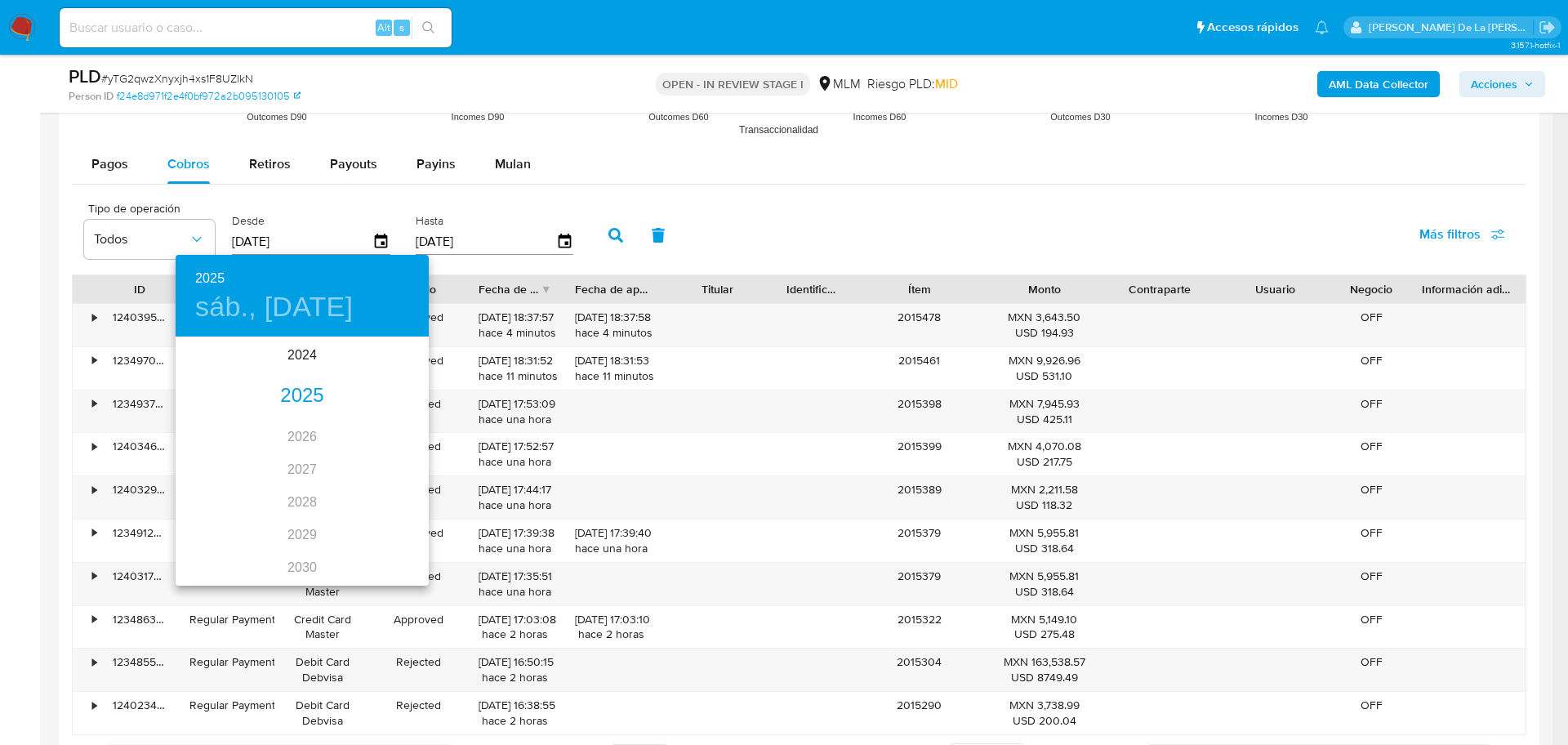
click at [285, 397] on div "2025" at bounding box center [302, 396] width 253 height 33
click at [198, 490] on div "[DATE]." at bounding box center [218, 491] width 84 height 61
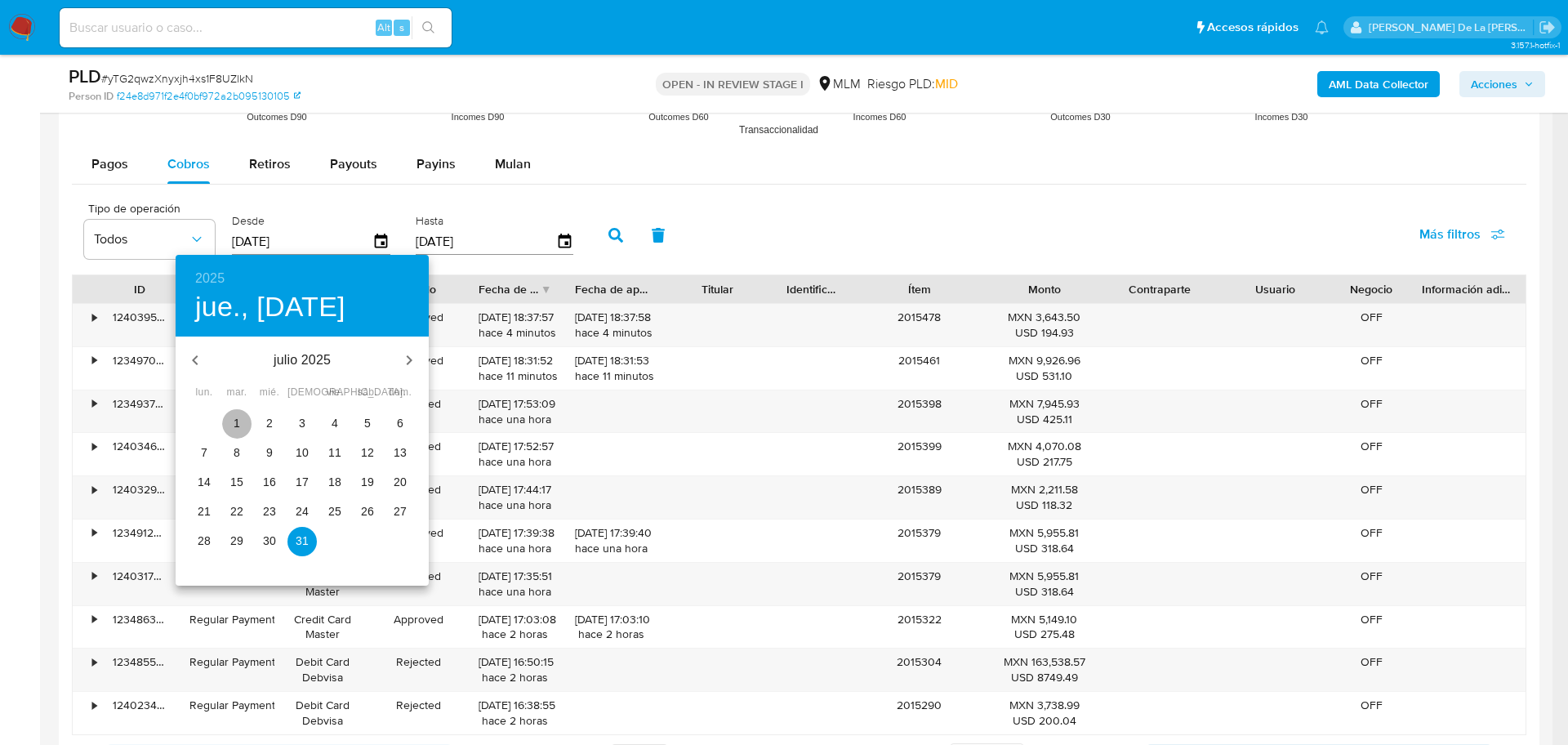
click at [234, 424] on p "1" at bounding box center [237, 423] width 7 height 16
type input "[DATE]"
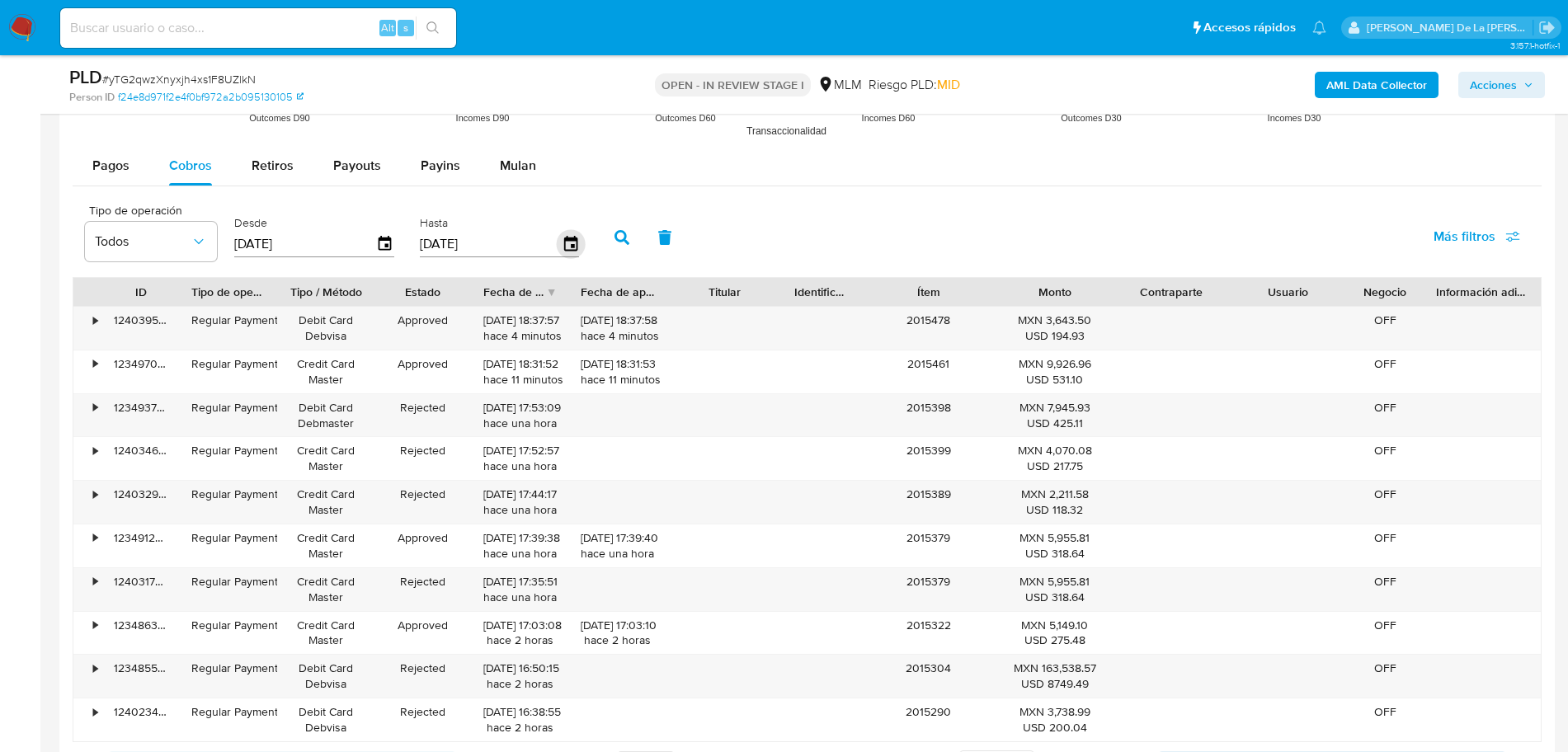
click at [568, 241] on icon "button" at bounding box center [570, 243] width 29 height 29
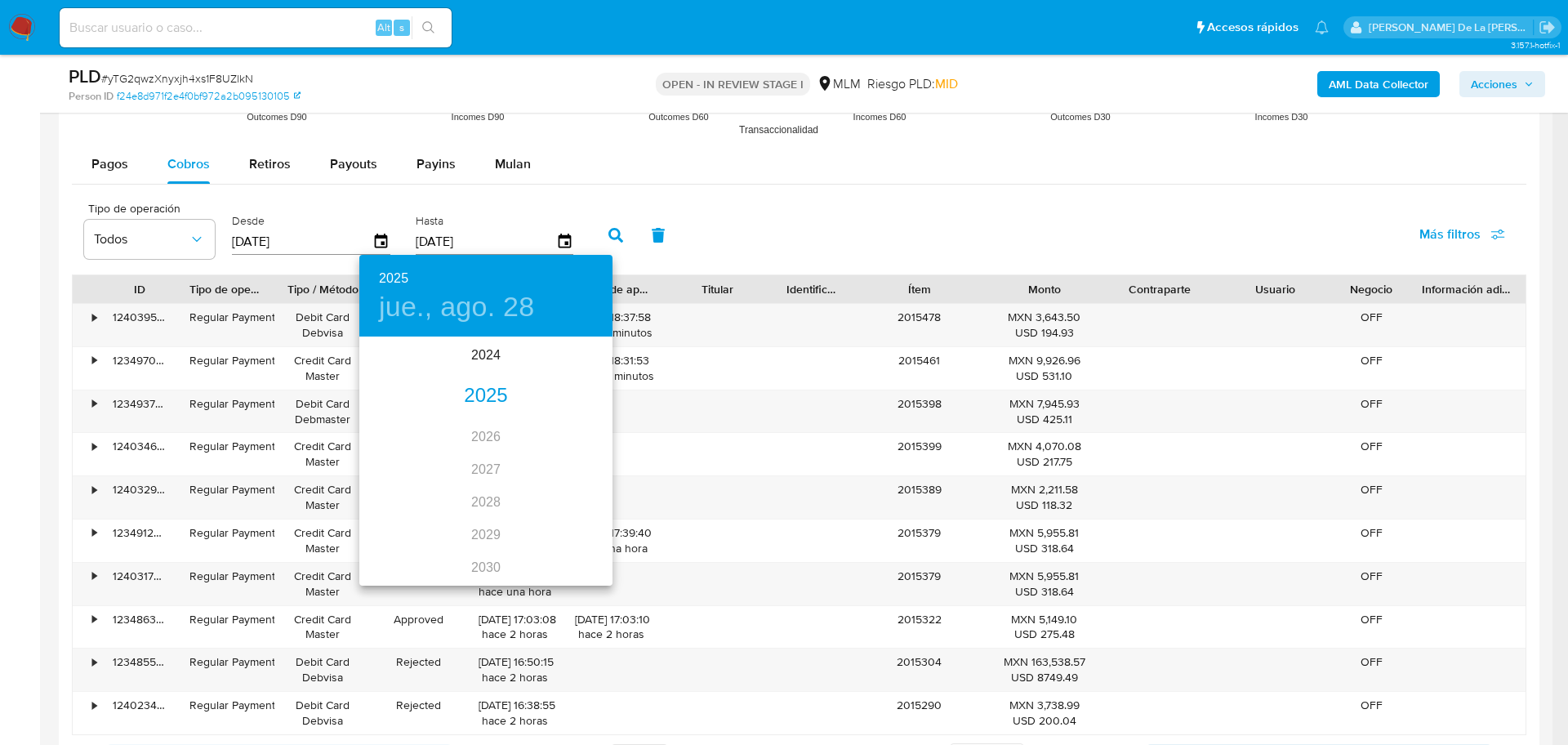
click at [478, 394] on div "2025" at bounding box center [485, 396] width 253 height 33
click at [426, 495] on div "[DATE]." at bounding box center [401, 491] width 84 height 61
click at [493, 540] on span "31" at bounding box center [486, 540] width 29 height 16
type input "[DATE]"
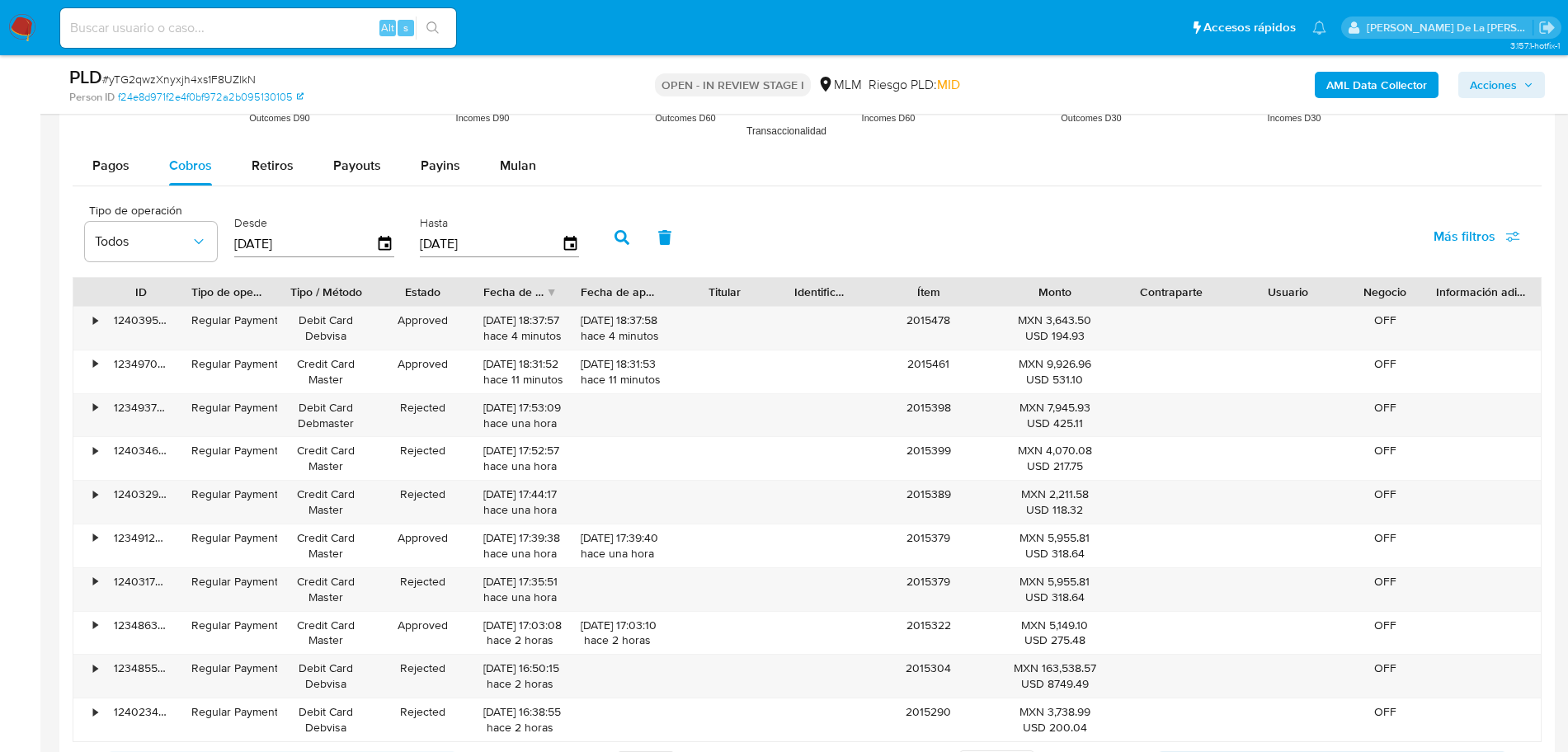
click at [623, 233] on icon "button" at bounding box center [622, 237] width 15 height 15
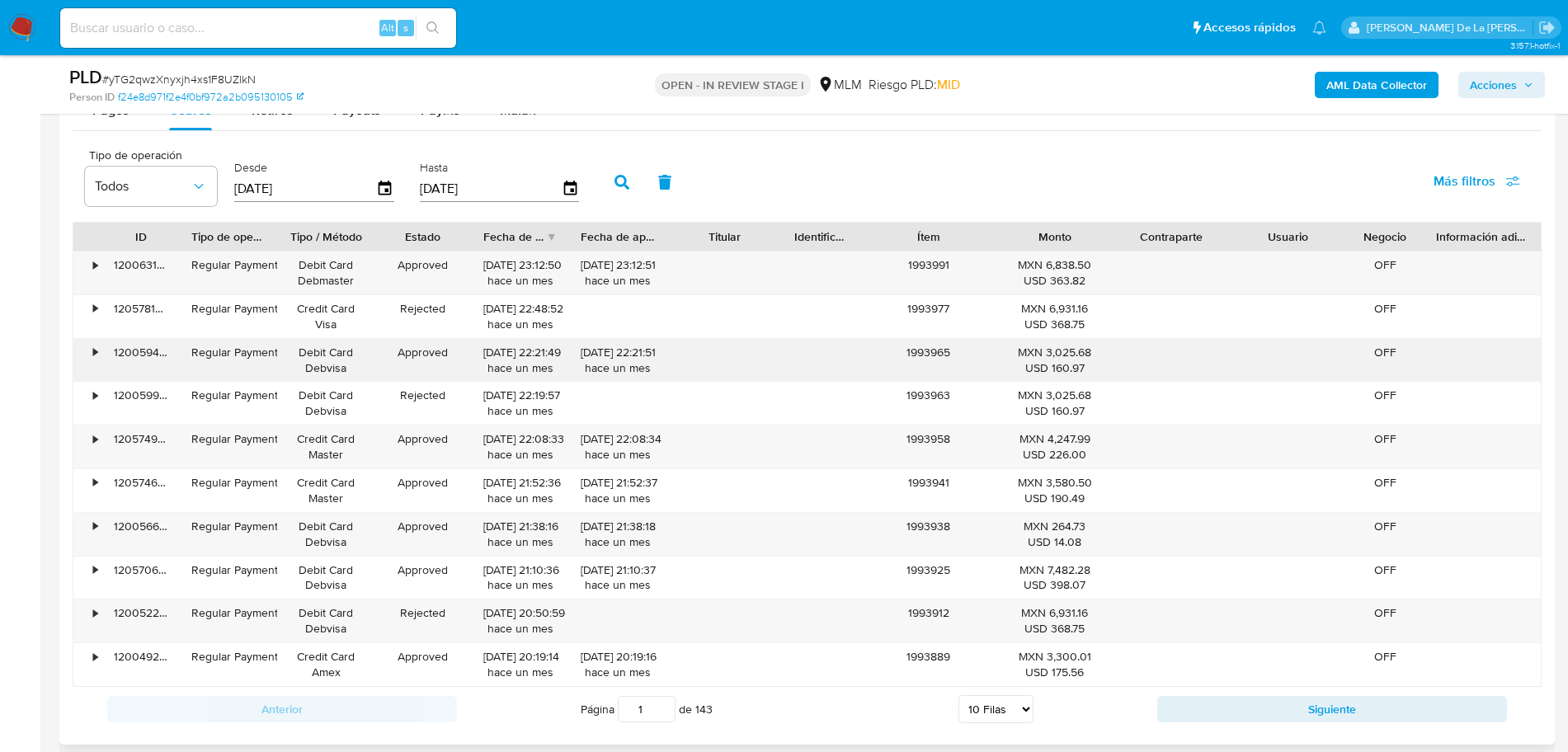
scroll to position [2061, 0]
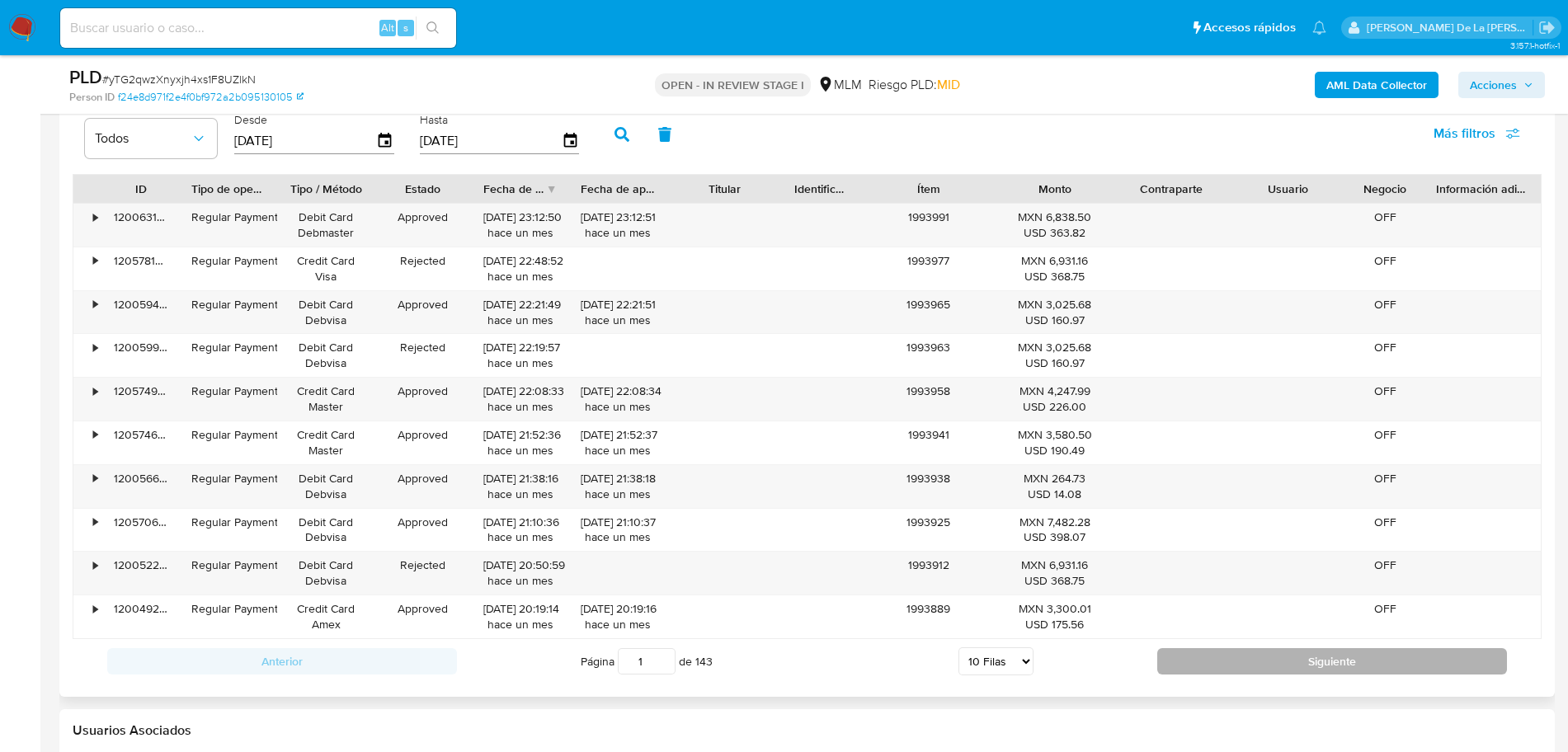
click at [1274, 666] on button "Siguiente" at bounding box center [1332, 661] width 350 height 26
type input "2"
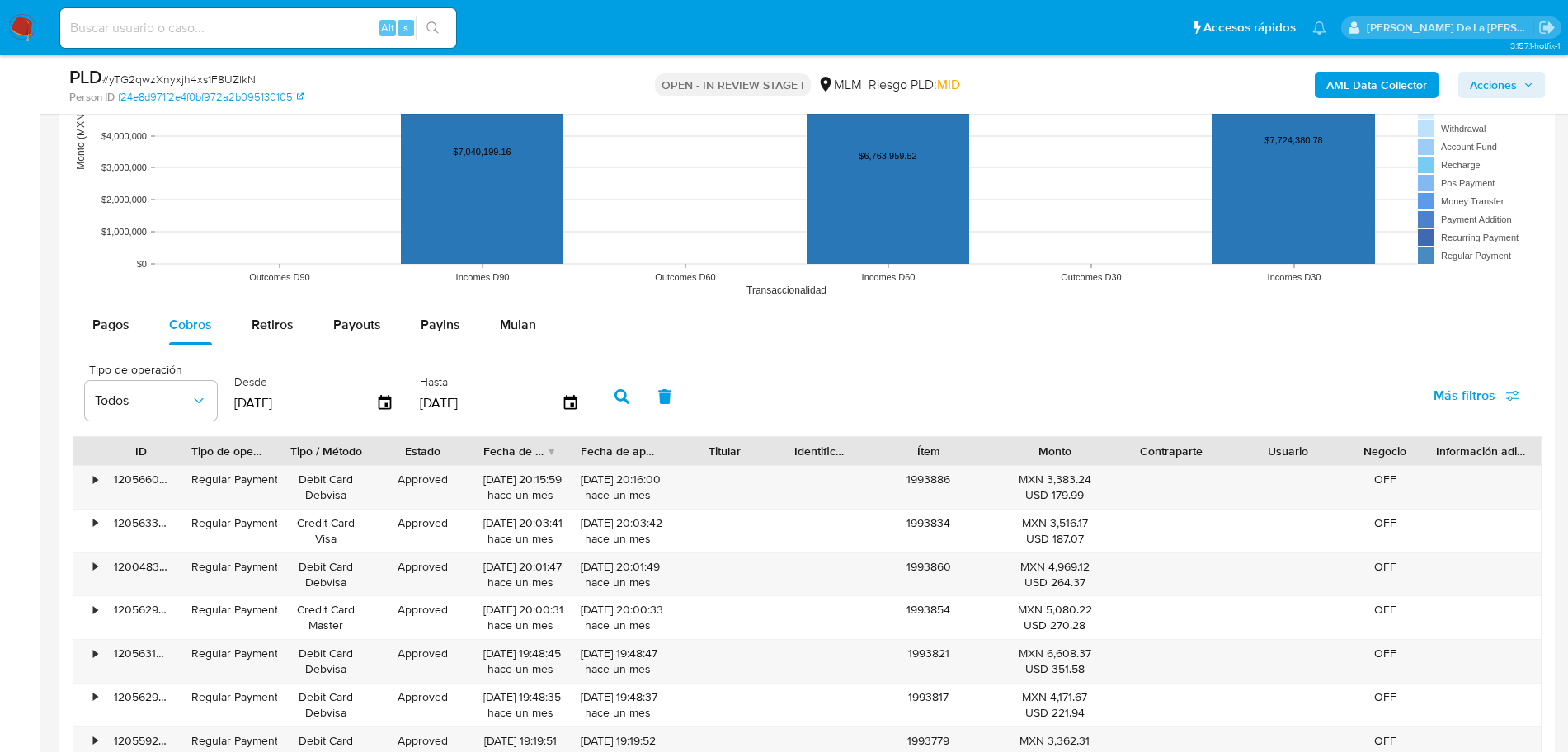
scroll to position [1727, 0]
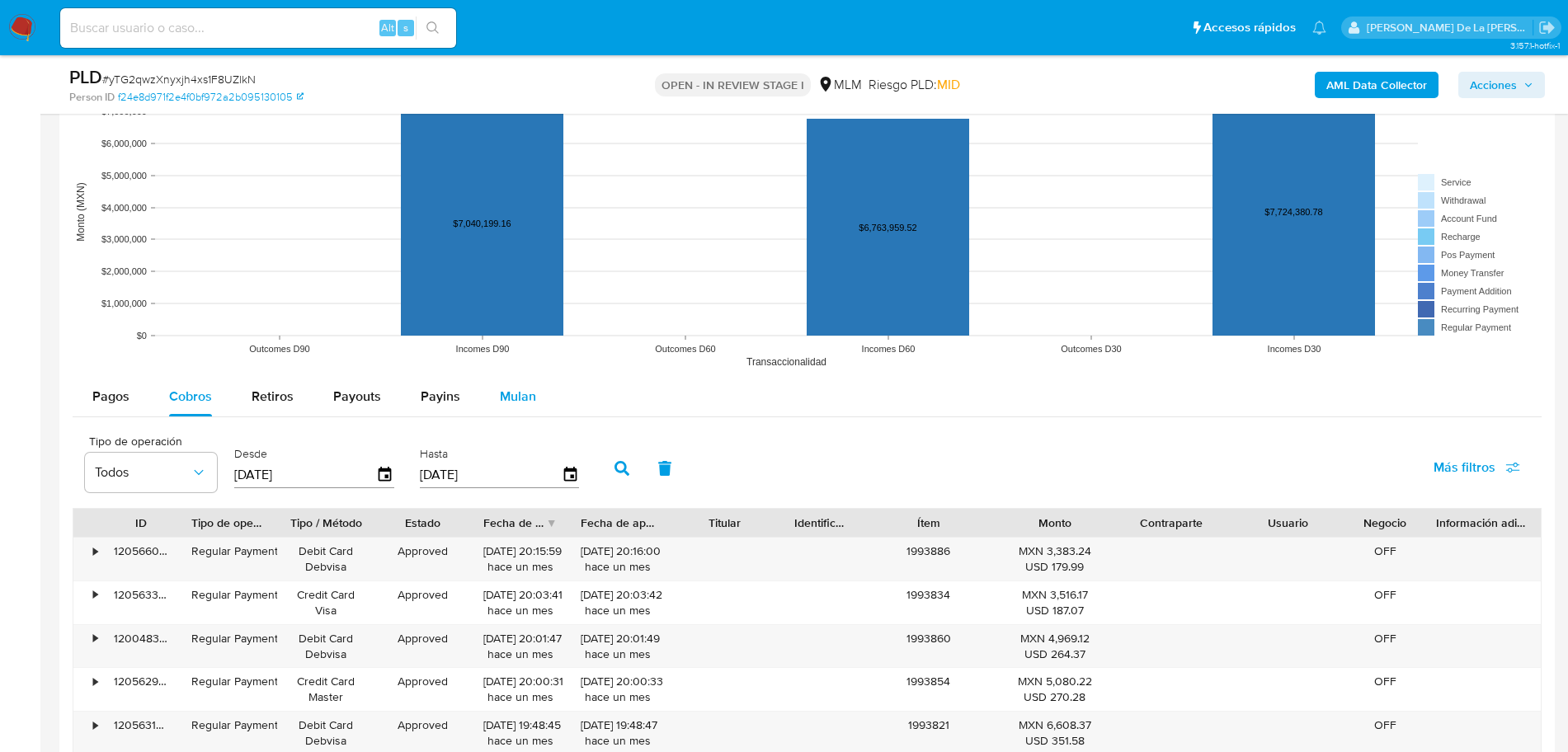
click at [500, 397] on span "Mulan" at bounding box center [518, 396] width 36 height 19
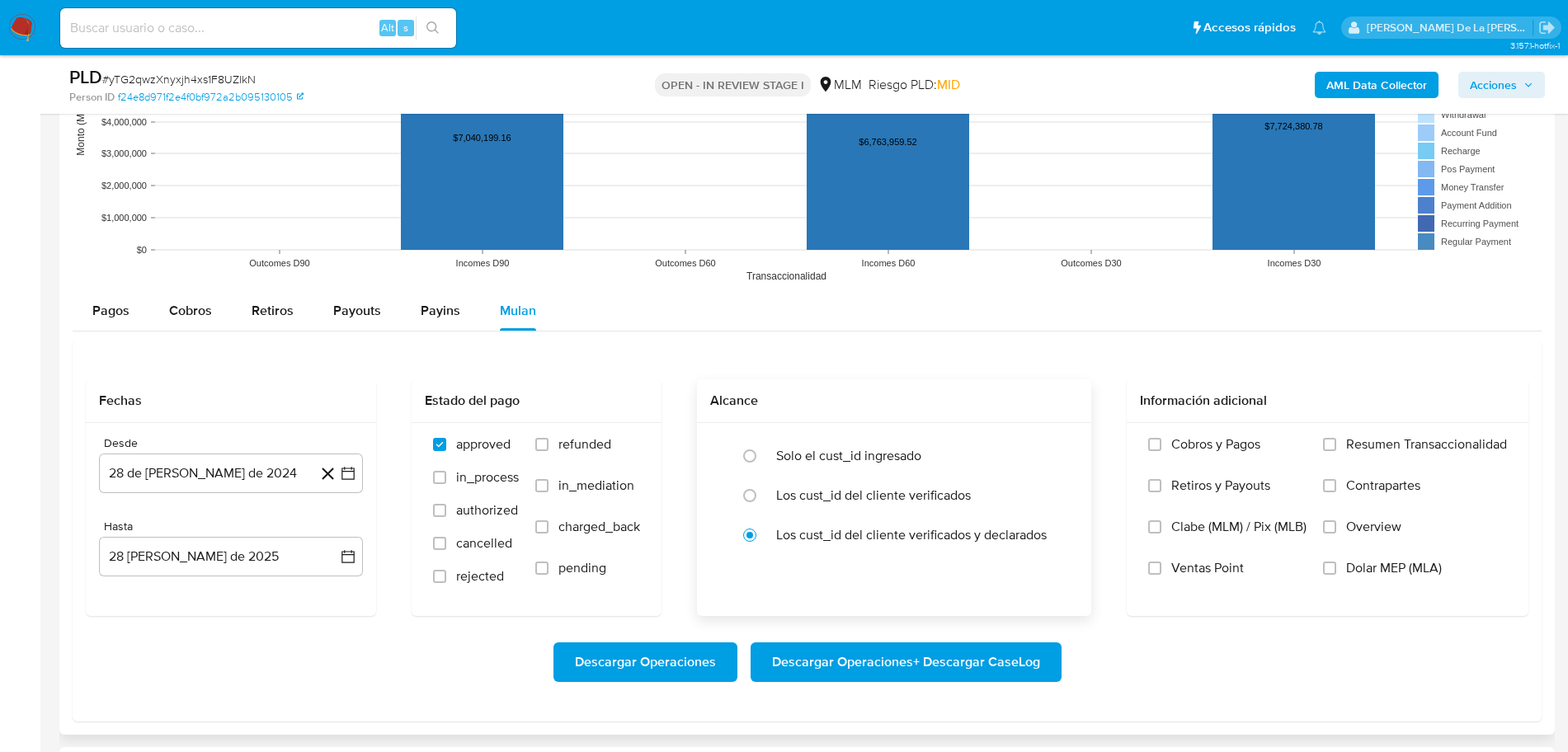
scroll to position [1933, 0]
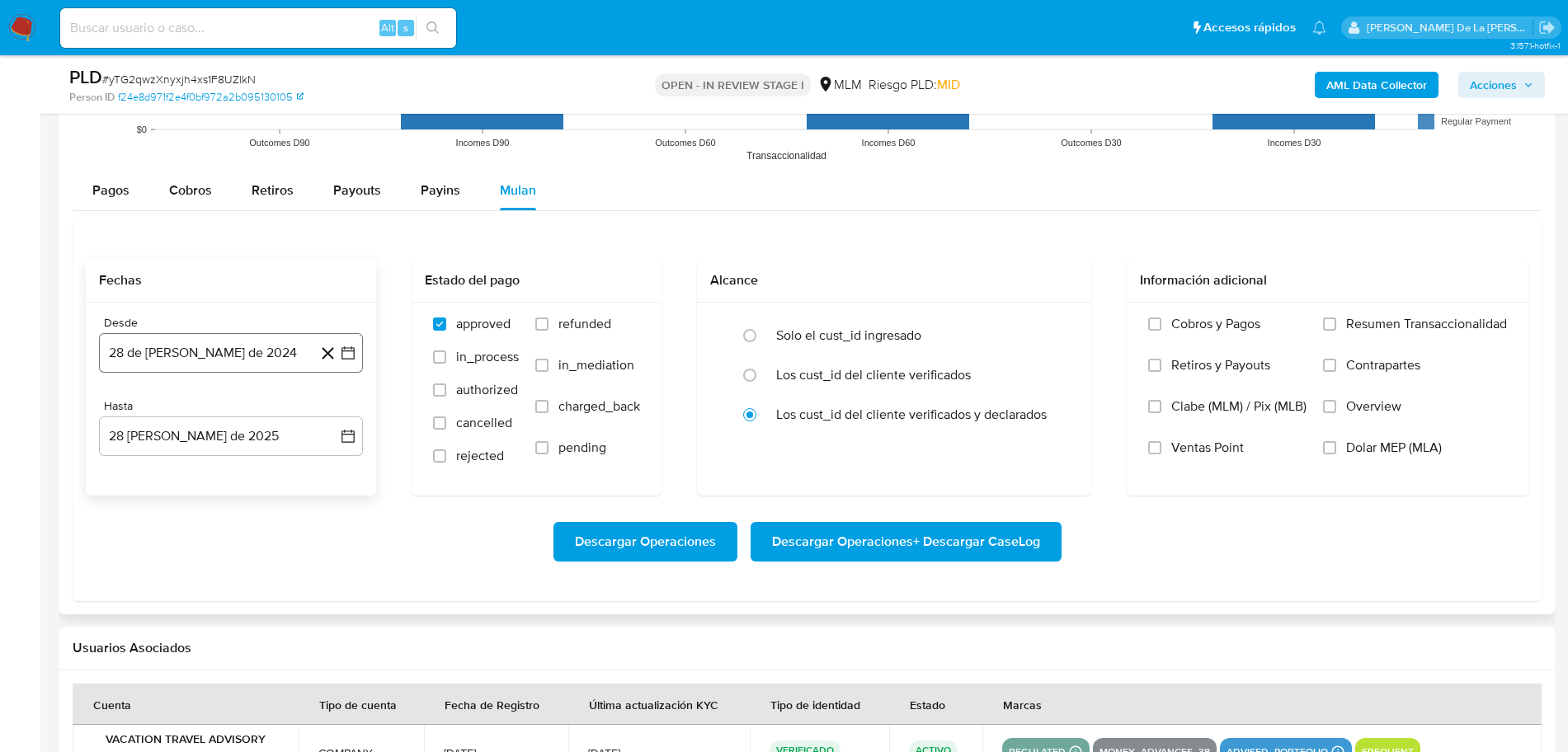
click at [343, 350] on icon "button" at bounding box center [348, 352] width 16 height 16
click at [379, 416] on div "Fechas Desde 28 de [PERSON_NAME] de 2024 [DATE] Hasta 28 [PERSON_NAME] de 2025 …" at bounding box center [807, 376] width 1442 height 236
click at [320, 354] on icon at bounding box center [328, 353] width 21 height 21
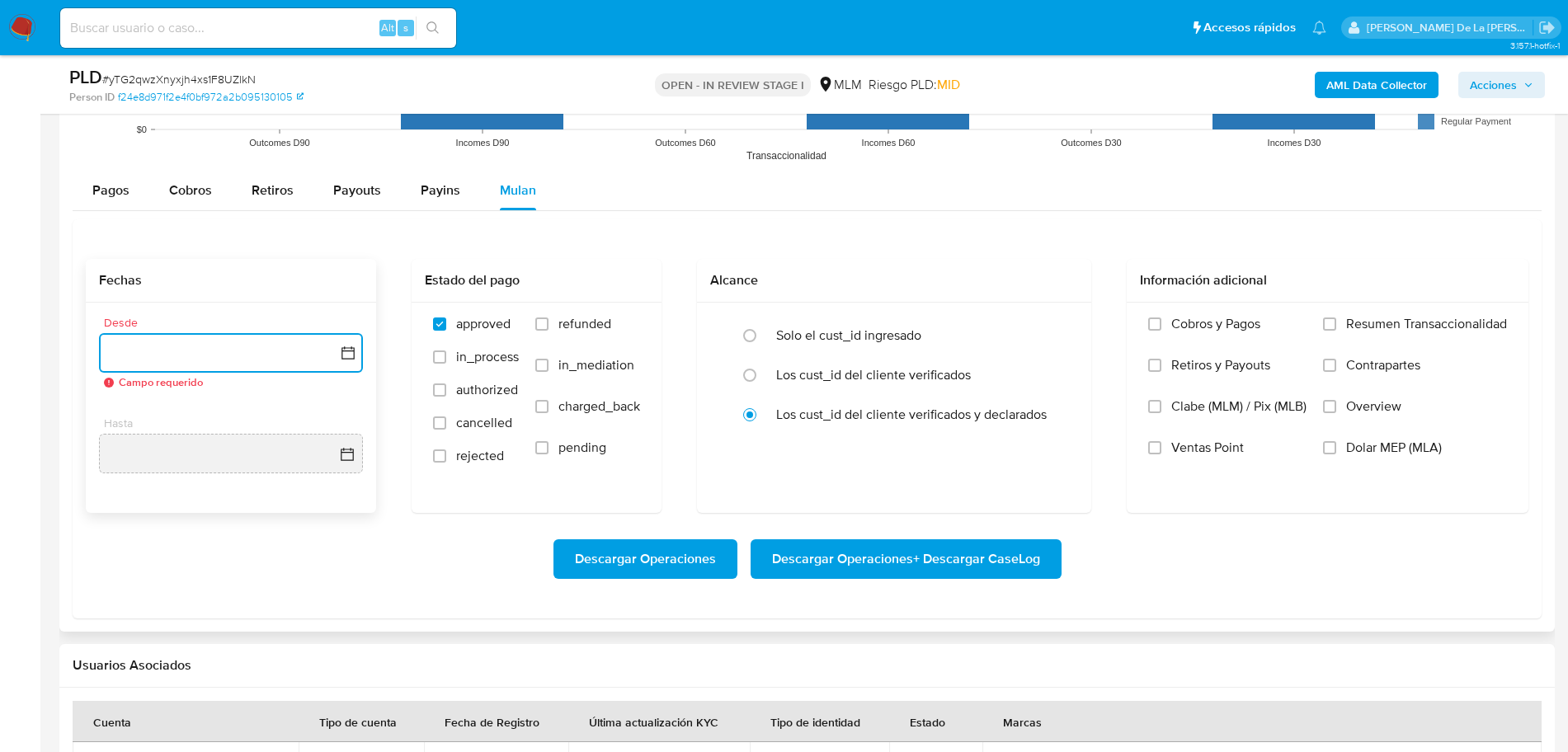
click at [345, 348] on icon "button" at bounding box center [348, 352] width 16 height 16
click at [338, 413] on icon "Mes siguiente" at bounding box center [333, 412] width 20 height 20
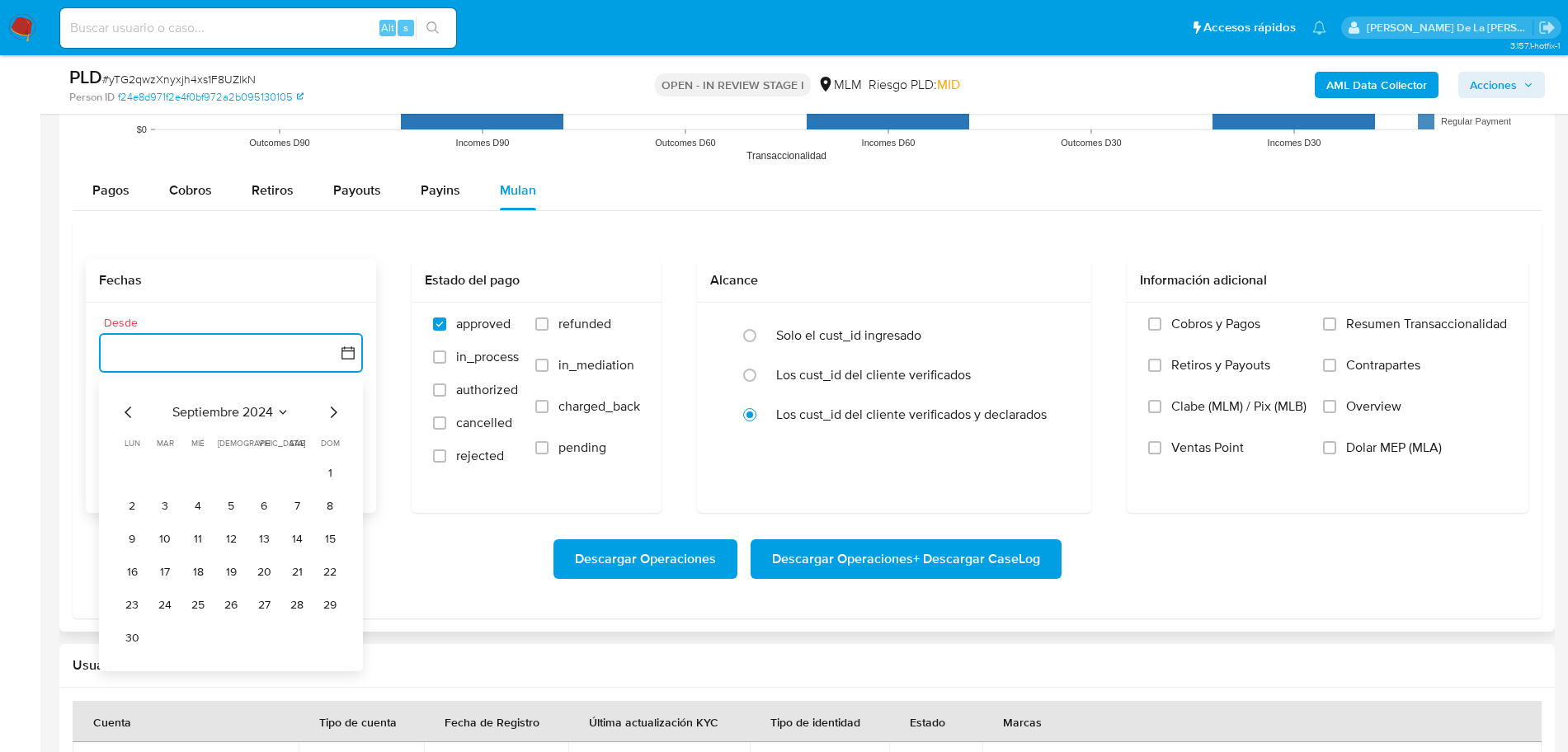
click at [338, 413] on icon "Mes siguiente" at bounding box center [333, 412] width 20 height 20
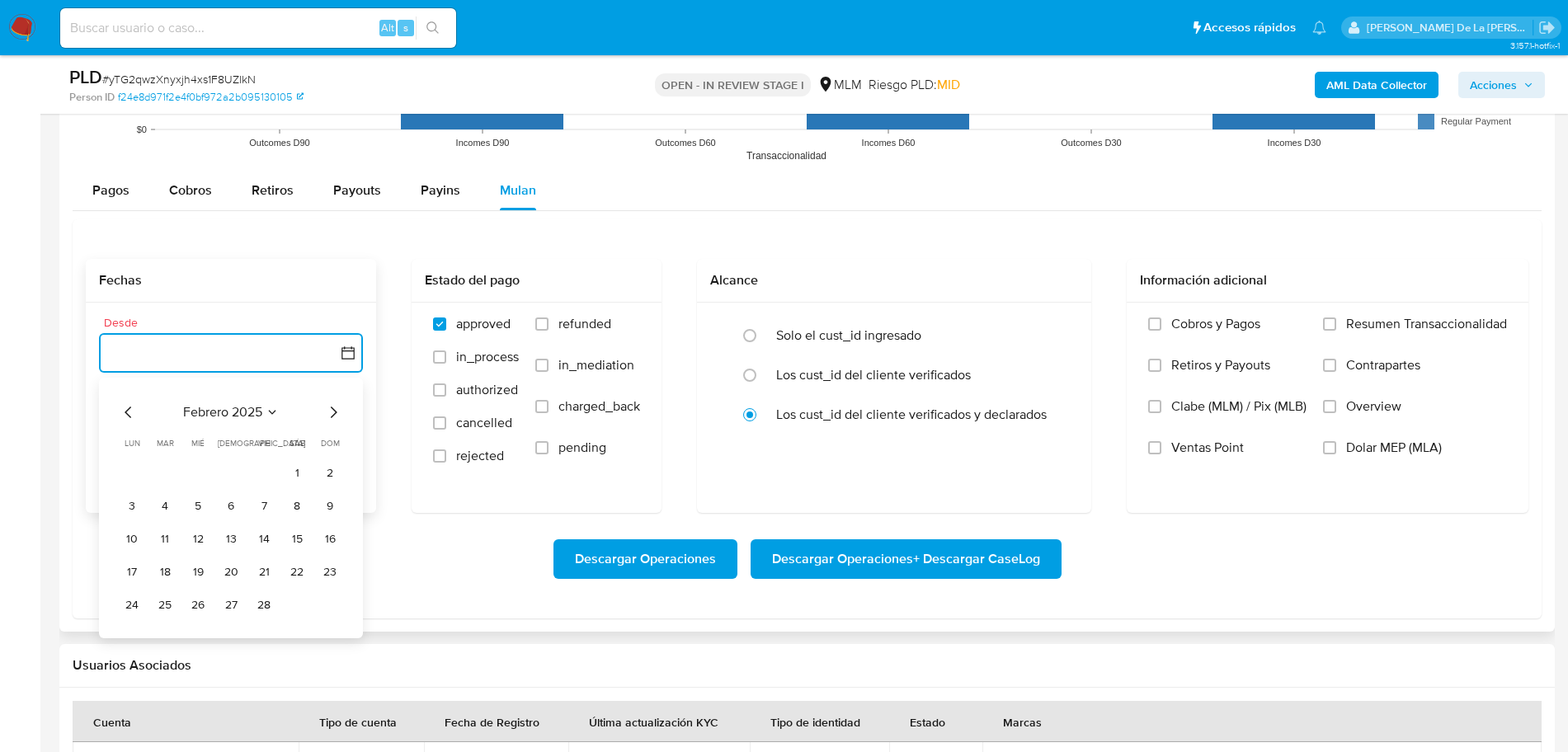
click at [338, 413] on icon "Mes siguiente" at bounding box center [333, 412] width 20 height 20
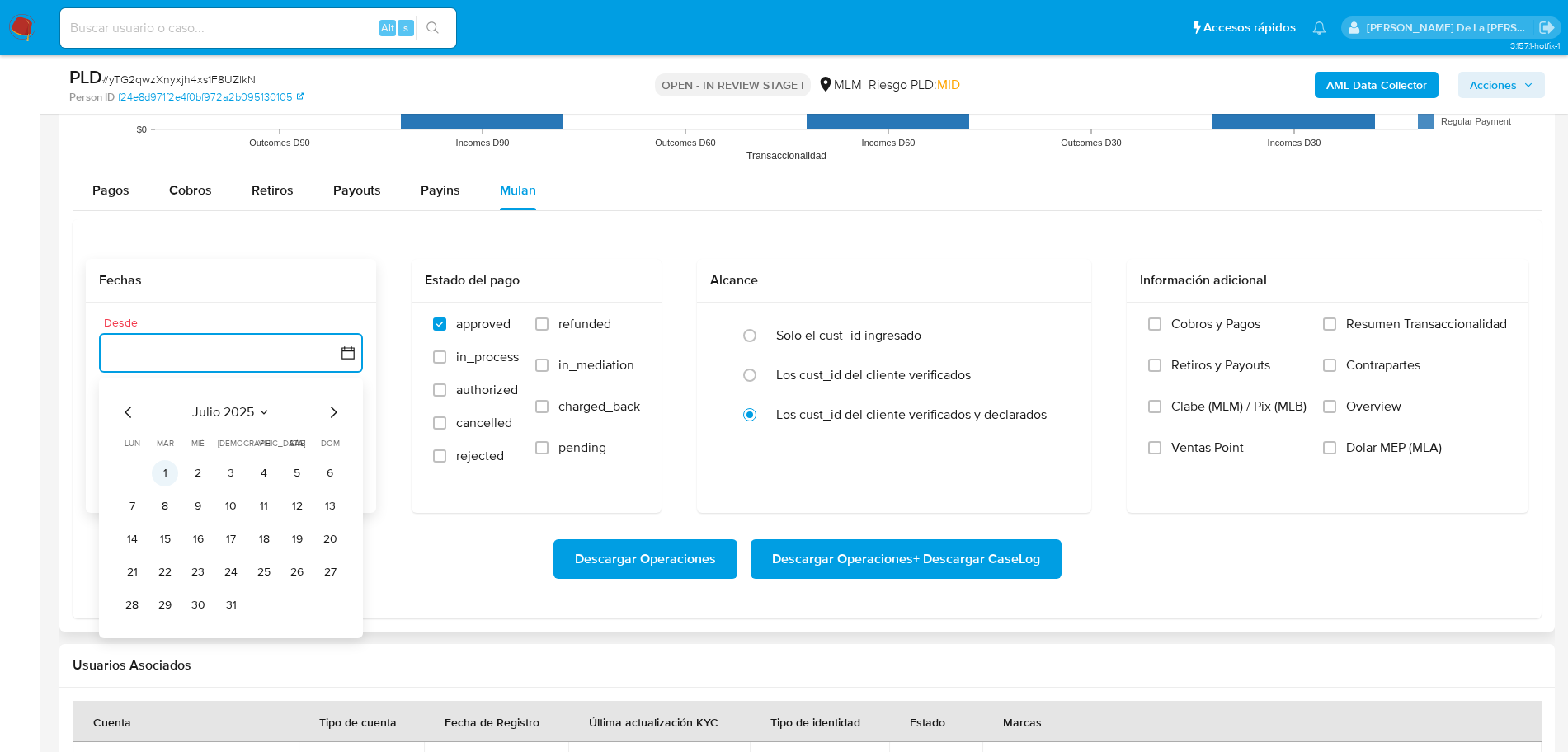
click at [161, 469] on button "1" at bounding box center [165, 473] width 26 height 26
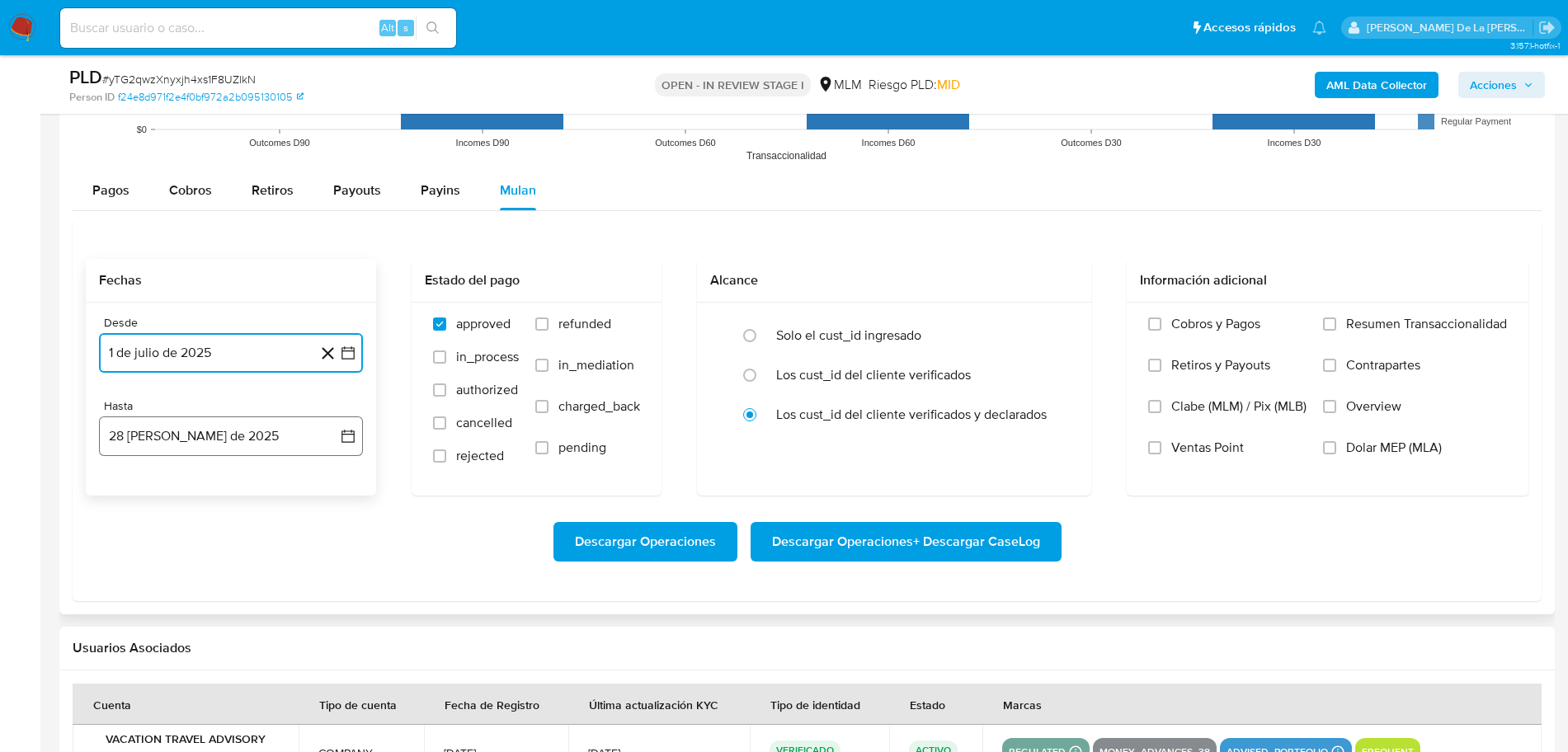
click at [165, 436] on button "28 [PERSON_NAME] de 2025" at bounding box center [230, 436] width 264 height 40
click at [126, 485] on icon "Mes anterior" at bounding box center [128, 495] width 20 height 20
click at [233, 695] on button "31" at bounding box center [231, 688] width 26 height 26
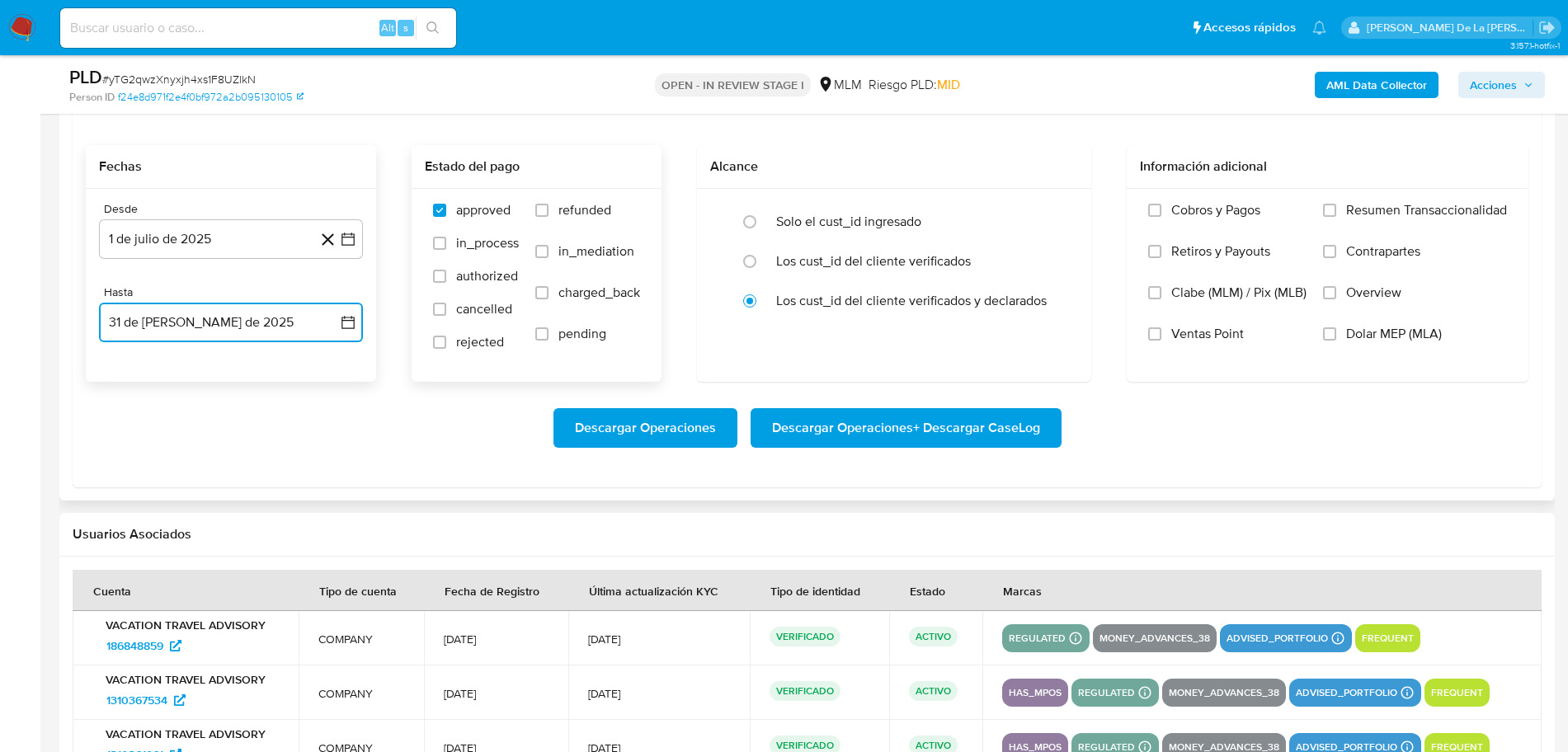
scroll to position [2036, 0]
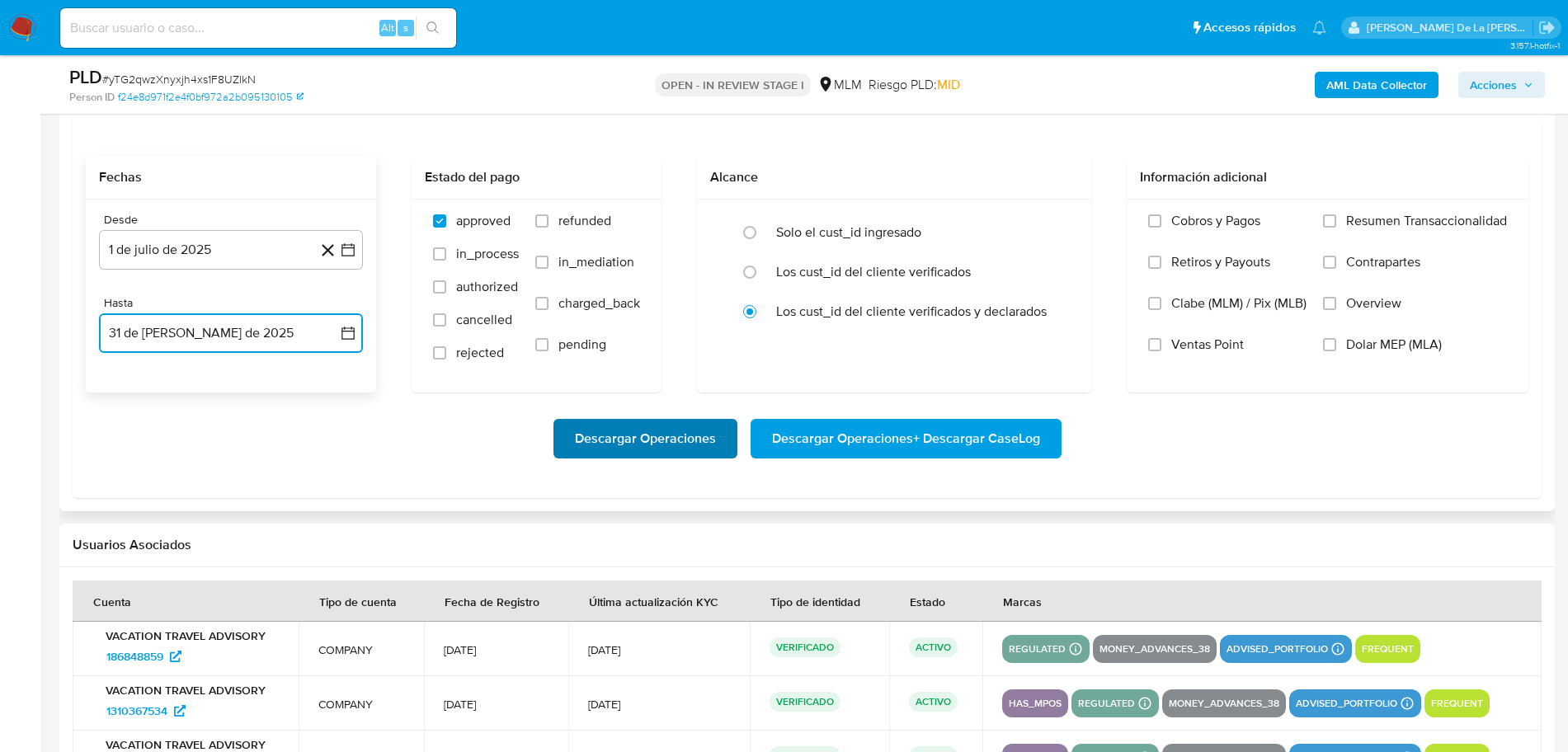
click at [634, 443] on span "Descargar Operaciones" at bounding box center [645, 439] width 141 height 36
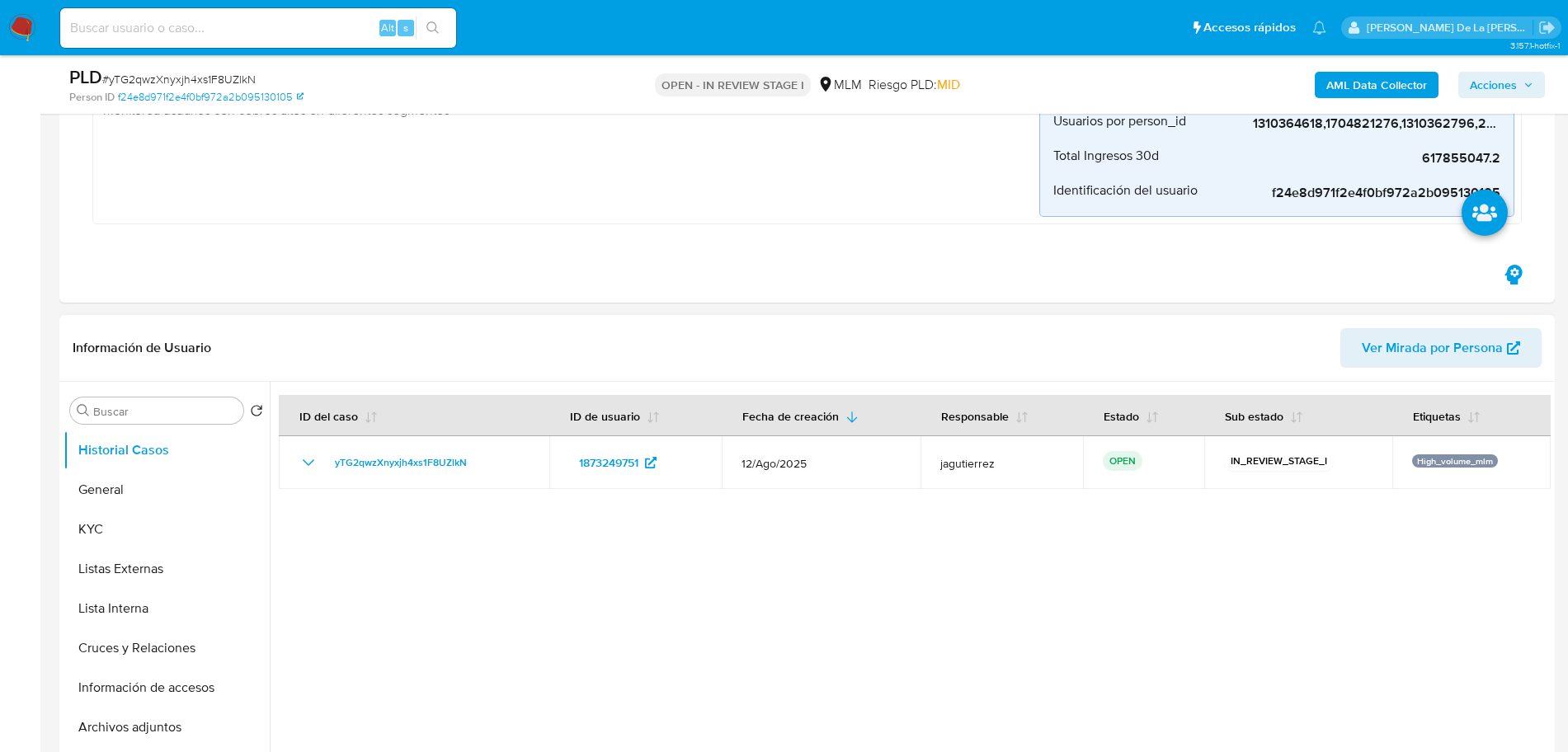
scroll to position [388, 0]
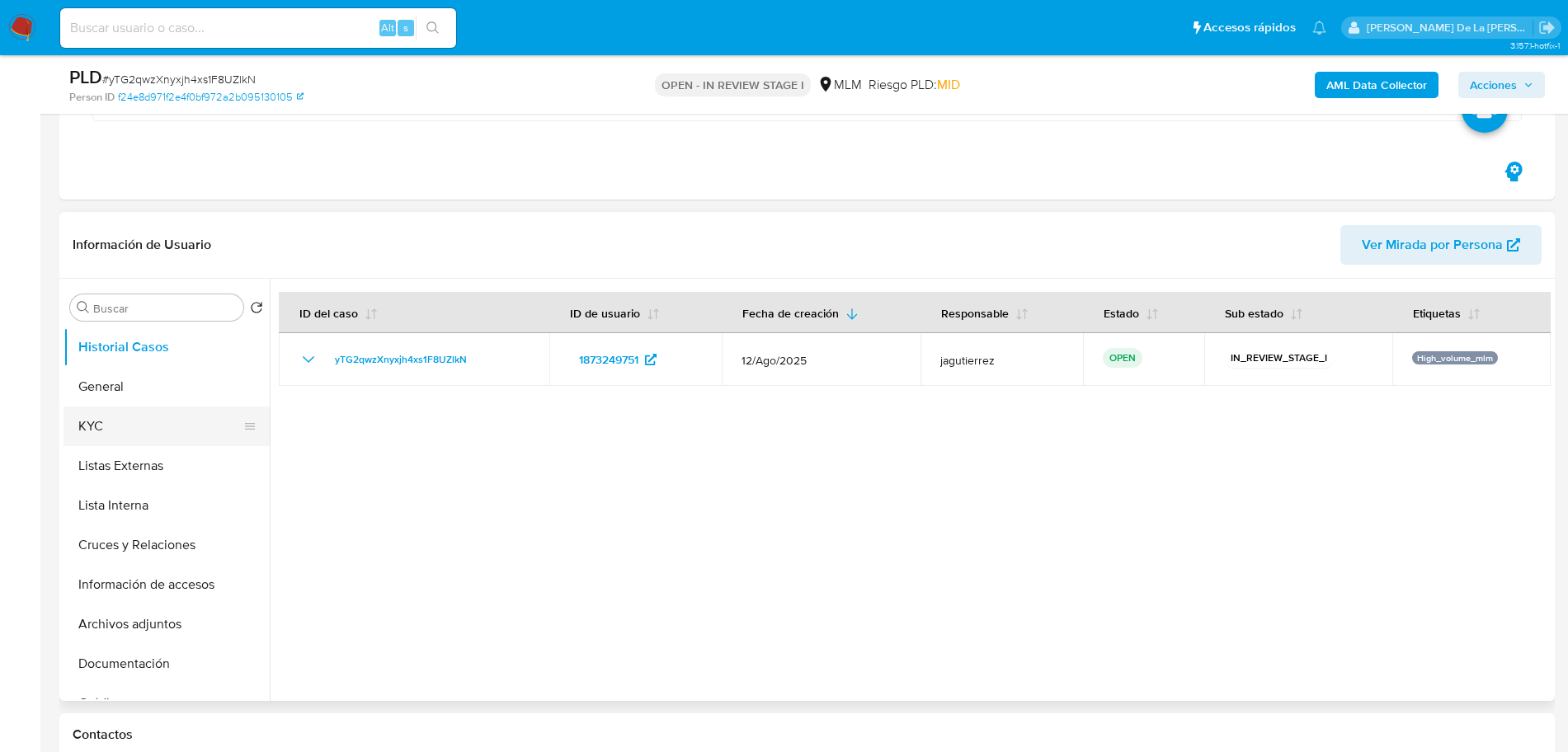
click at [146, 415] on button "KYC" at bounding box center [159, 427] width 193 height 40
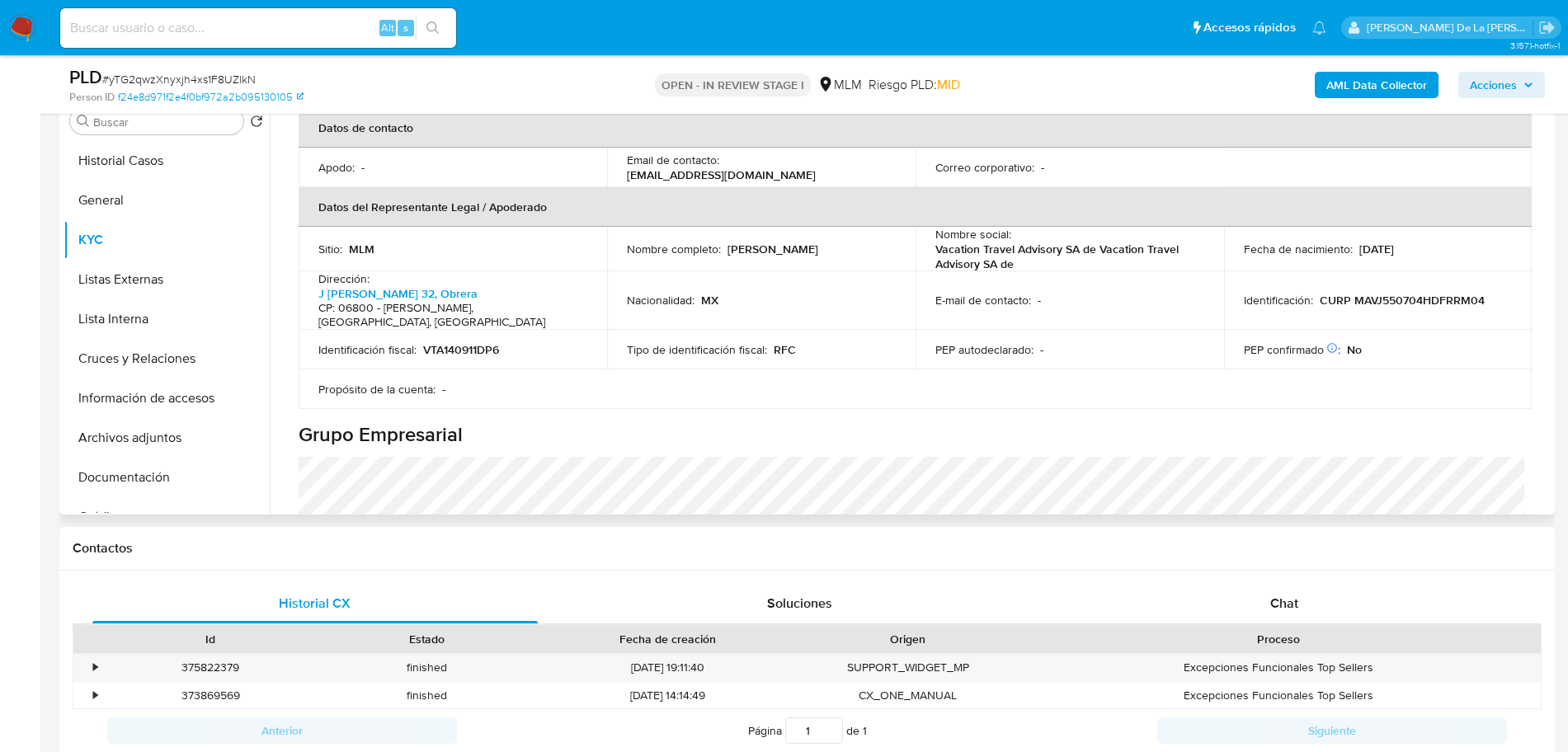
scroll to position [412, 0]
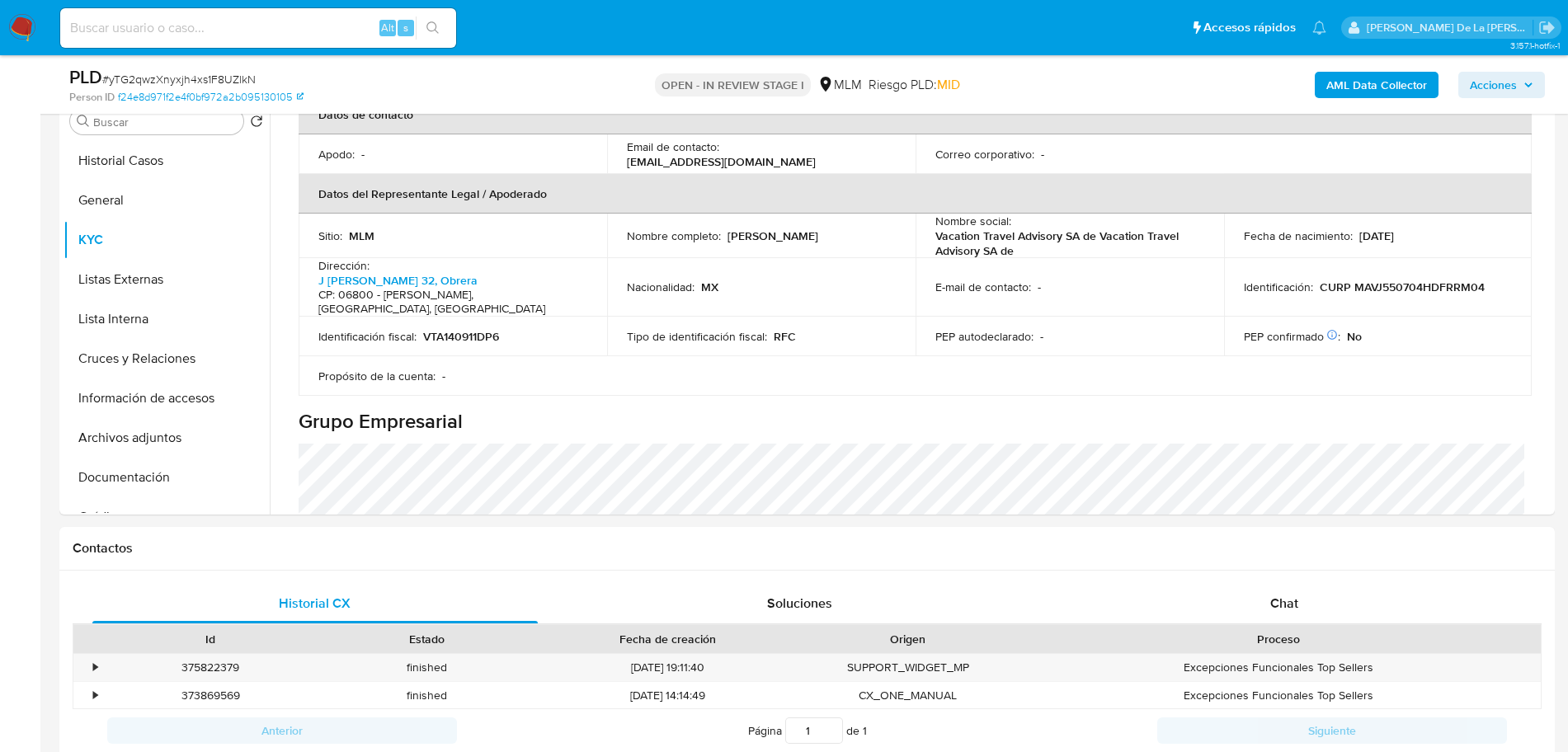
drag, startPoint x: 722, startPoint y: 218, endPoint x: 856, endPoint y: 222, distance: 134.1
click at [856, 228] on div "Nombre completo : [PERSON_NAME]" at bounding box center [761, 235] width 269 height 15
copy div "[PERSON_NAME]"
click at [175, 392] on button "Información de accesos" at bounding box center [159, 398] width 193 height 40
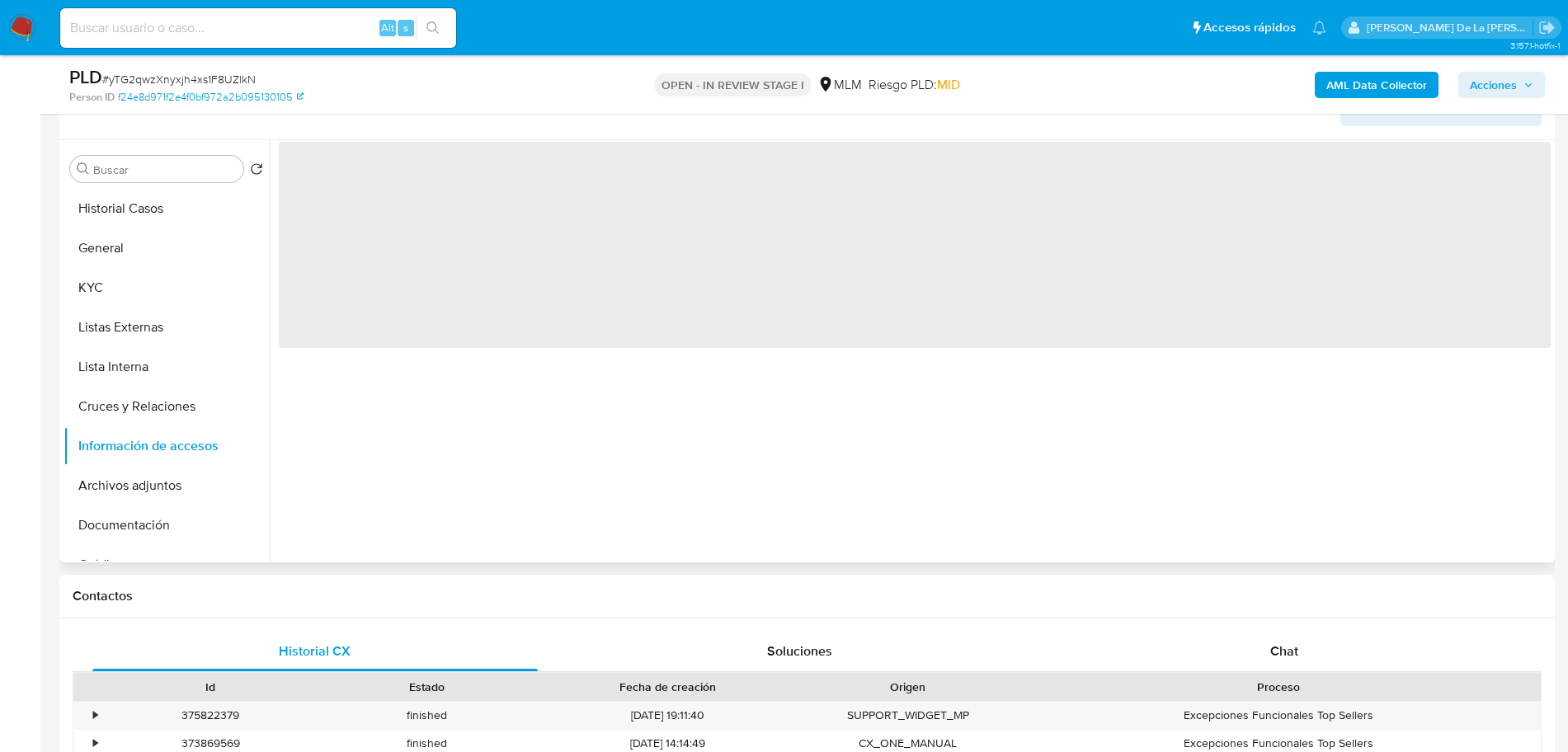
scroll to position [491, 0]
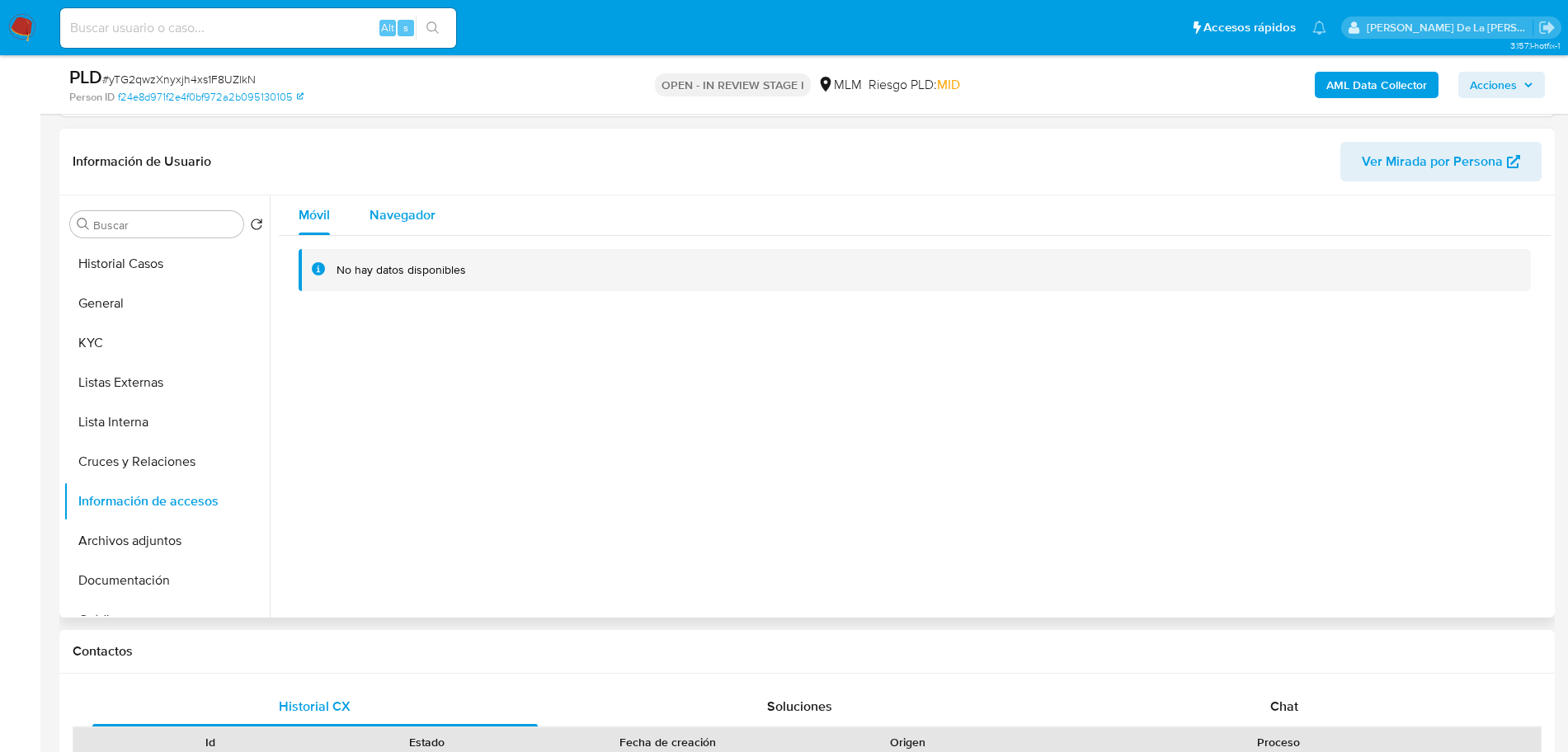
click at [420, 217] on span "Navegador" at bounding box center [403, 215] width 66 height 19
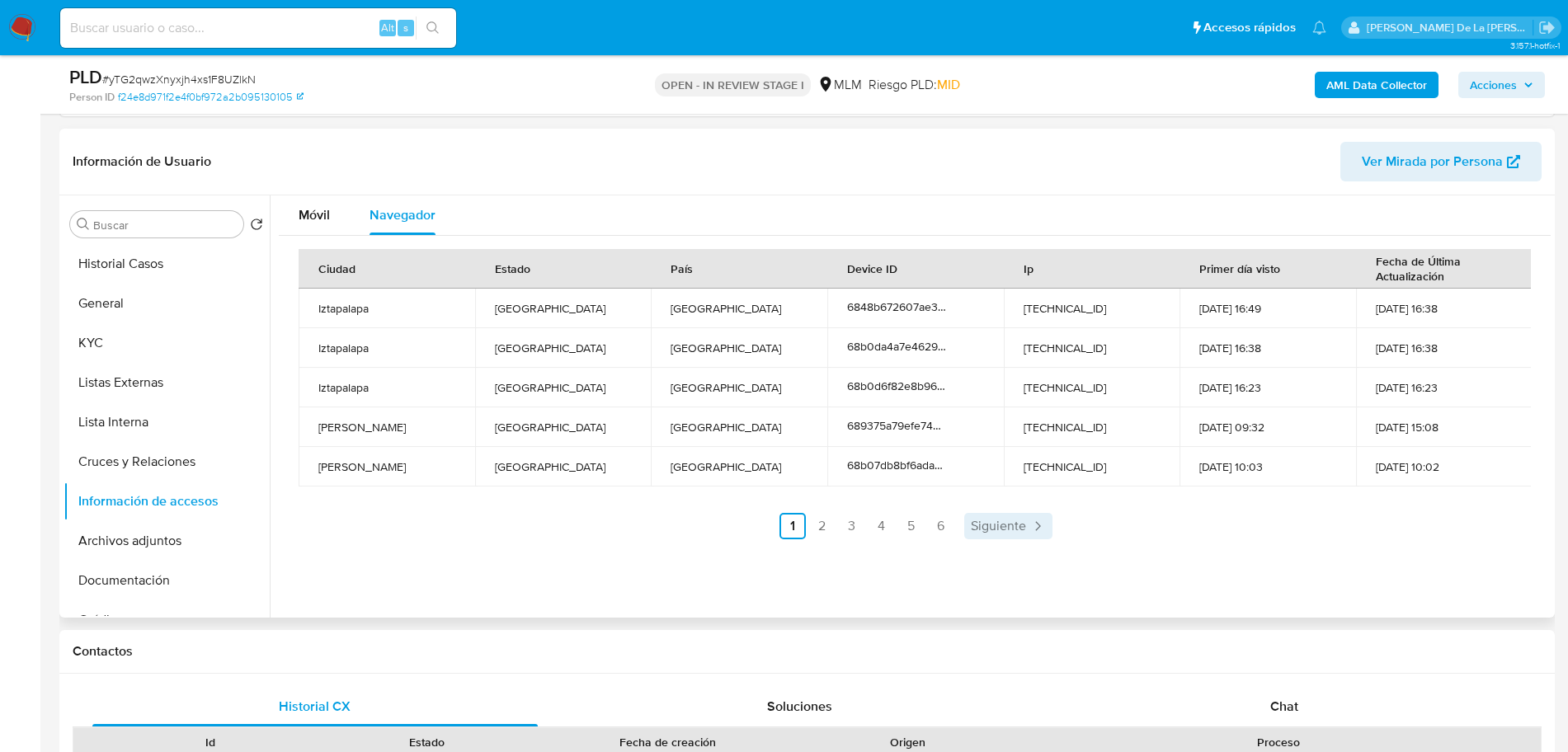
click at [1009, 528] on span "Siguiente" at bounding box center [998, 525] width 55 height 13
click at [1009, 528] on link "Siguiente" at bounding box center [1052, 526] width 88 height 26
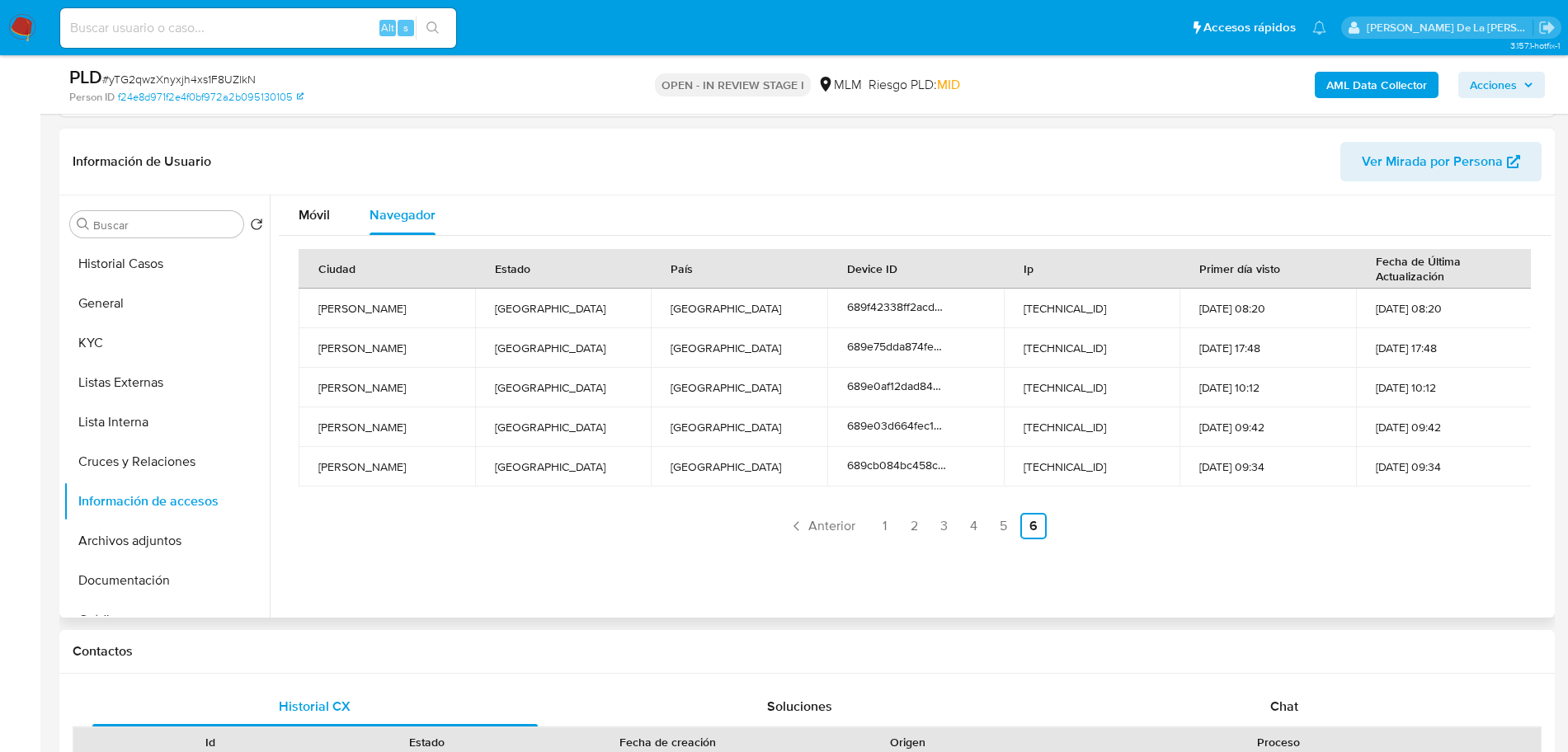
click at [1009, 528] on link "5" at bounding box center [1003, 526] width 26 height 26
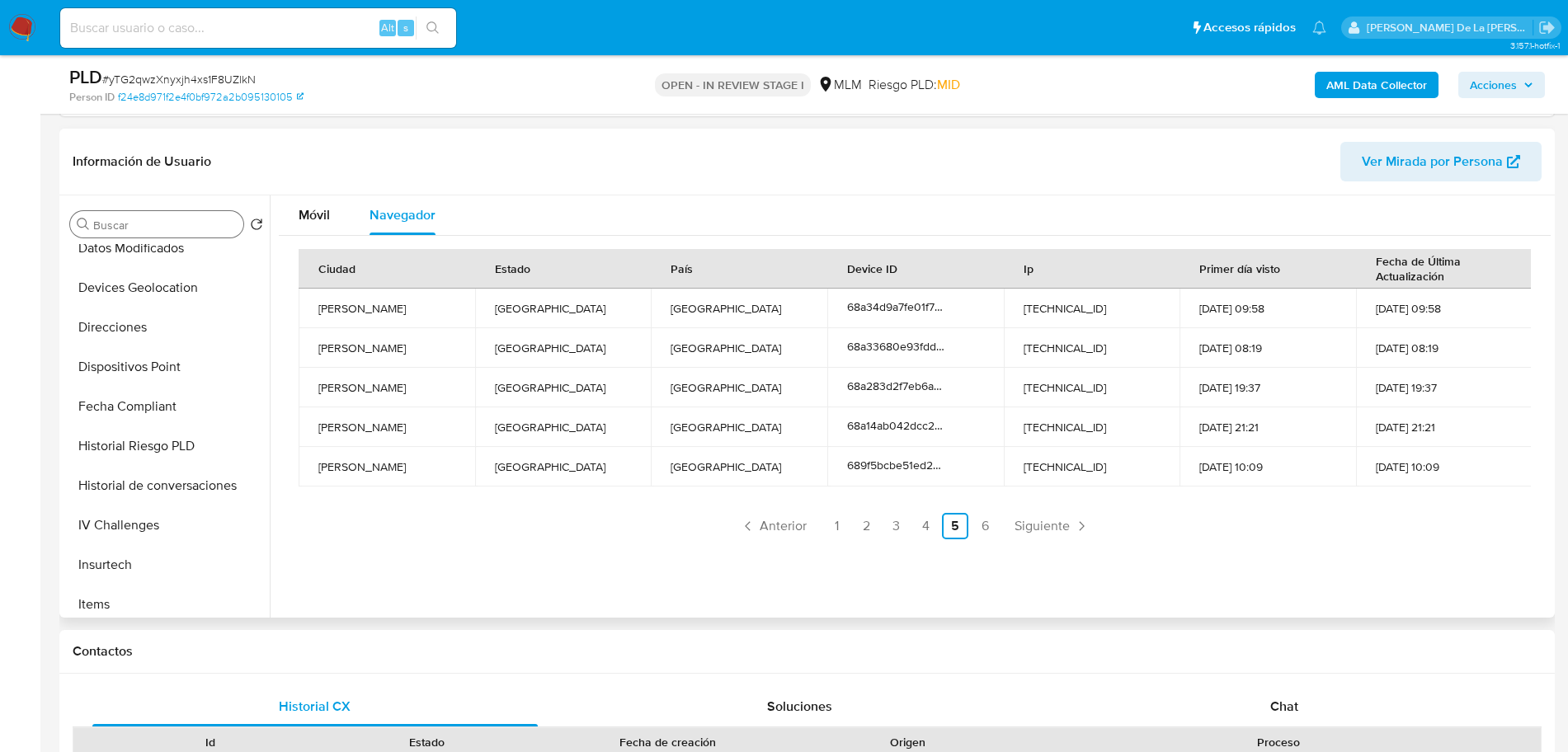
drag, startPoint x: 158, startPoint y: 231, endPoint x: 150, endPoint y: 235, distance: 8.9
click at [158, 230] on input "Buscar" at bounding box center [165, 225] width 144 height 15
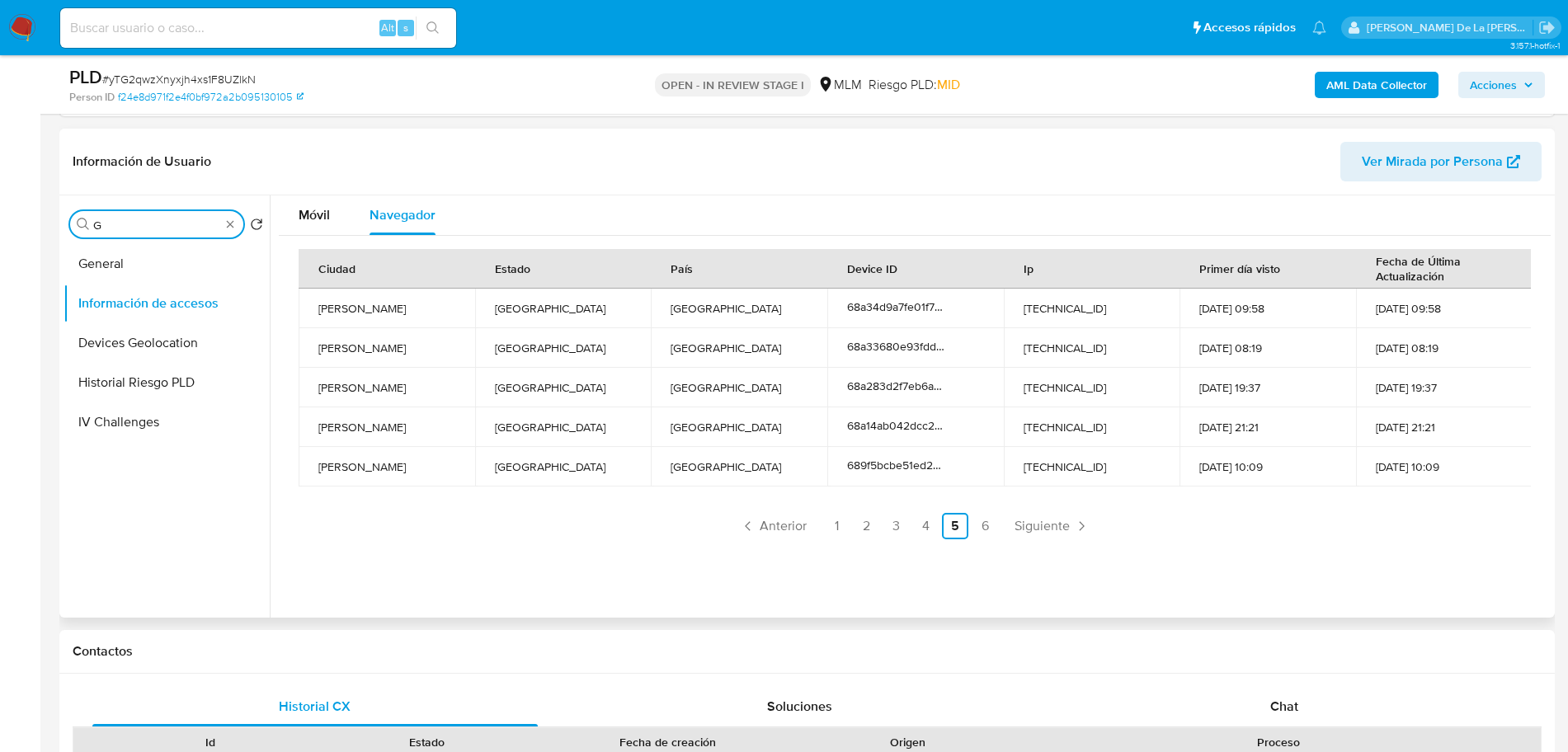
scroll to position [0, 0]
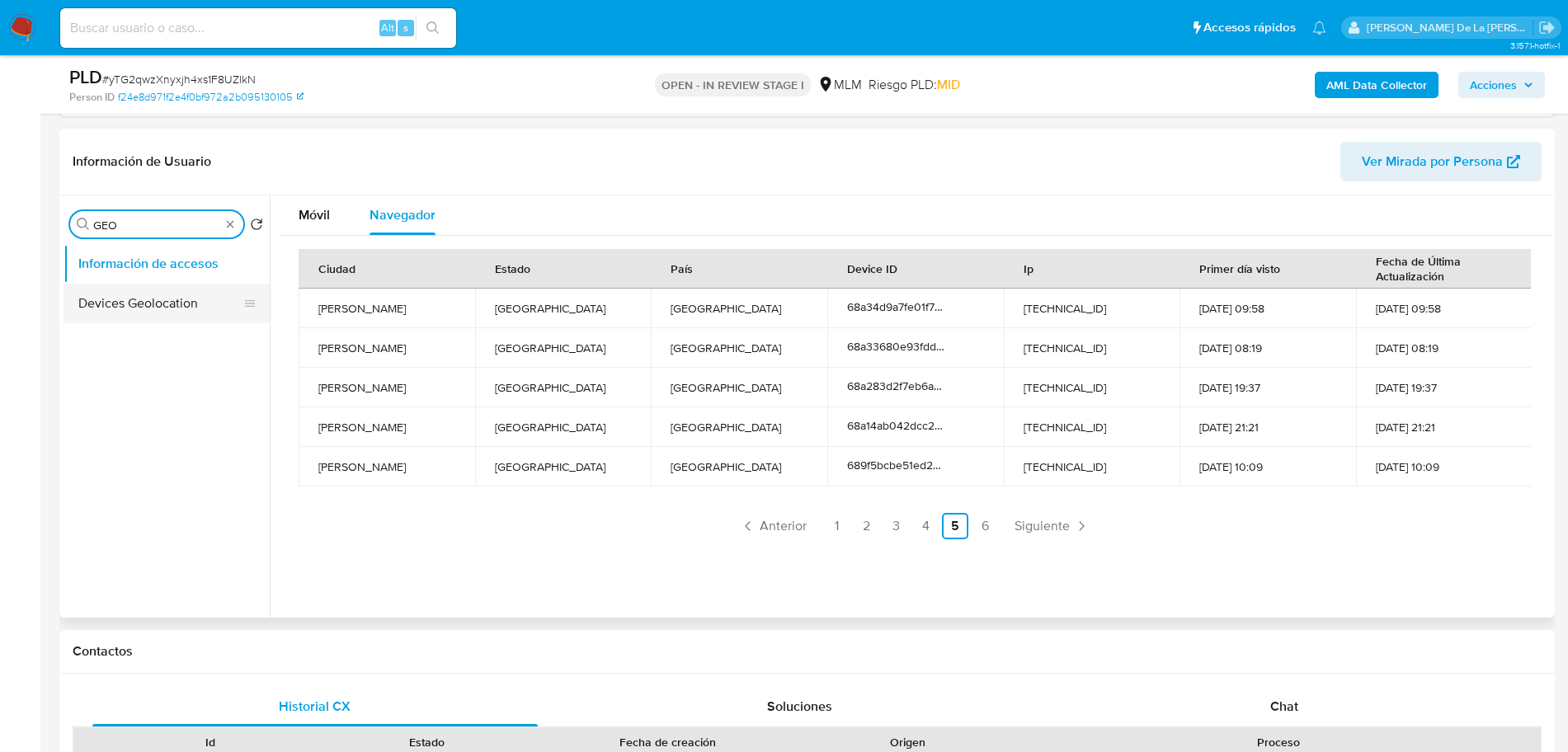
type input "GEO"
click at [141, 310] on button "Devices Geolocation" at bounding box center [159, 304] width 193 height 40
